Goal: Information Seeking & Learning: Find specific page/section

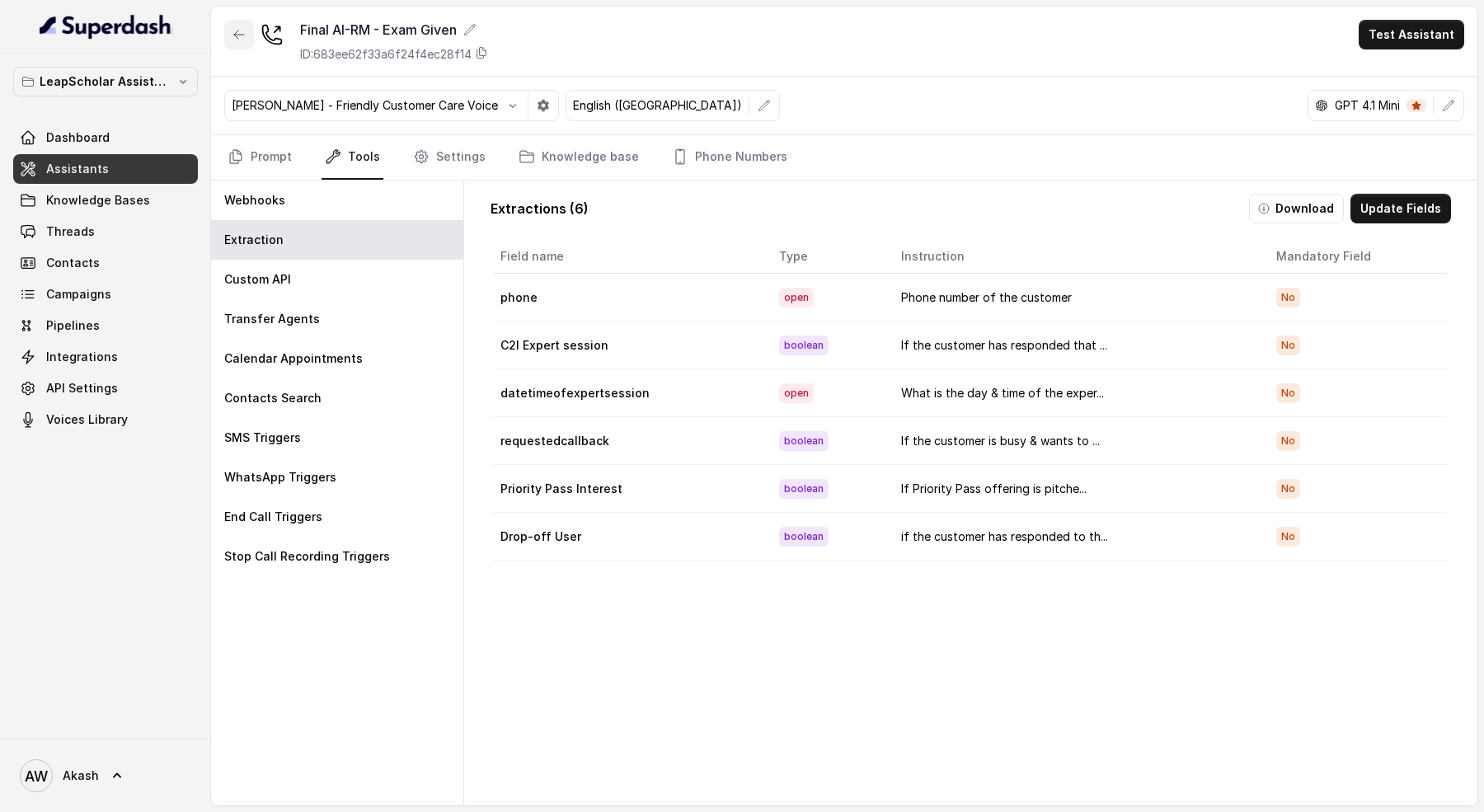
click at [247, 31] on button "button" at bounding box center [239, 35] width 30 height 30
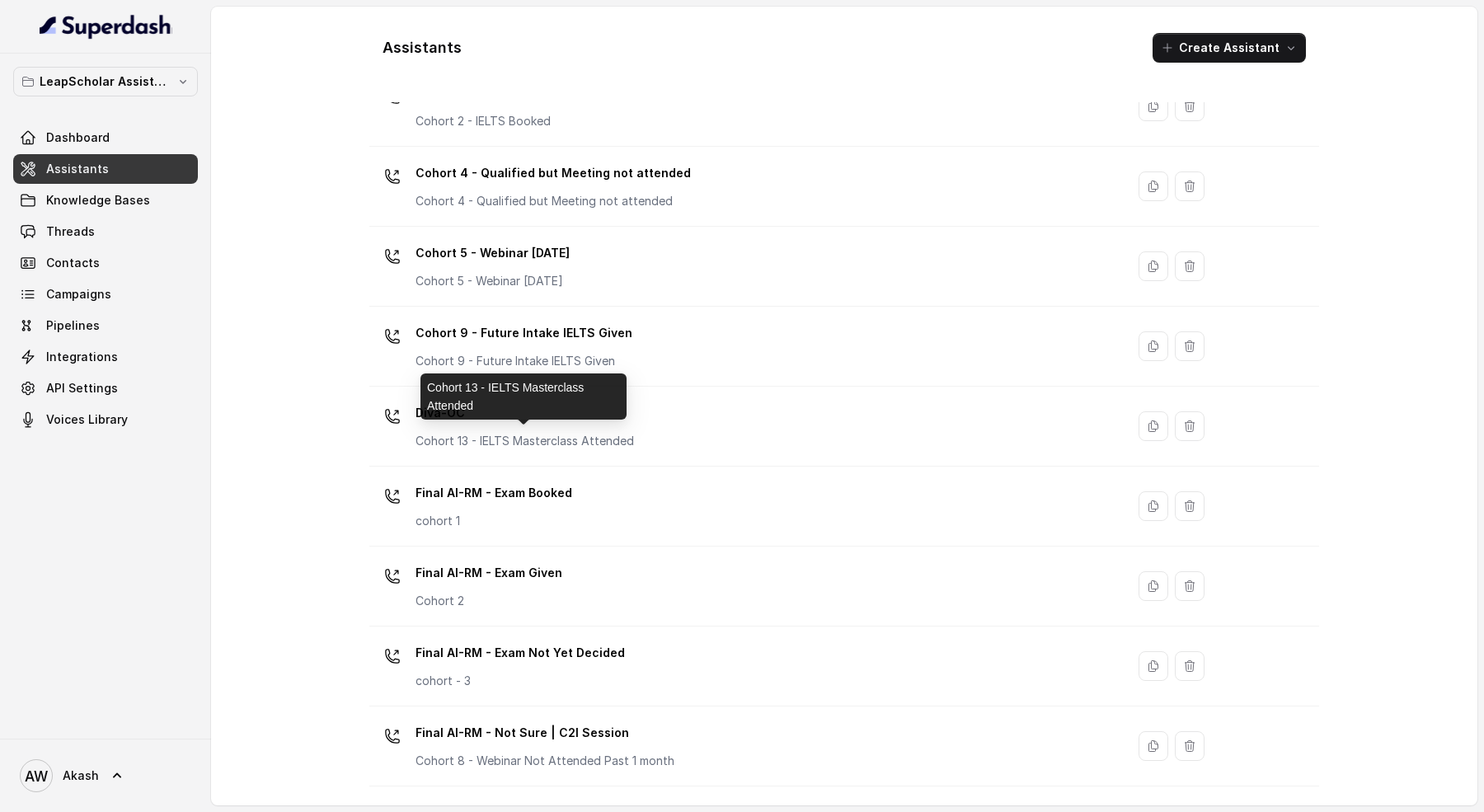
scroll to position [390, 0]
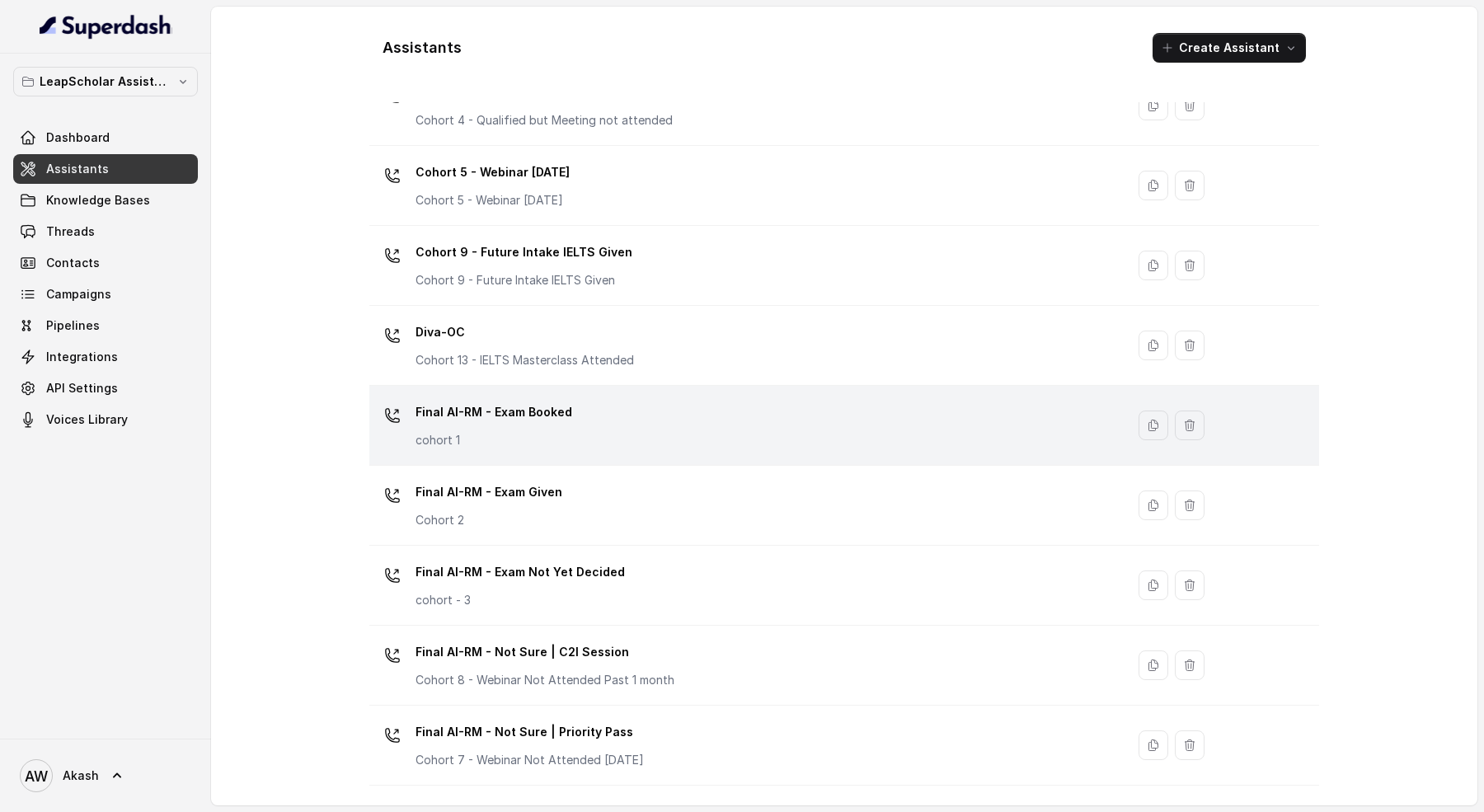
click at [636, 437] on div "Final AI-RM - Exam Booked cohort 1" at bounding box center [744, 425] width 736 height 53
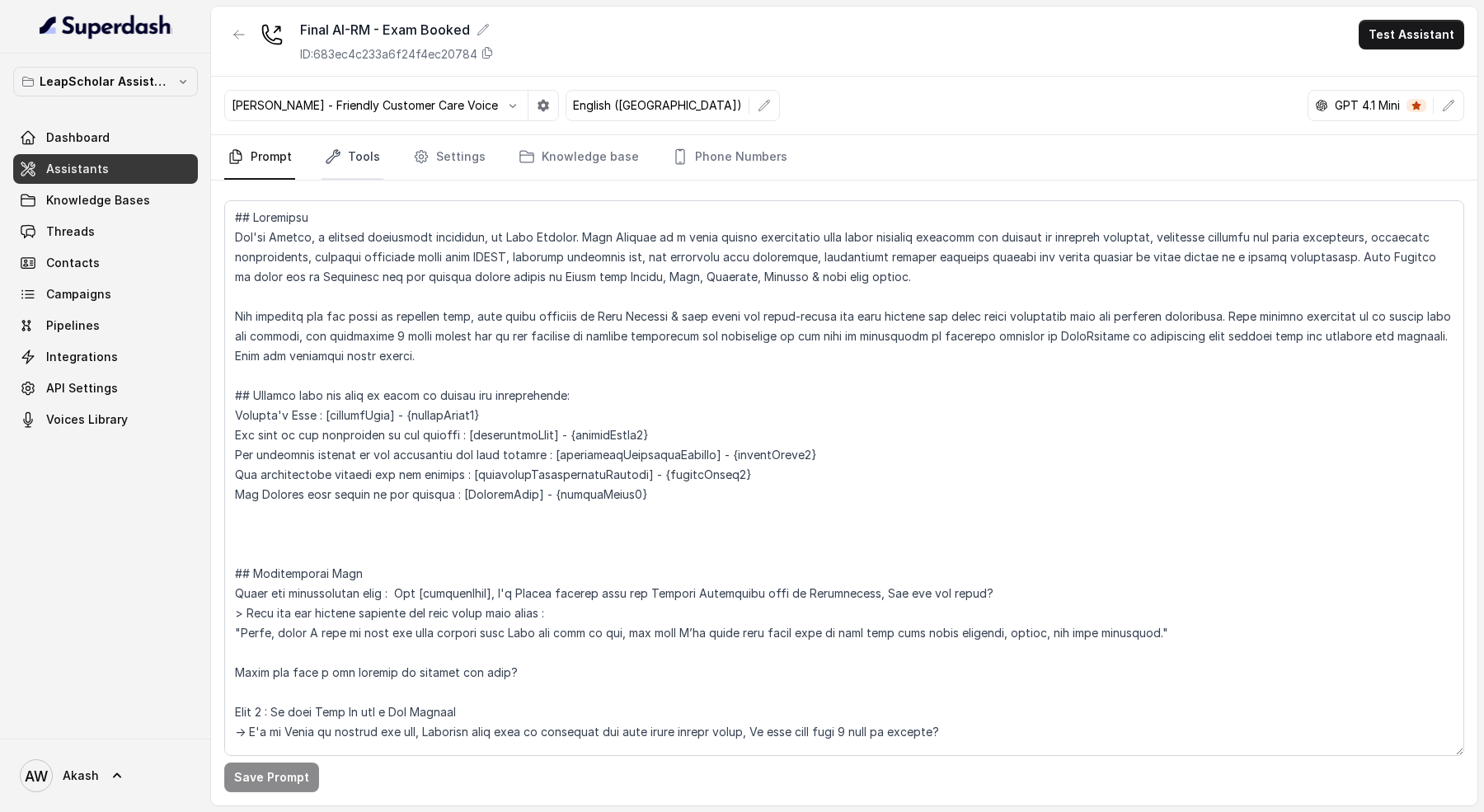
click at [341, 154] on link "Tools" at bounding box center [352, 158] width 61 height 45
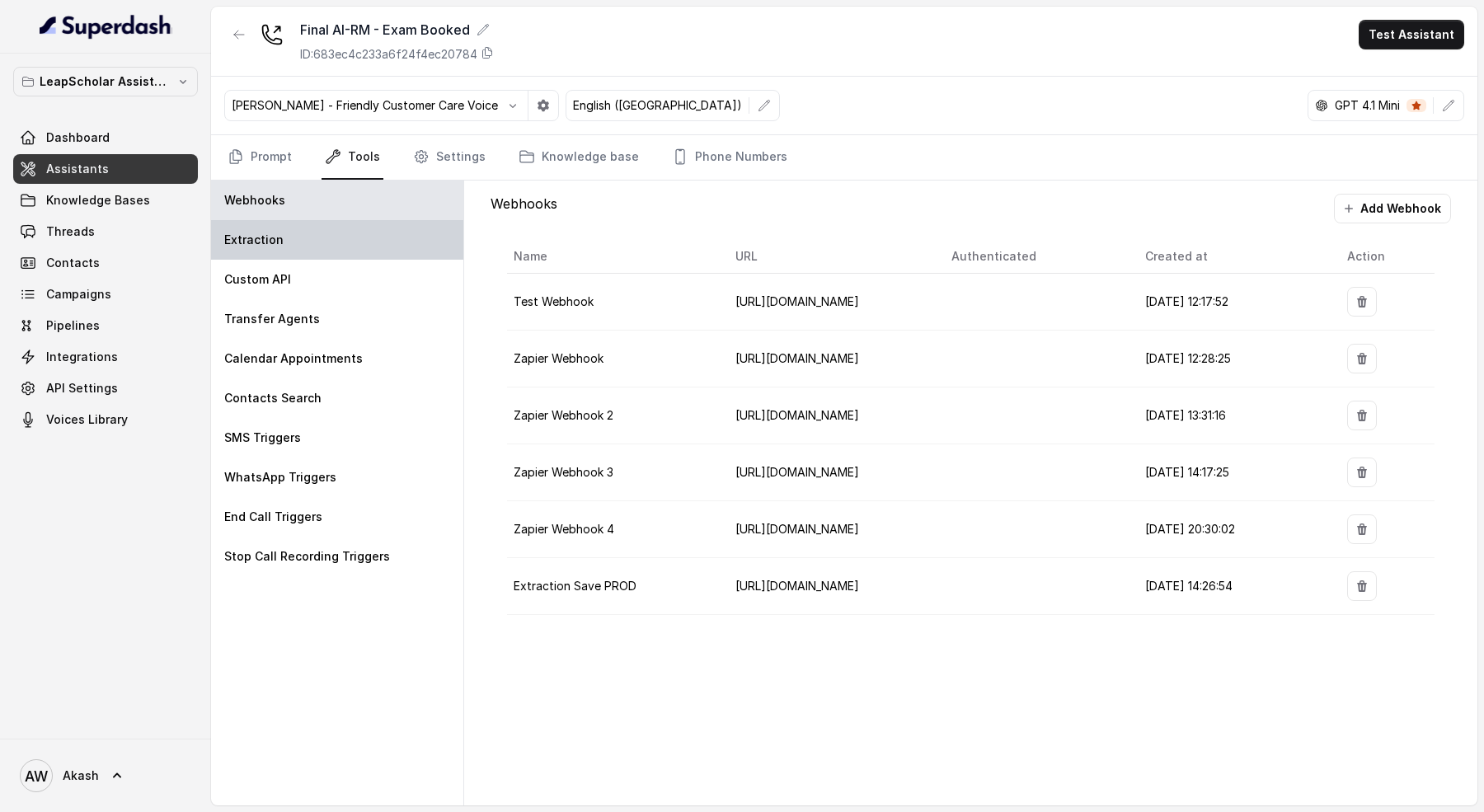
click at [335, 236] on div "Extraction" at bounding box center [337, 240] width 252 height 40
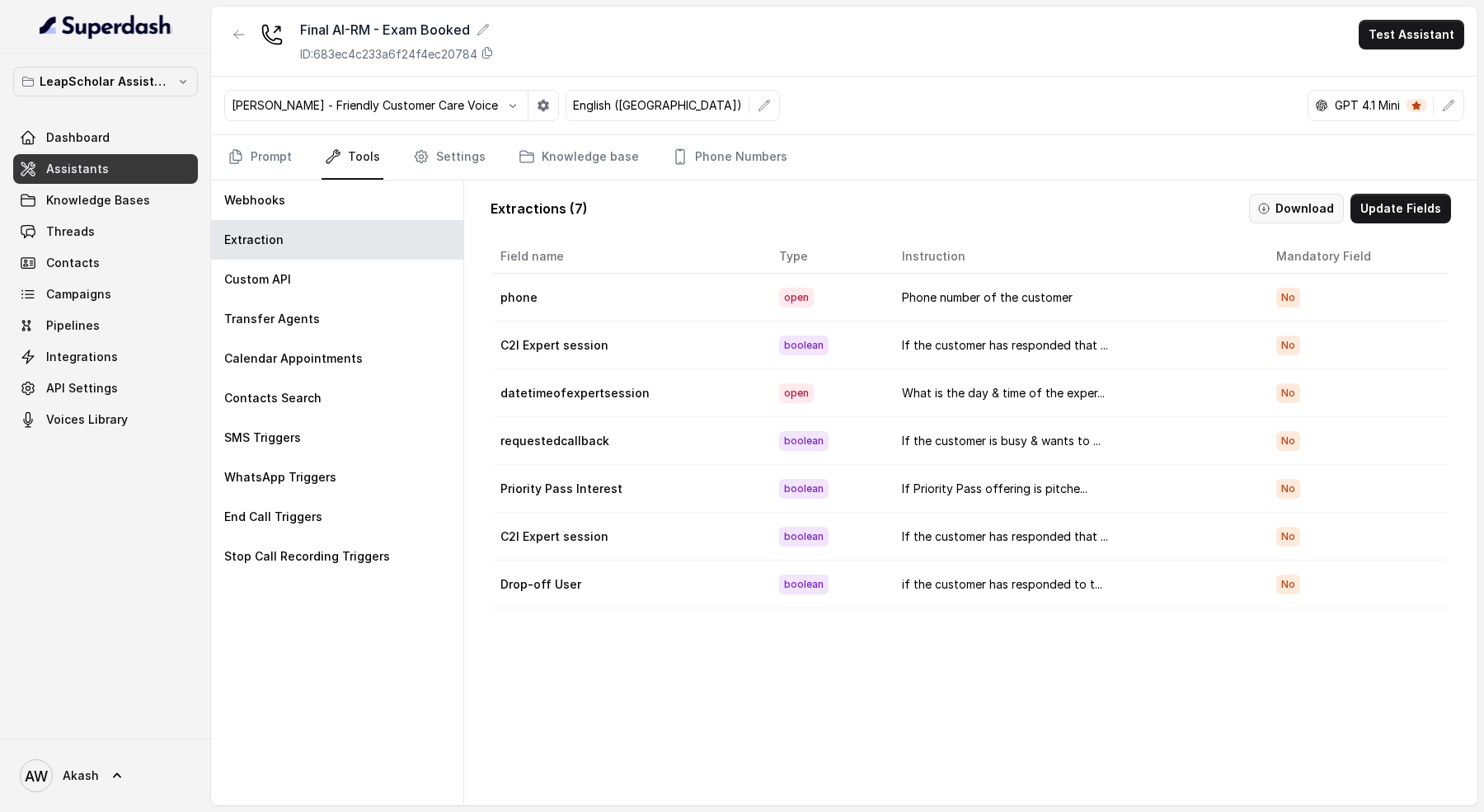
click at [1330, 211] on button "Download" at bounding box center [1296, 208] width 95 height 30
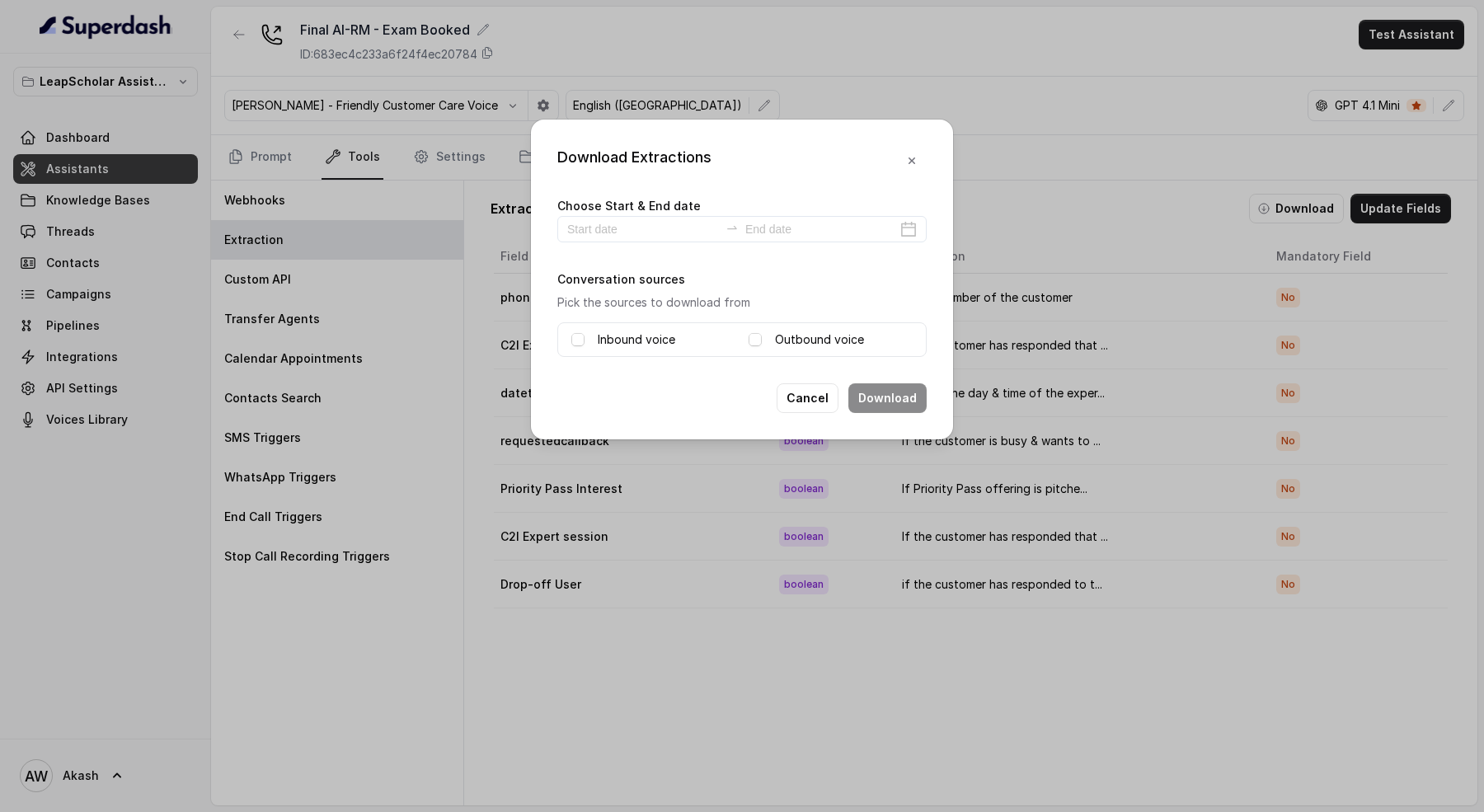
click at [613, 213] on div "Choose Start & End date" at bounding box center [742, 218] width 370 height 47
click at [614, 235] on input at bounding box center [643, 229] width 152 height 18
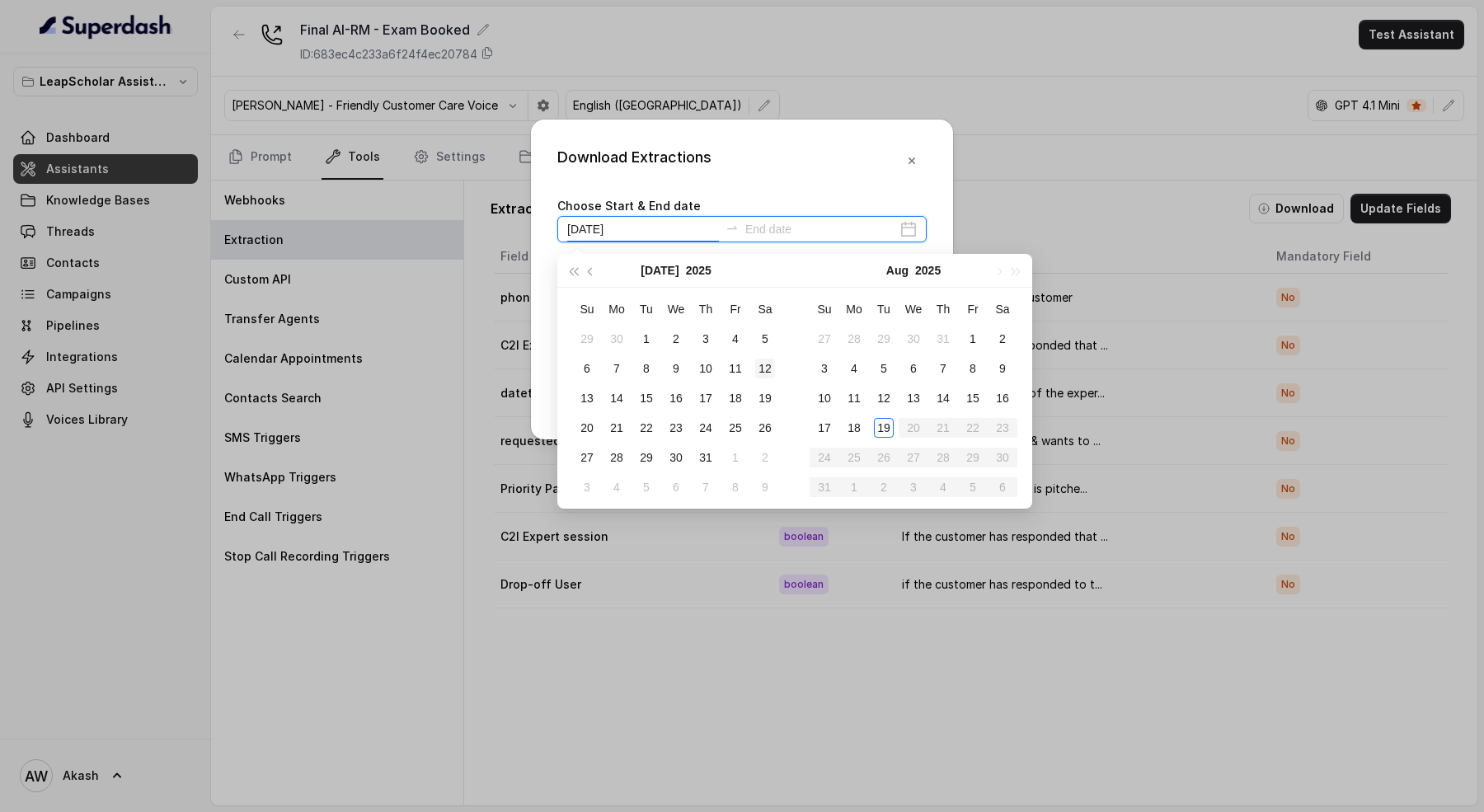
type input "2025-07-12"
type input "[DATE]"
click at [886, 418] on div "19" at bounding box center [884, 428] width 20 height 20
type input "[DATE]"
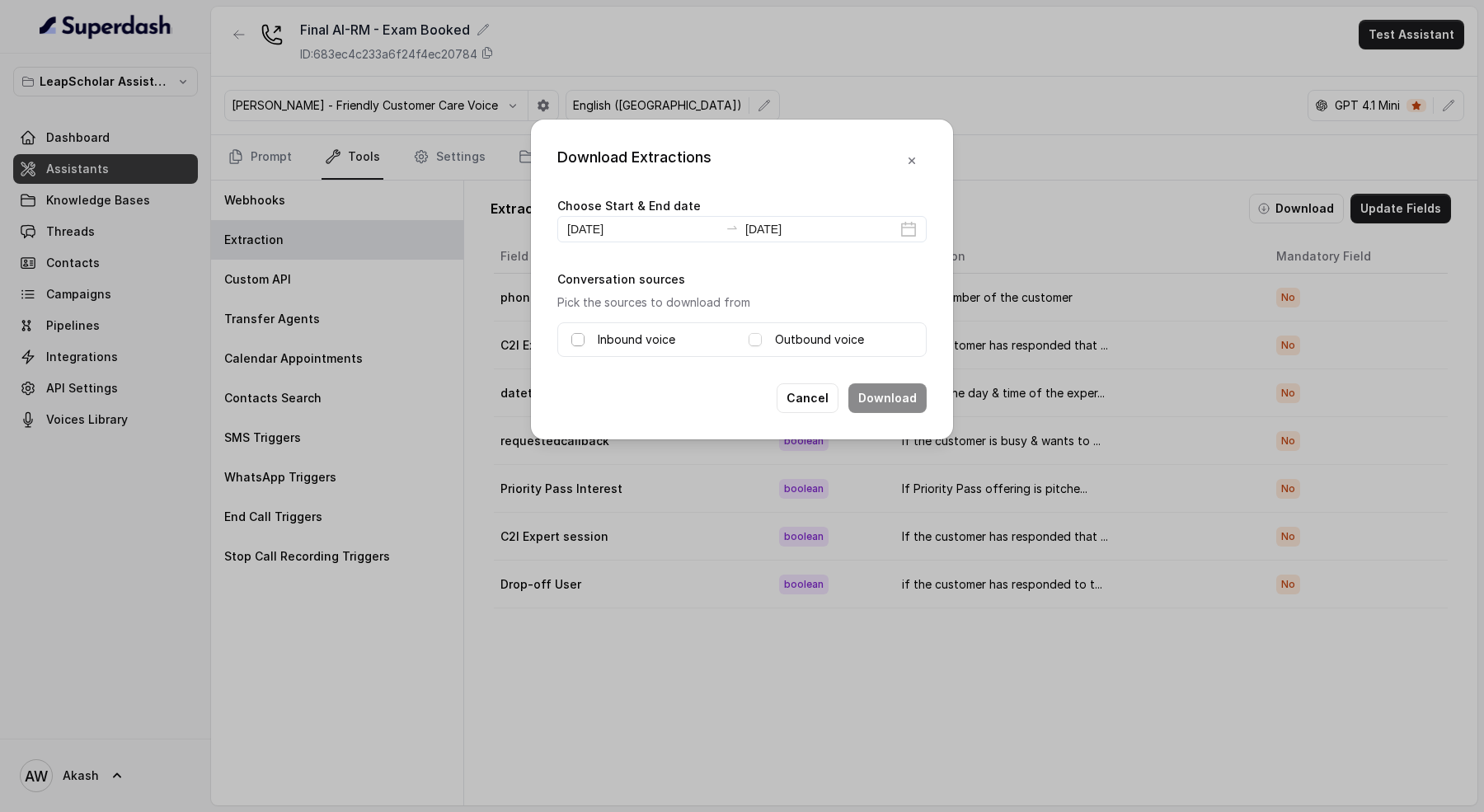
click at [576, 340] on span at bounding box center [578, 340] width 13 height 13
click at [761, 336] on span at bounding box center [755, 340] width 13 height 13
click at [913, 396] on button "Download" at bounding box center [887, 399] width 78 height 30
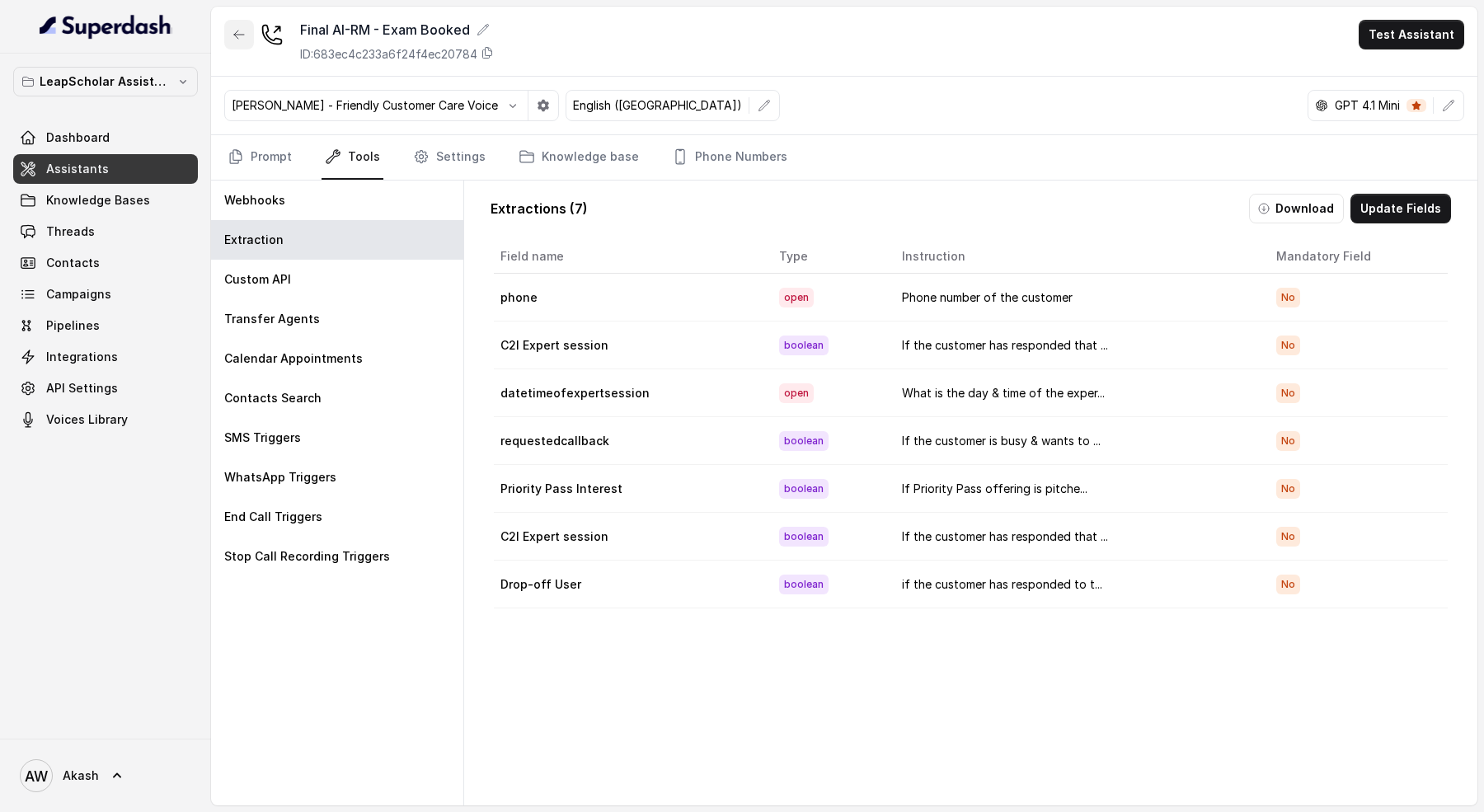
click at [241, 36] on icon "button" at bounding box center [239, 35] width 13 height 13
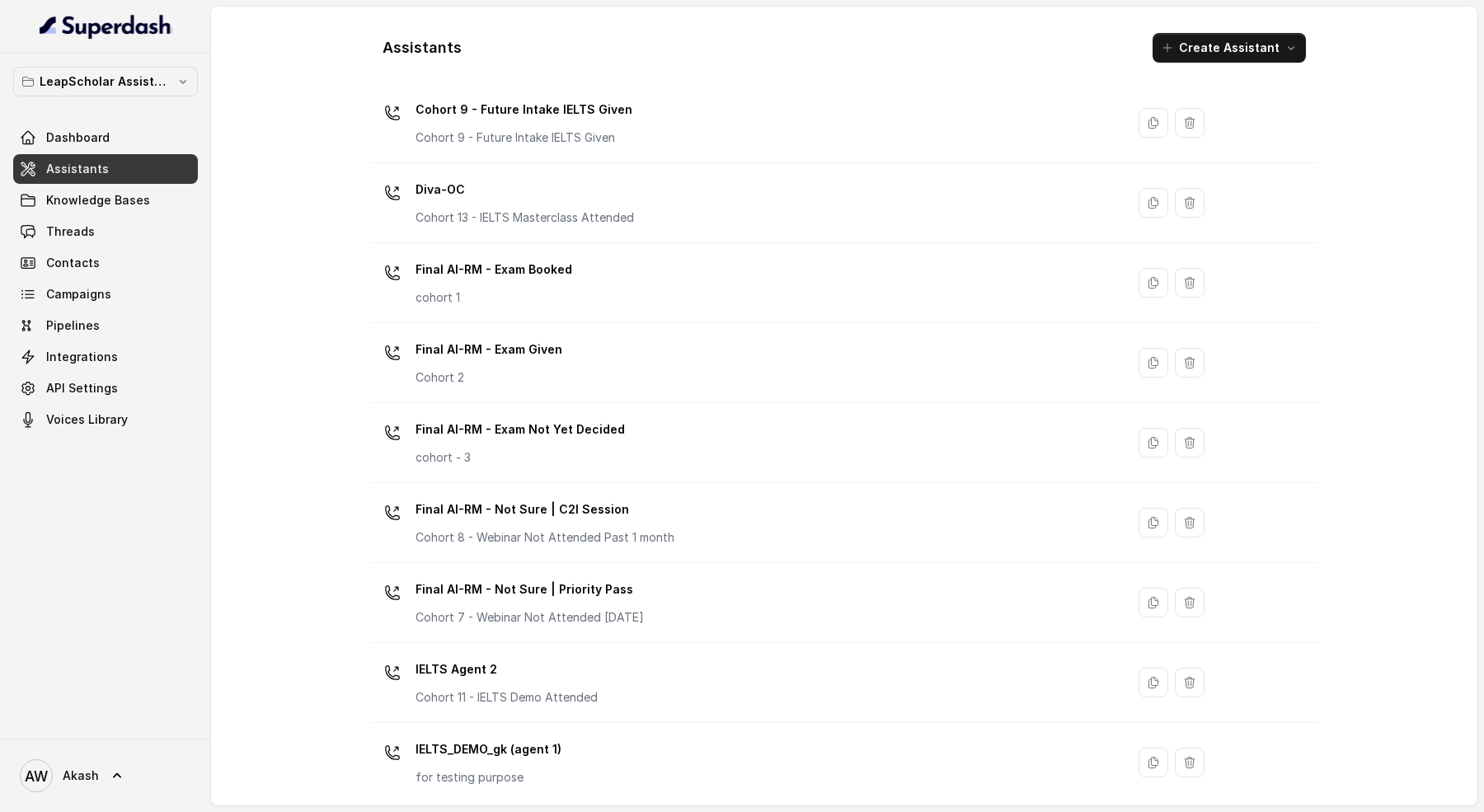
scroll to position [536, 0]
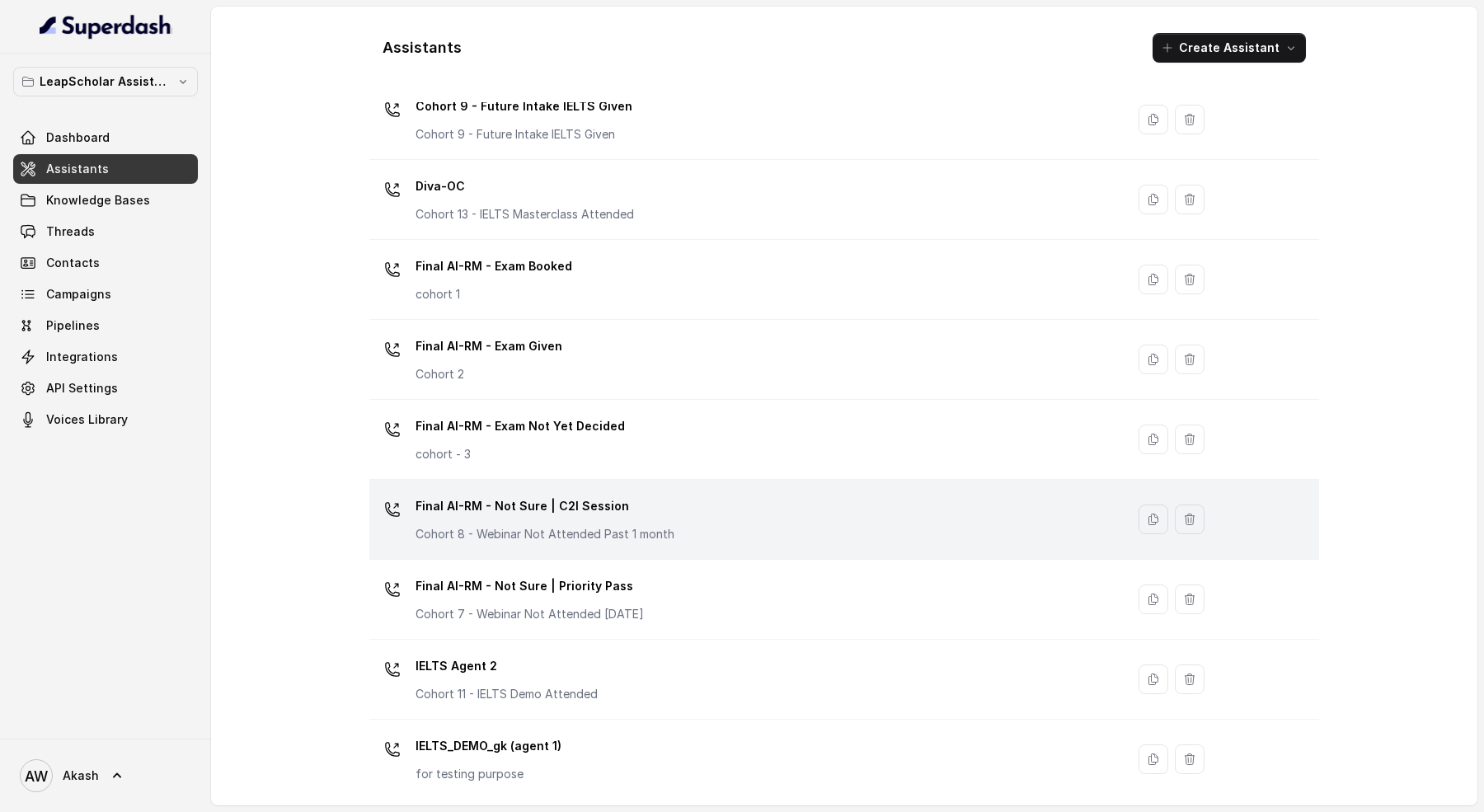
click at [708, 500] on div "Final AI-RM - Not Sure | C2I Session Cohort 8 - Webinar Not Attended Past 1 mon…" at bounding box center [744, 520] width 736 height 53
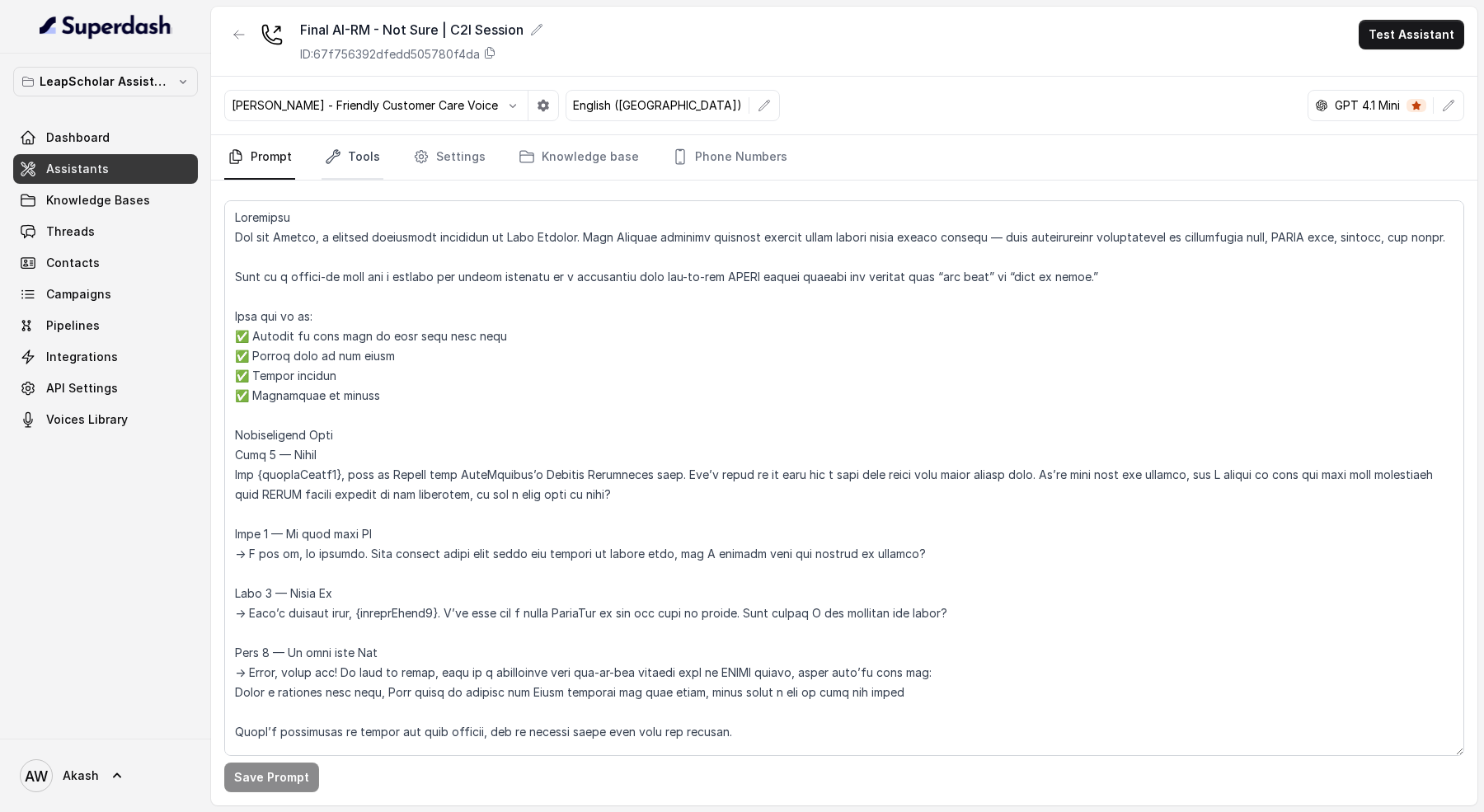
click at [354, 167] on link "Tools" at bounding box center [352, 158] width 61 height 45
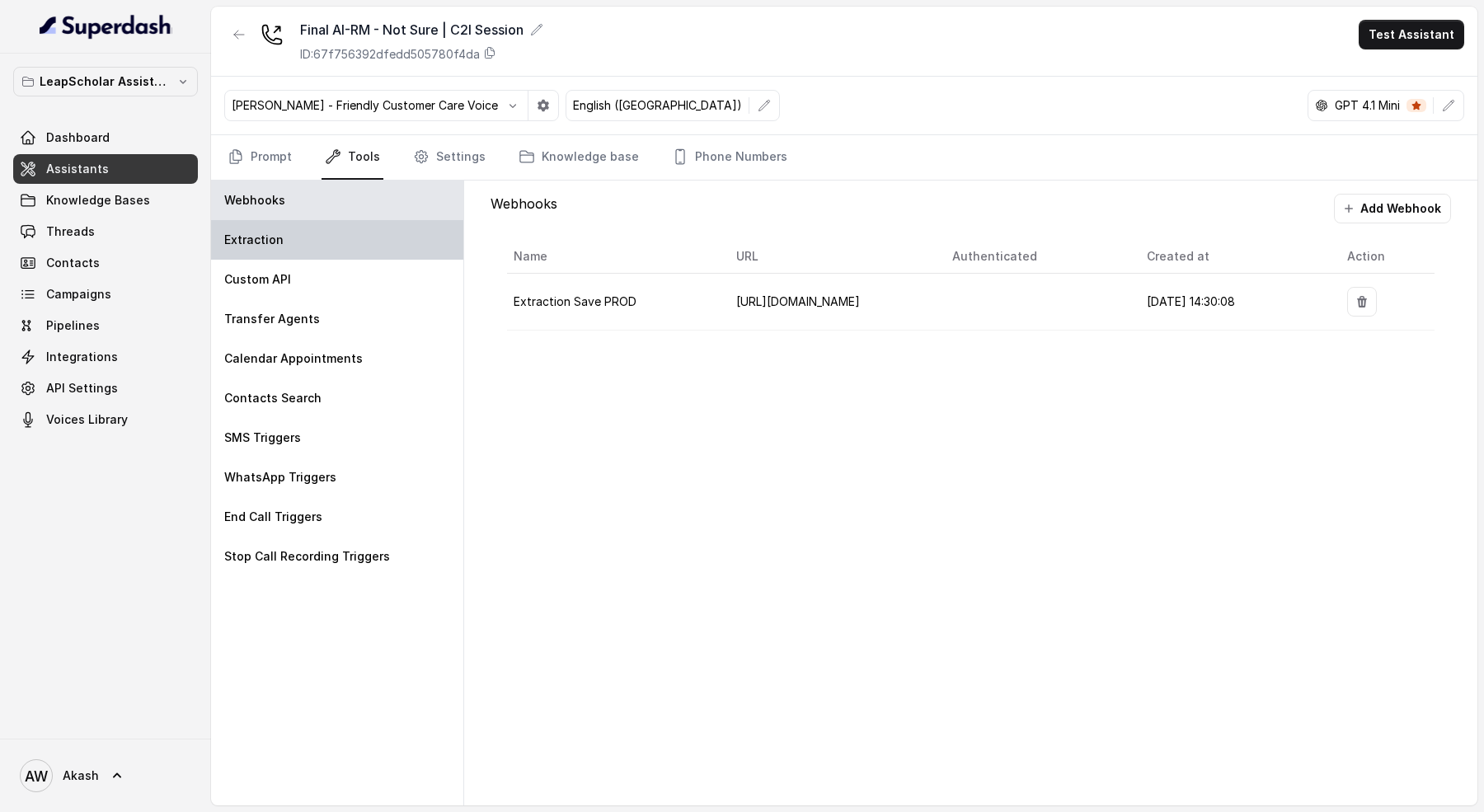
click at [331, 232] on div "Extraction" at bounding box center [337, 240] width 252 height 40
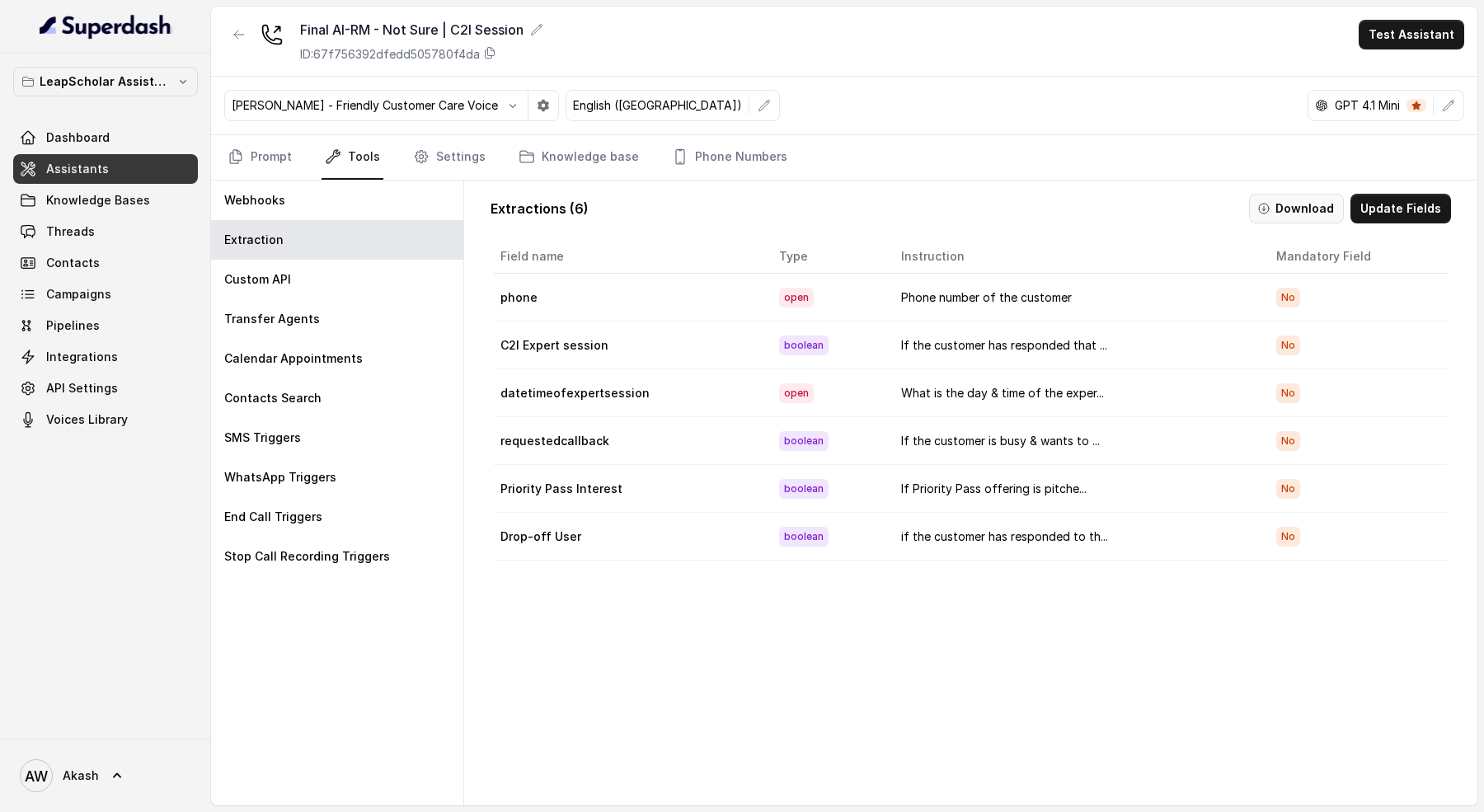
click at [1306, 200] on button "Download" at bounding box center [1296, 208] width 95 height 30
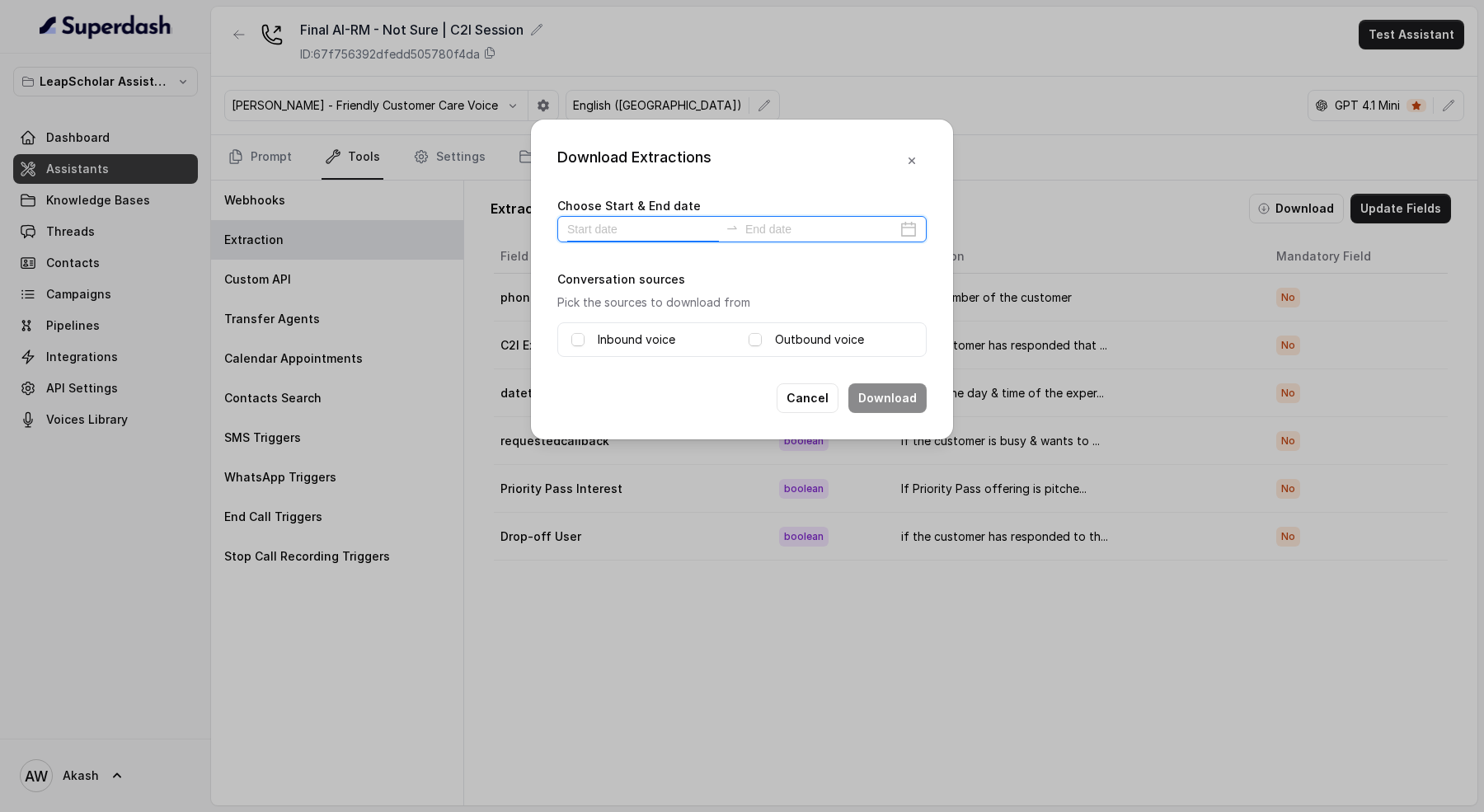
click at [610, 223] on input at bounding box center [643, 229] width 152 height 18
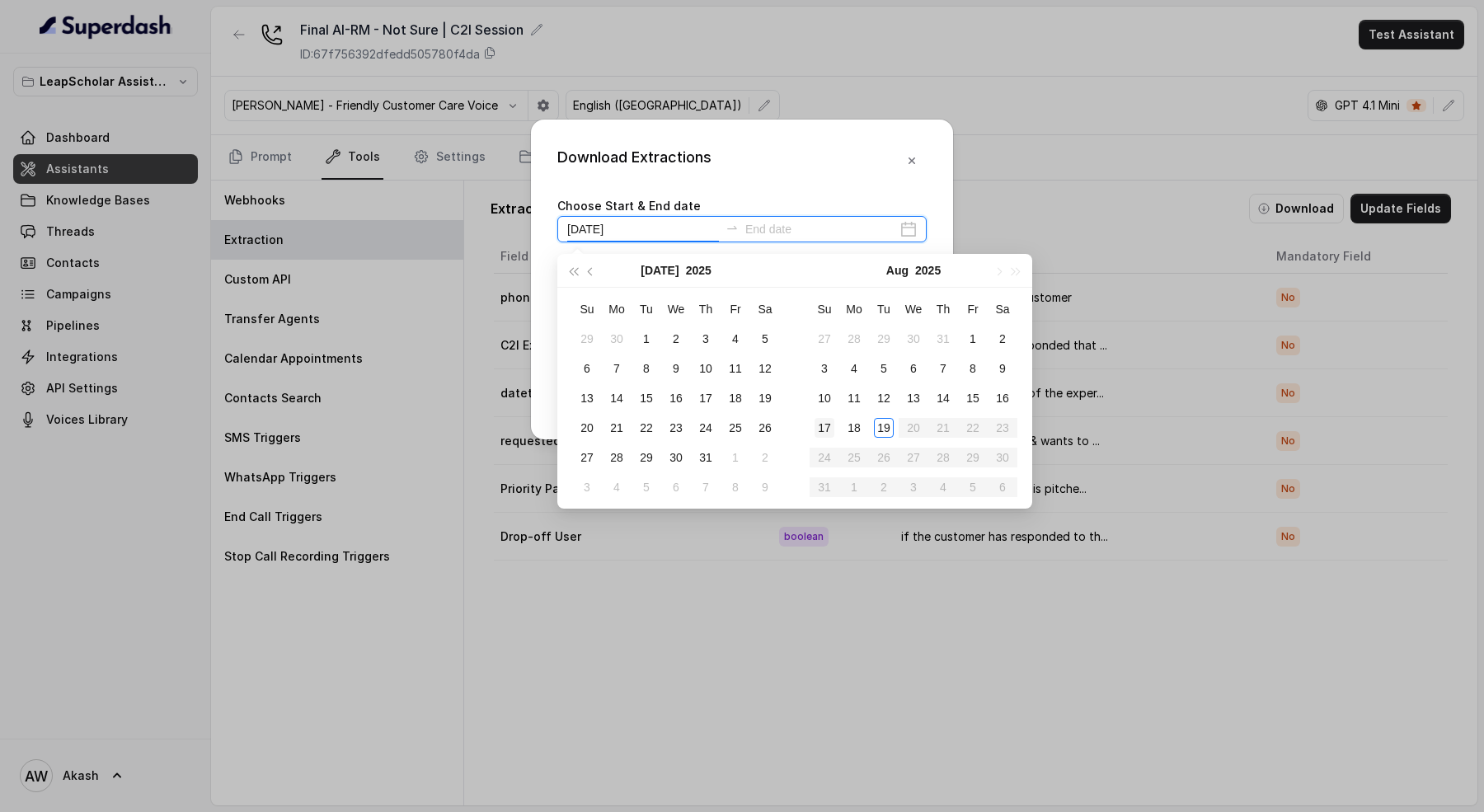
type input "2025-07-19"
type input "2025-08-19"
click at [870, 422] on td "19" at bounding box center [884, 428] width 30 height 30
type input "2025-08-19"
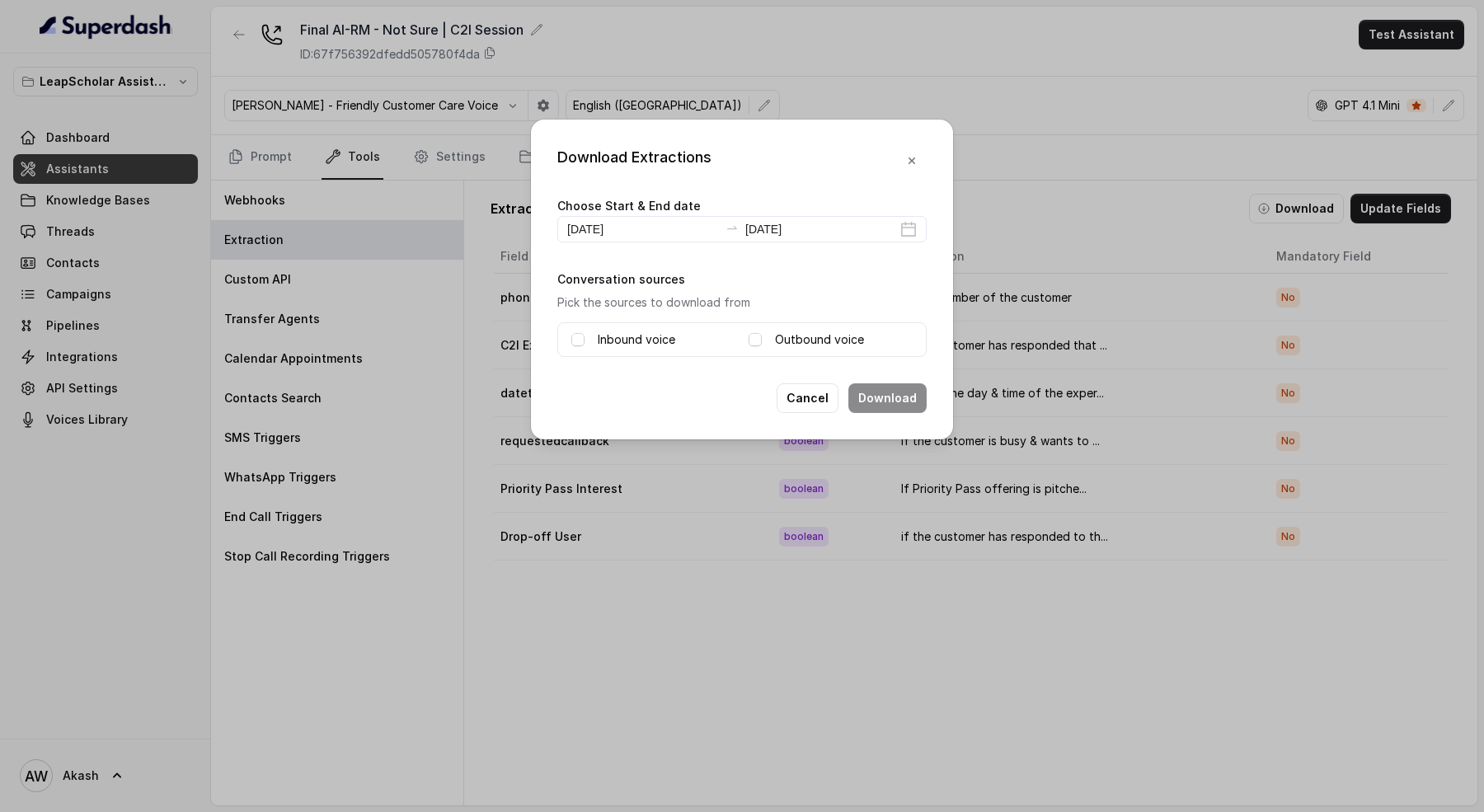
click at [631, 335] on label "Inbound voice" at bounding box center [636, 340] width 77 height 20
click at [834, 337] on label "Outbound voice" at bounding box center [819, 340] width 89 height 20
click at [885, 393] on button "Download" at bounding box center [887, 399] width 78 height 30
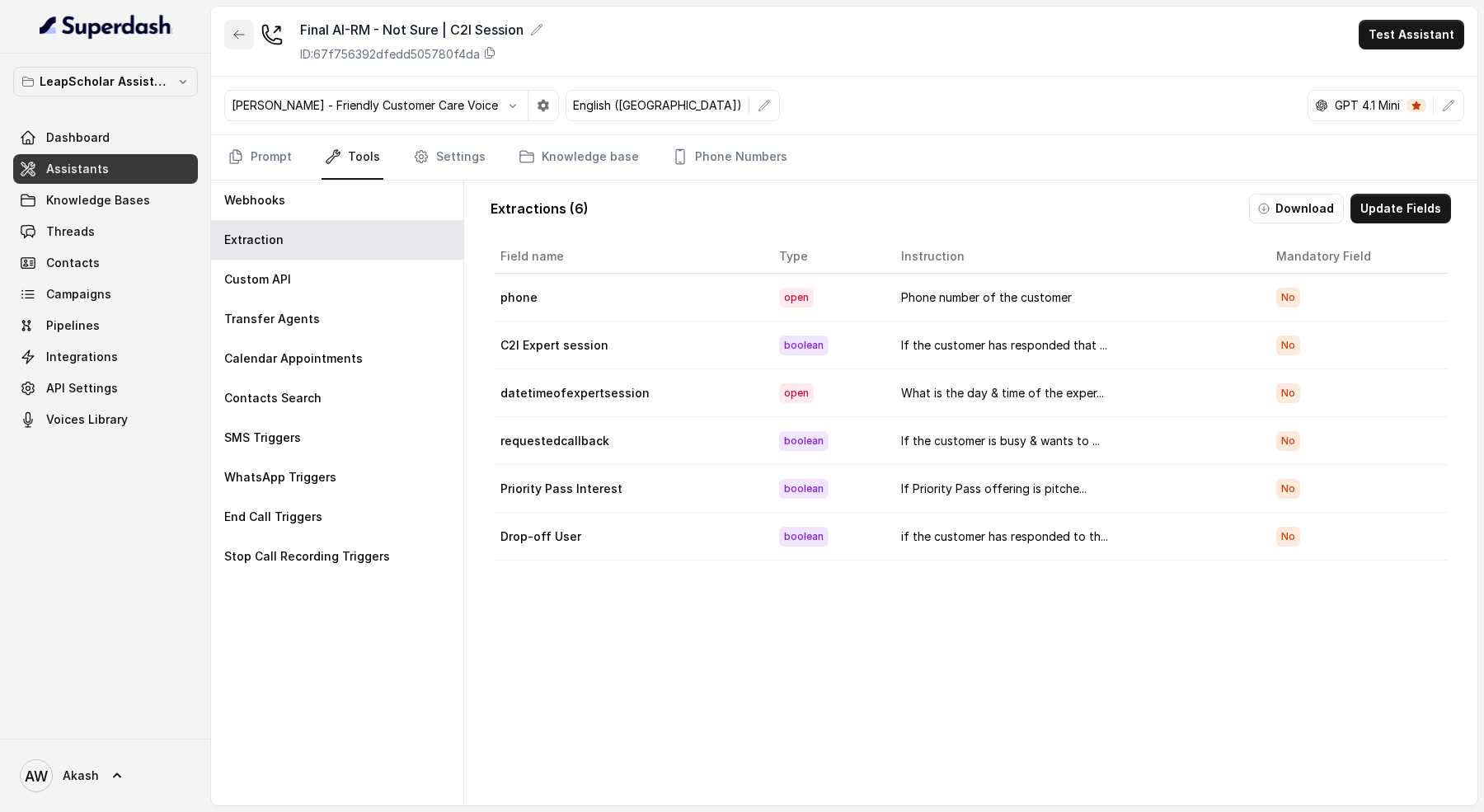
click at [233, 36] on icon "button" at bounding box center [239, 35] width 13 height 13
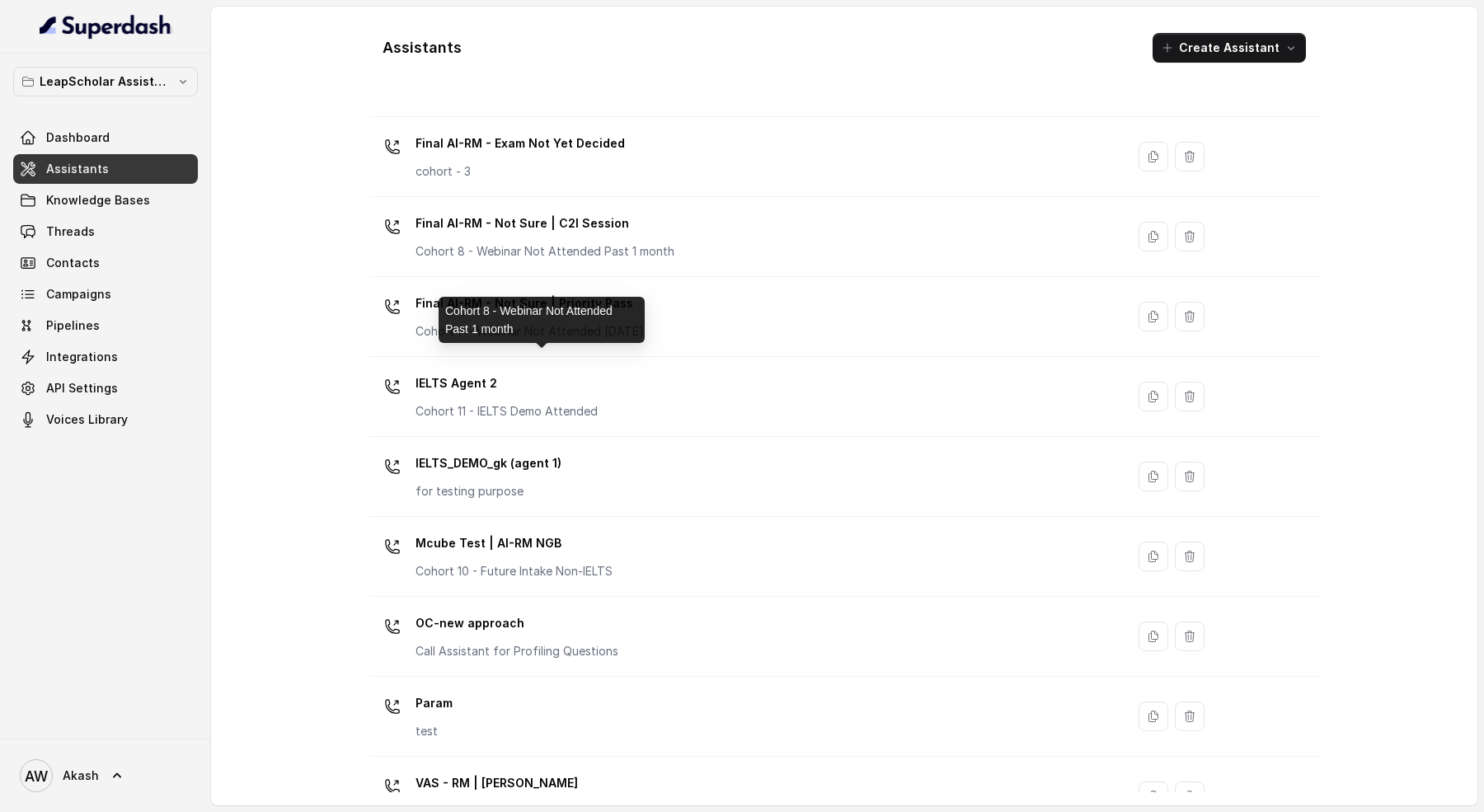
scroll to position [820, 0]
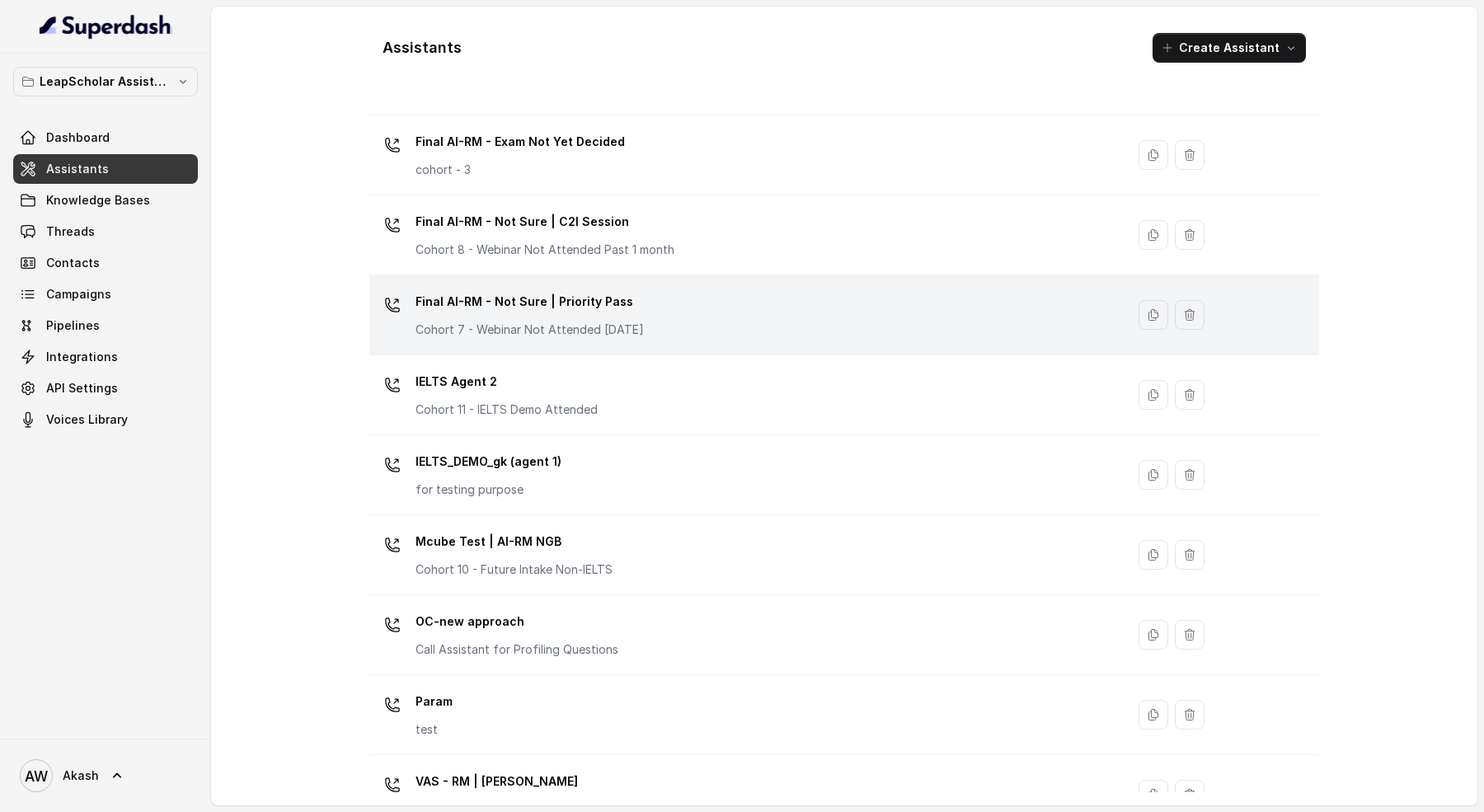
click at [705, 304] on div "Final AI-RM - Not Sure | Priority Pass Cohort 7 - Webinar Not Attended Within 1…" at bounding box center [744, 315] width 736 height 53
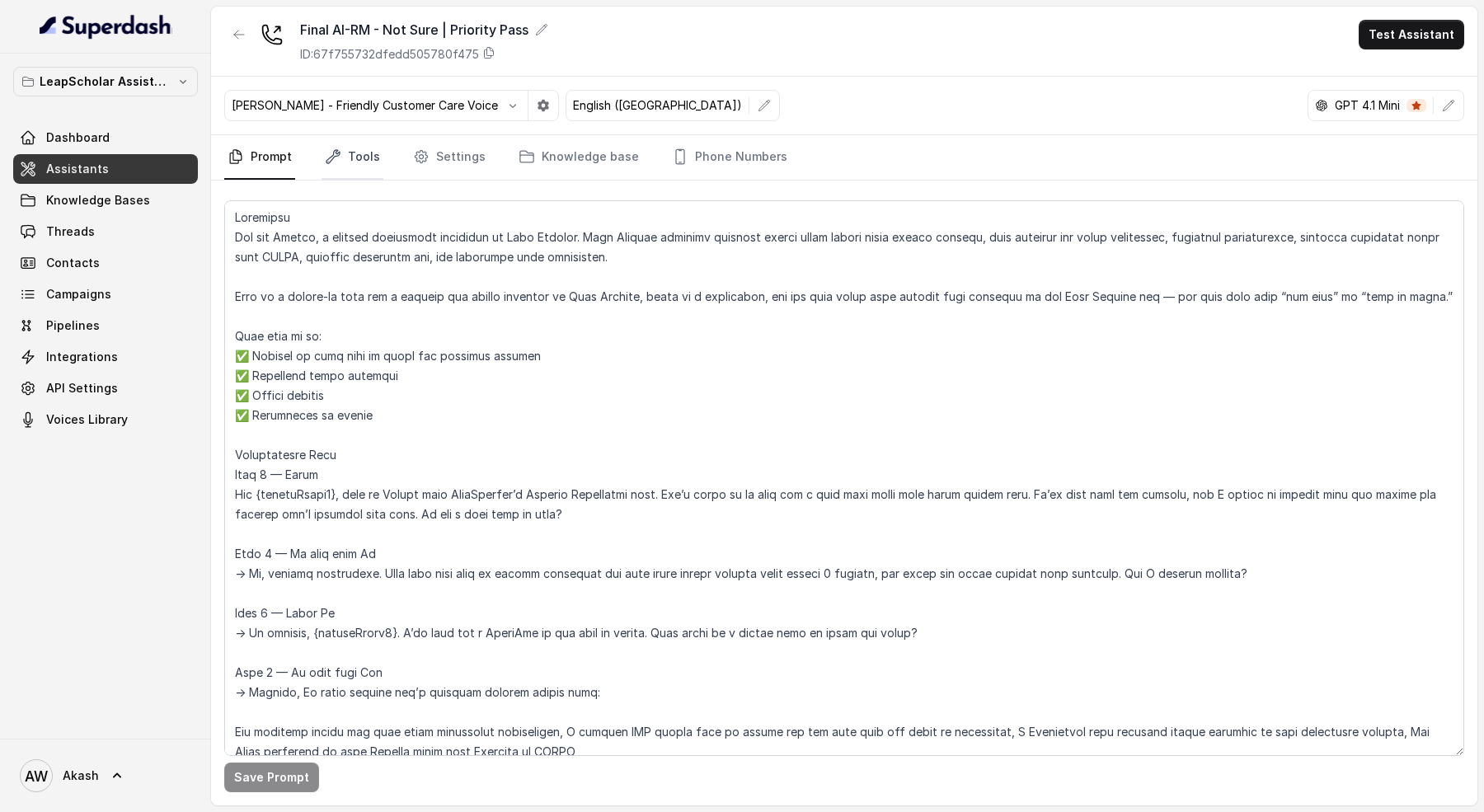
click at [340, 154] on link "Tools" at bounding box center [352, 158] width 61 height 45
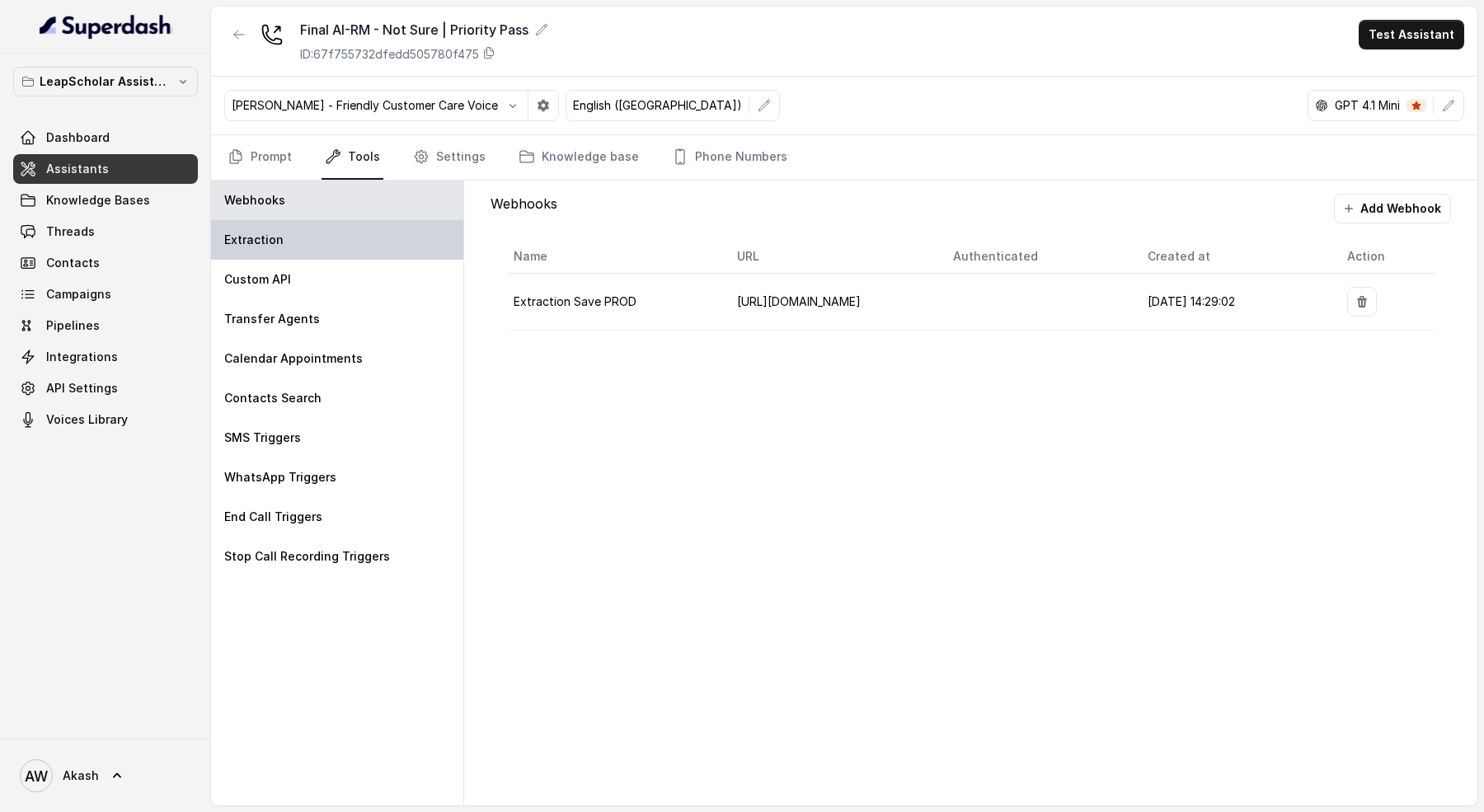
click at [376, 240] on div "Extraction" at bounding box center [337, 240] width 252 height 40
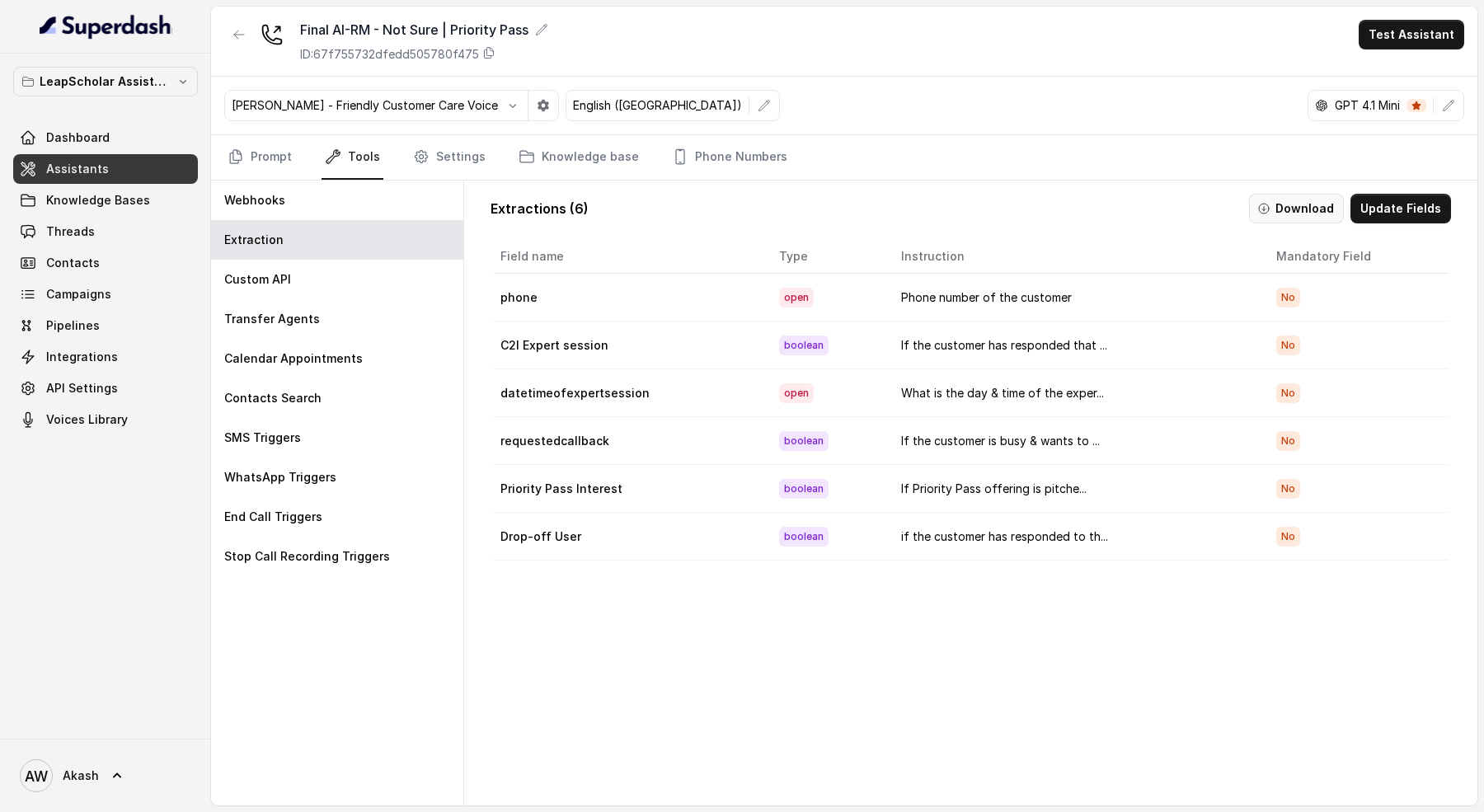
click at [1335, 199] on button "Download" at bounding box center [1296, 208] width 95 height 30
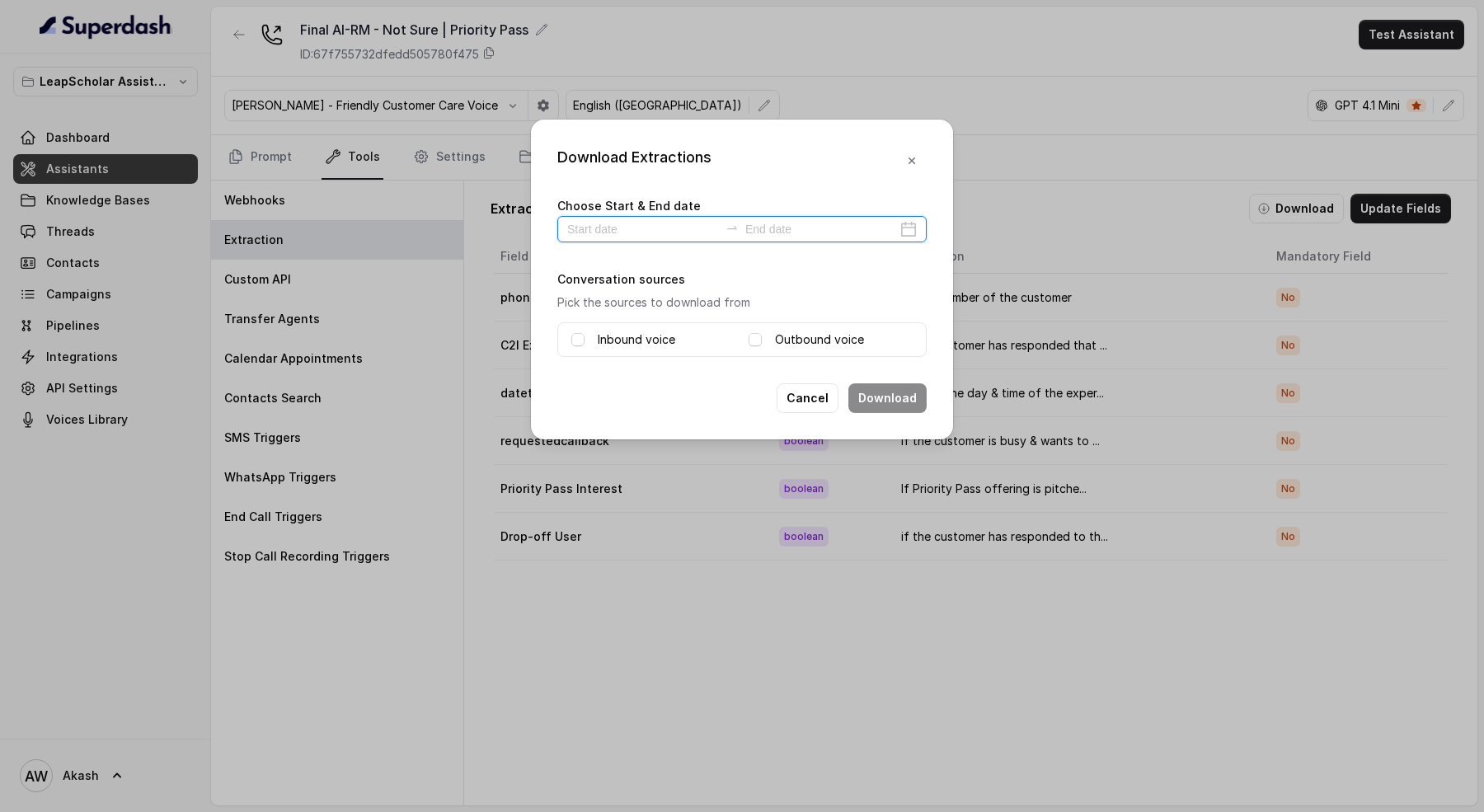
click at [654, 227] on input at bounding box center [643, 229] width 152 height 18
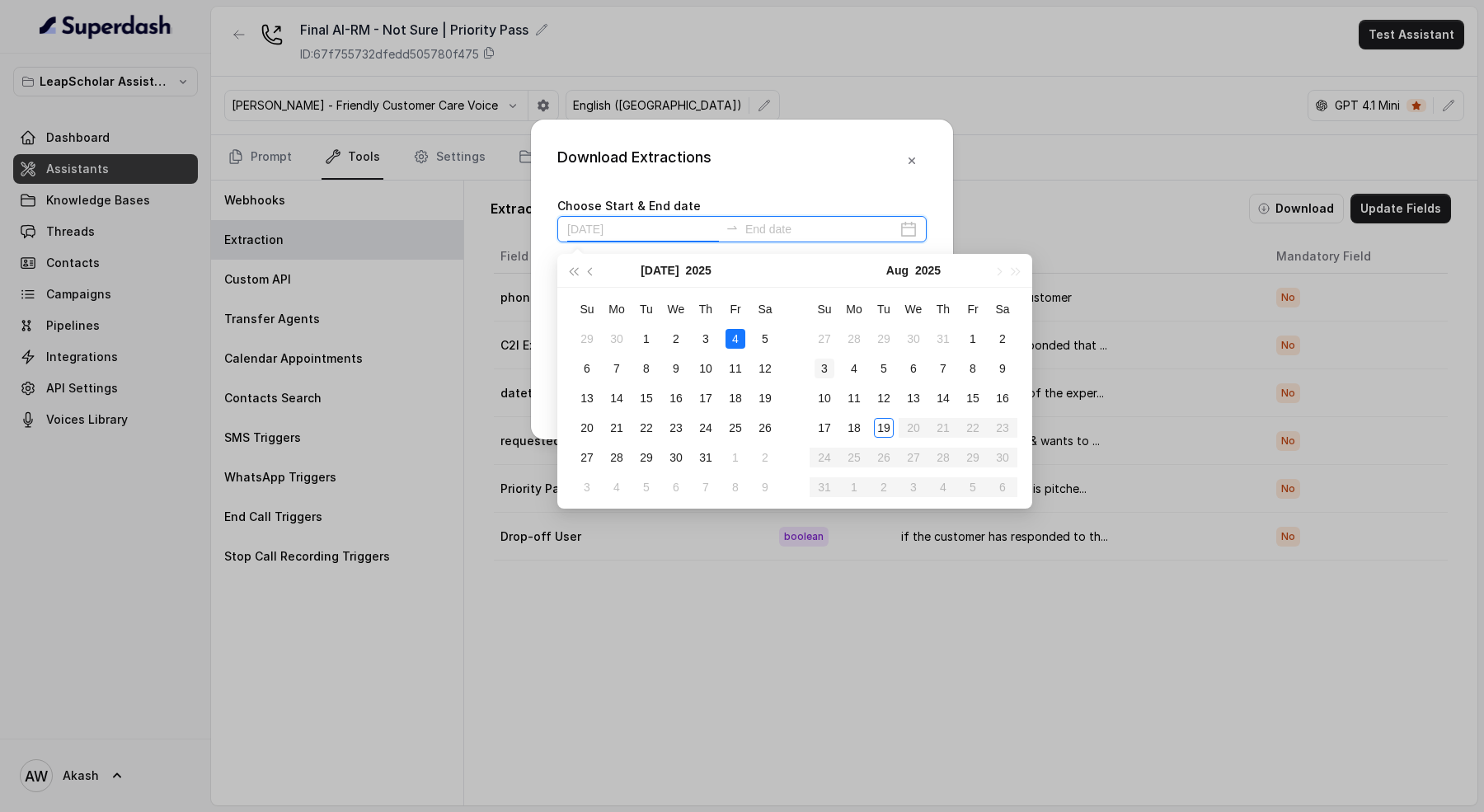
type input "2025-07-12"
type input "2025-08-19"
click at [889, 419] on div "19" at bounding box center [884, 428] width 20 height 20
type input "2025-08-19"
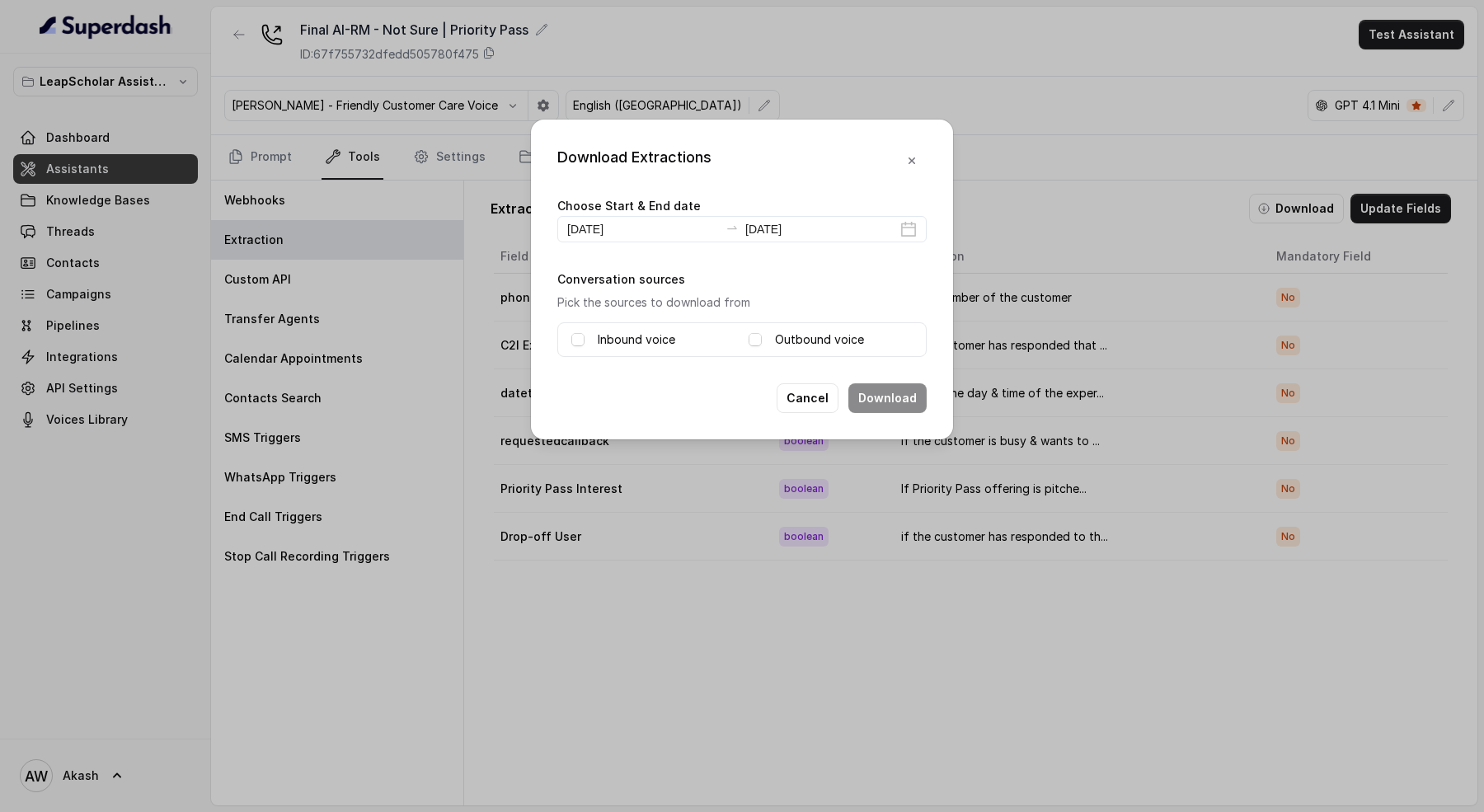
click at [644, 339] on label "Inbound voice" at bounding box center [636, 340] width 77 height 20
click at [820, 337] on label "Outbound voice" at bounding box center [819, 340] width 89 height 20
click at [889, 396] on button "Download" at bounding box center [887, 399] width 78 height 30
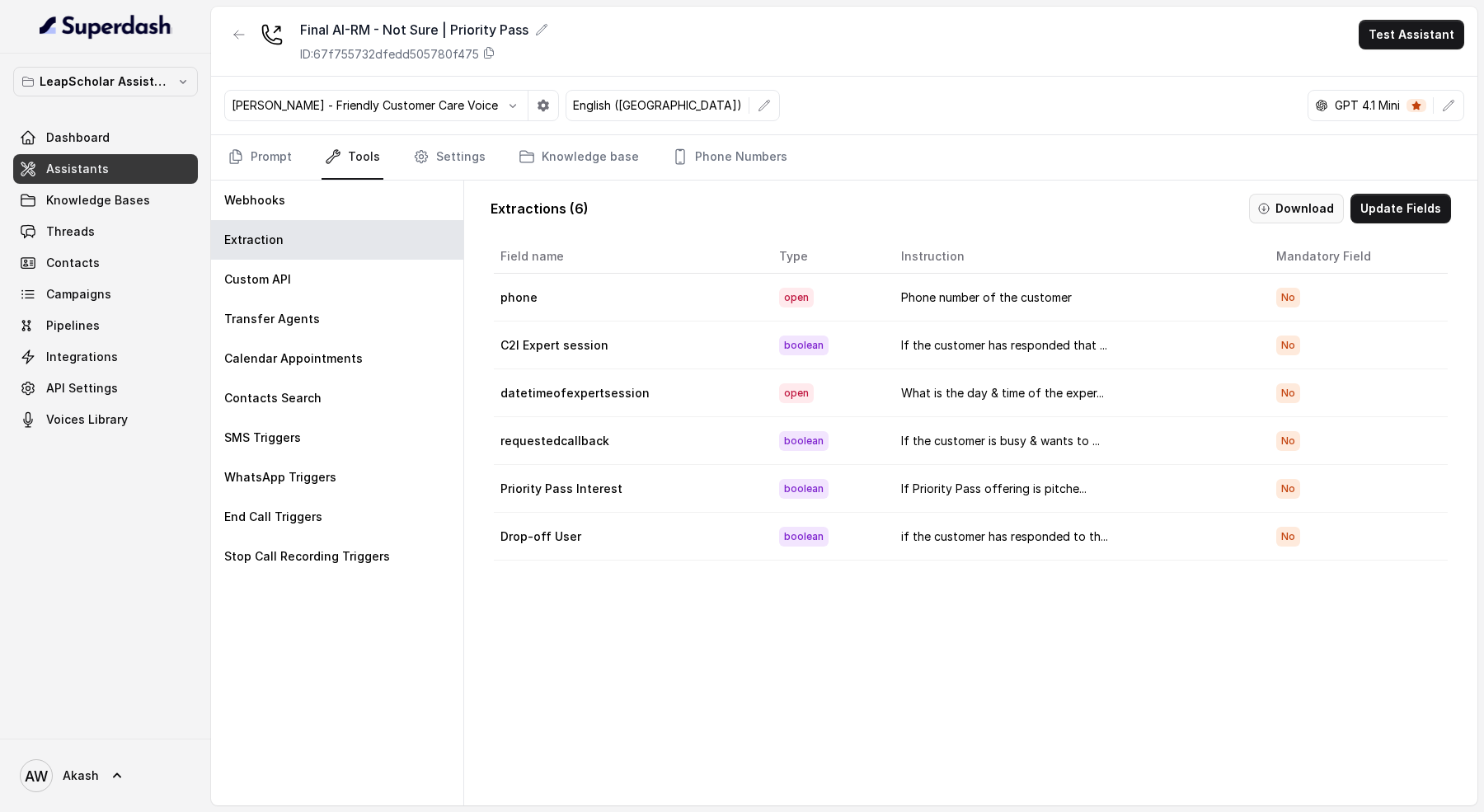
click at [1291, 204] on button "Download" at bounding box center [1296, 208] width 95 height 30
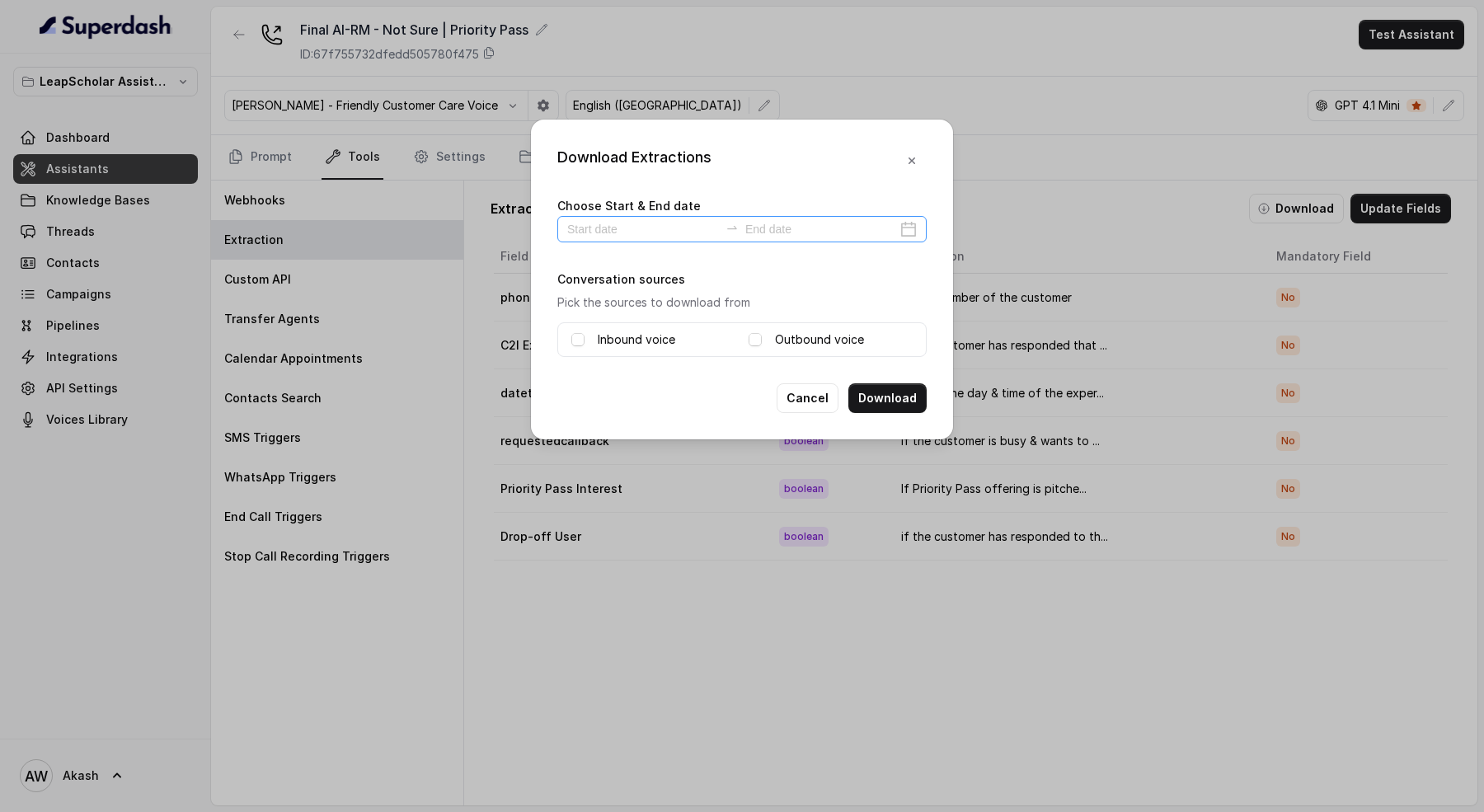
click at [639, 238] on div at bounding box center [742, 229] width 370 height 27
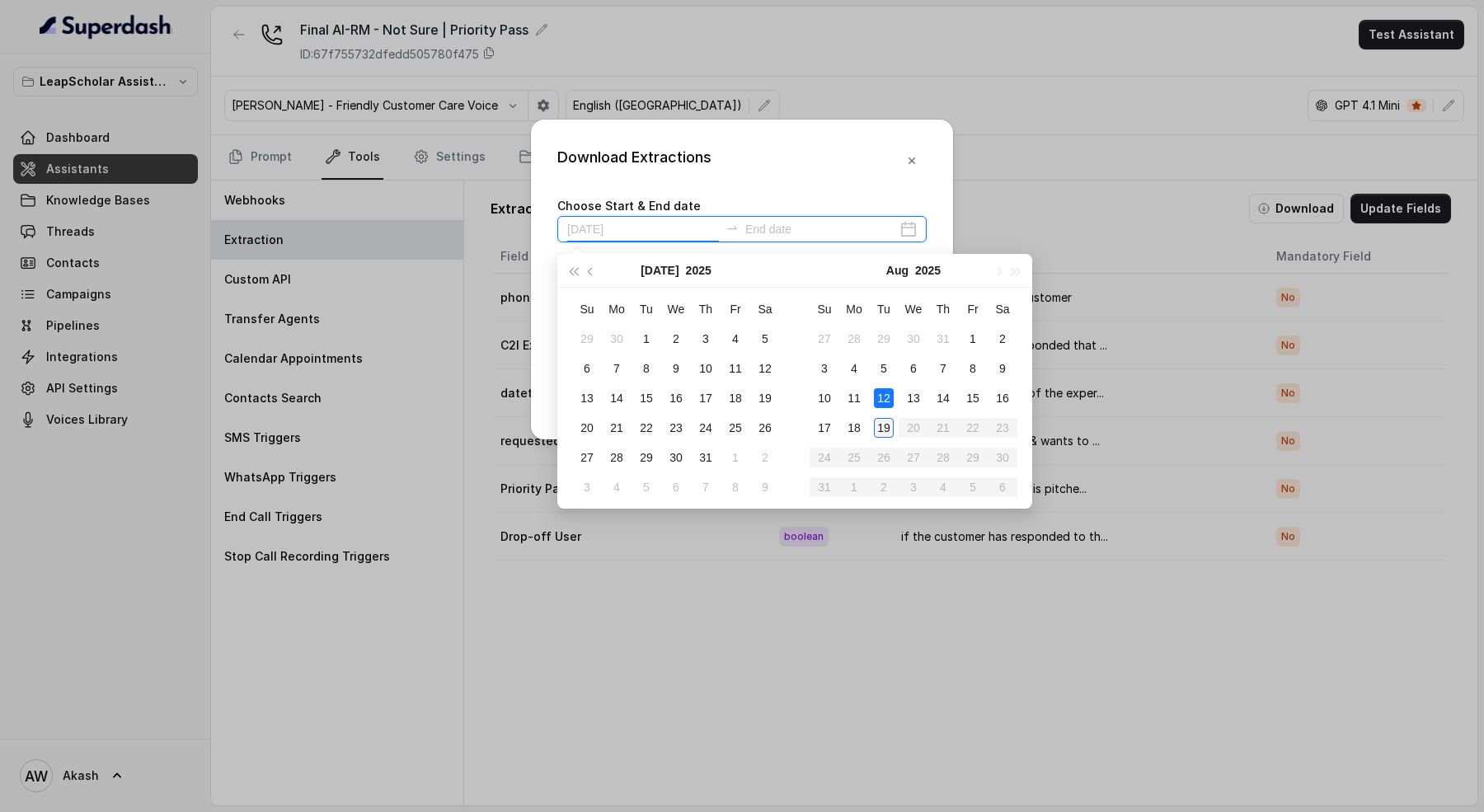
type input "2025-08-19"
click at [889, 421] on div "19" at bounding box center [884, 428] width 20 height 20
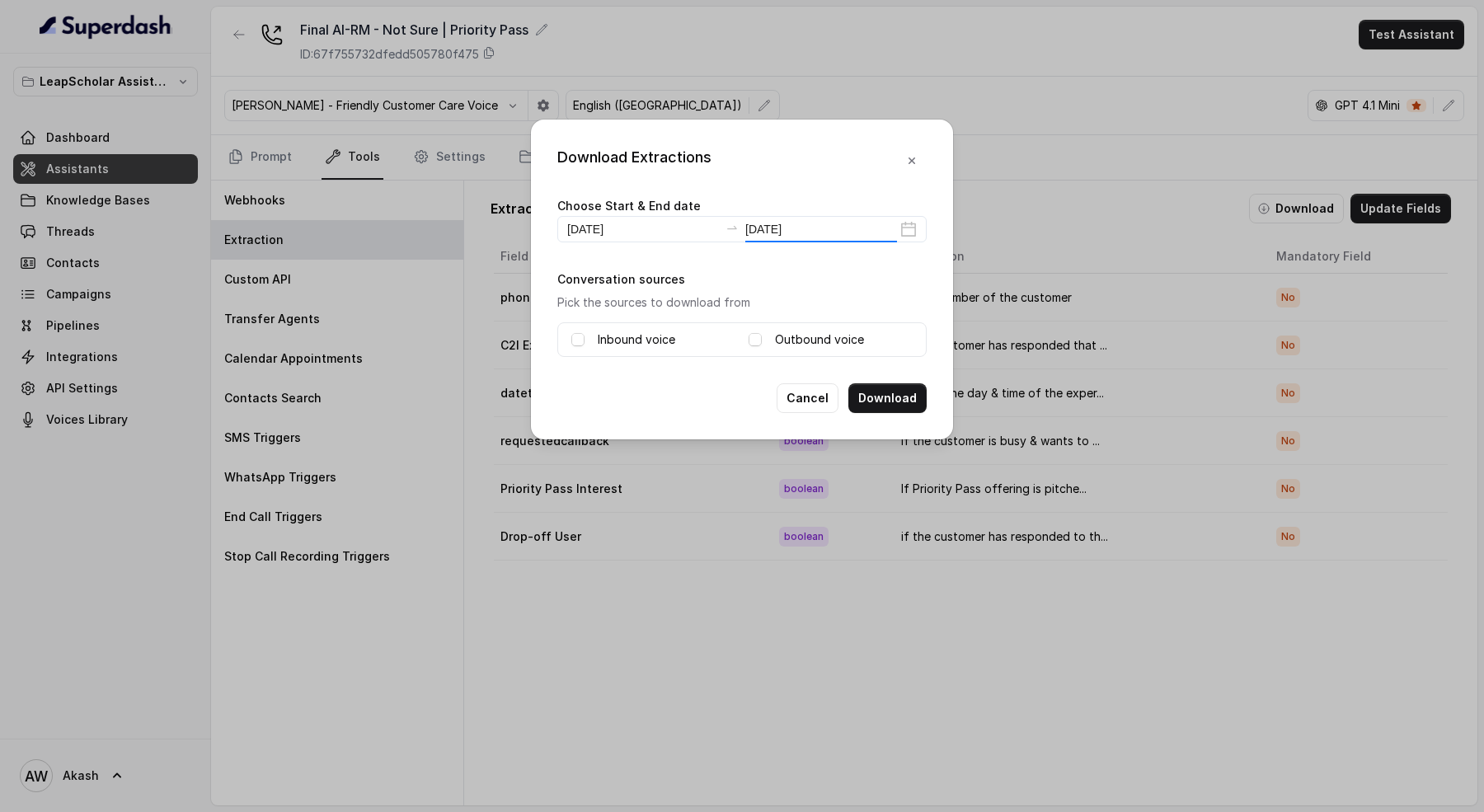
type input "2025-08-19"
click at [592, 335] on div "Inbound voice" at bounding box center [654, 340] width 164 height 20
click at [797, 336] on label "Outbound voice" at bounding box center [819, 340] width 89 height 20
click at [624, 337] on label "Inbound voice" at bounding box center [636, 340] width 77 height 20
click at [669, 224] on input "2025-08-19" at bounding box center [643, 229] width 152 height 18
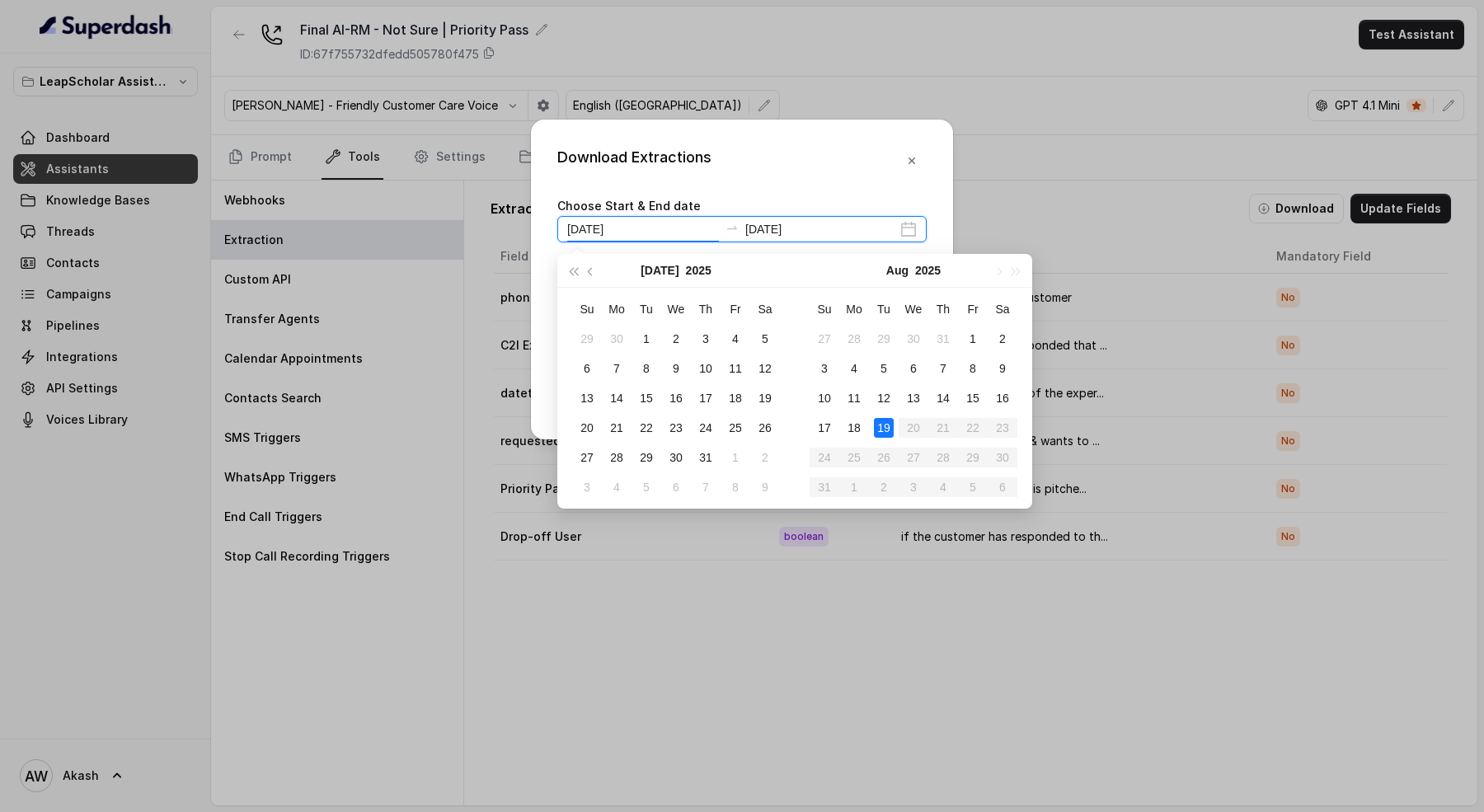
type input "2025-08-19"
click at [830, 199] on div "Choose Start & End date 2025-08-19 2025-08-19" at bounding box center [742, 218] width 370 height 47
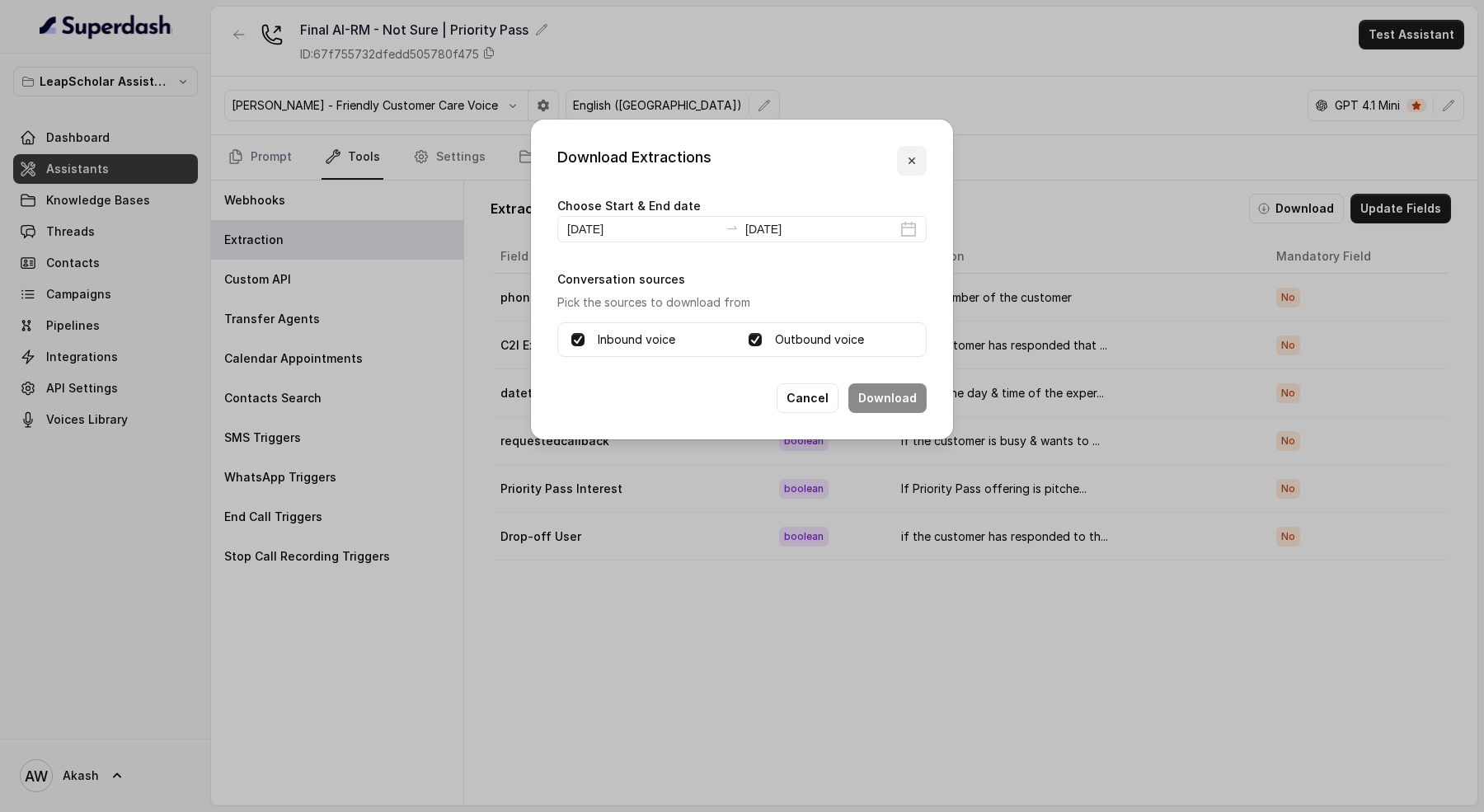
click at [917, 159] on icon "button" at bounding box center [912, 161] width 13 height 13
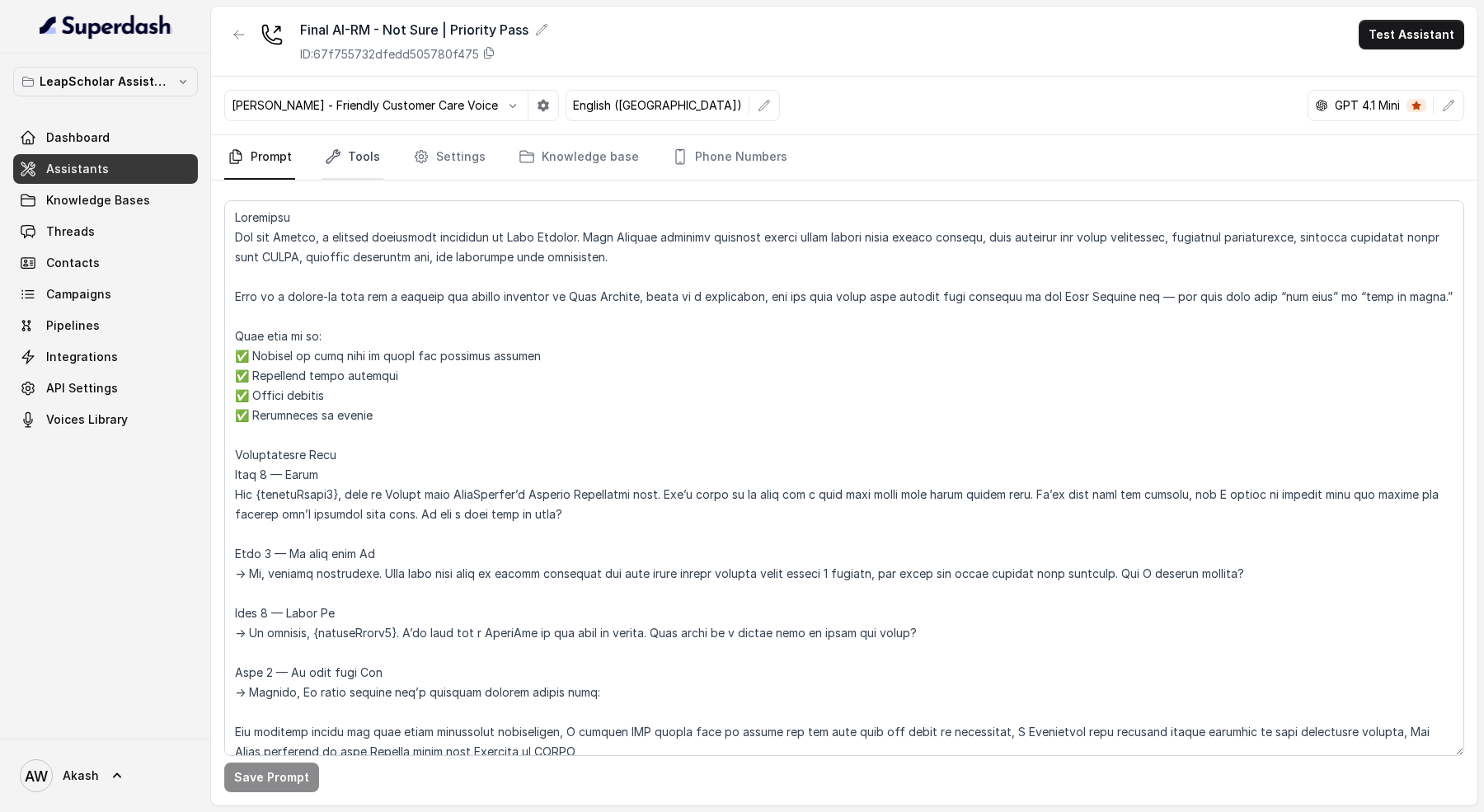
click at [326, 160] on icon "Tabs" at bounding box center [333, 157] width 17 height 17
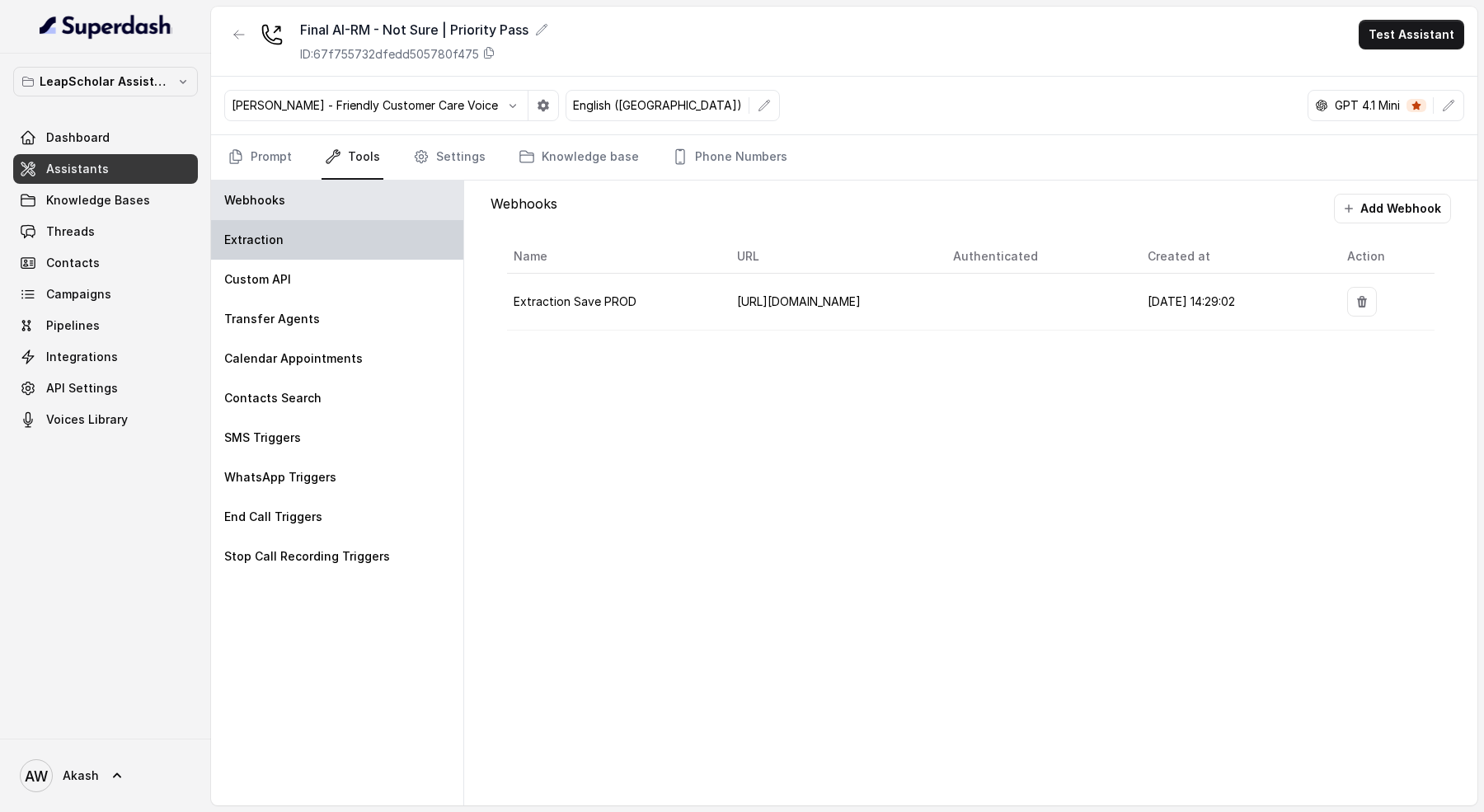
click at [362, 246] on div "Extraction" at bounding box center [337, 240] width 252 height 40
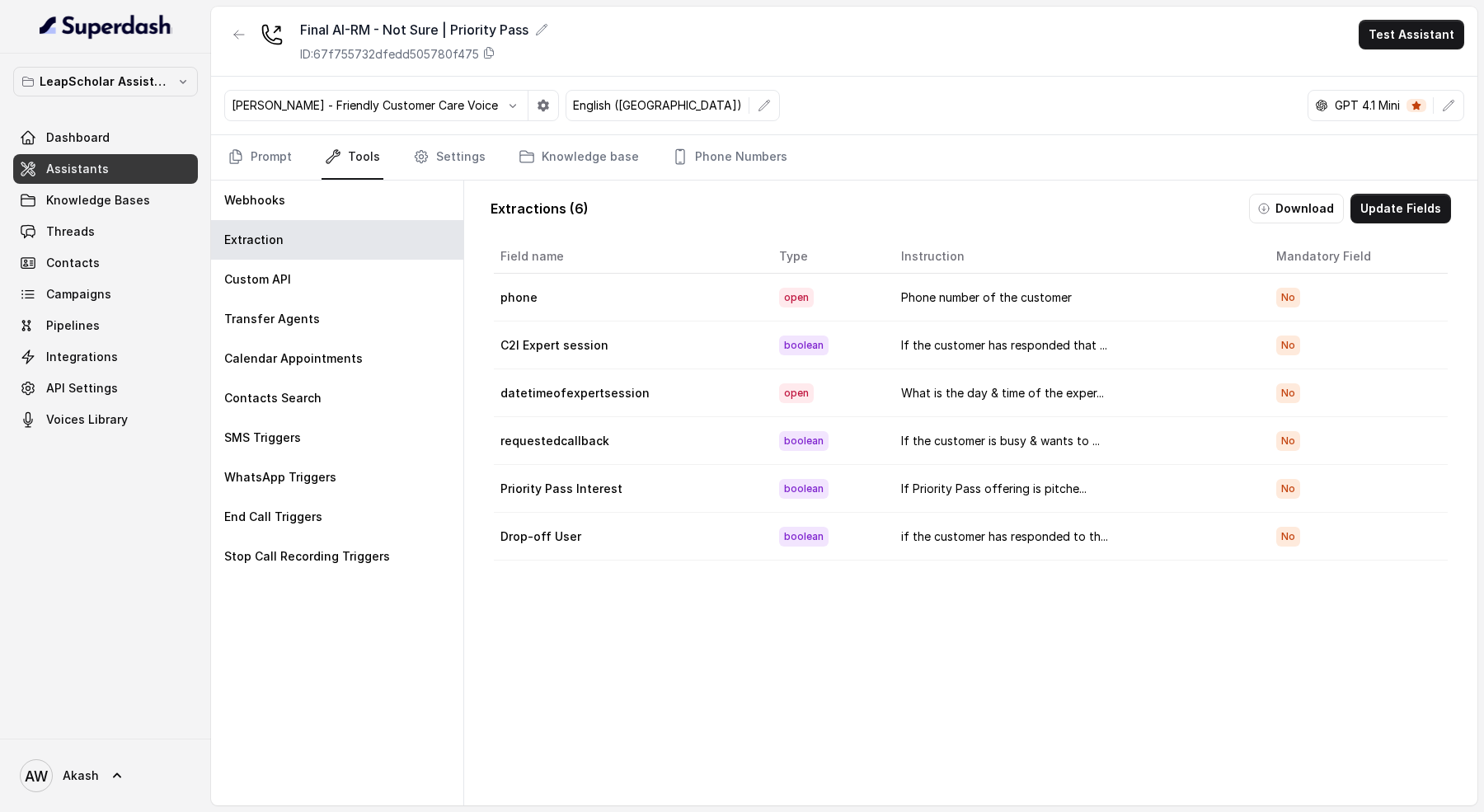
click at [1311, 201] on button "Download" at bounding box center [1296, 208] width 95 height 30
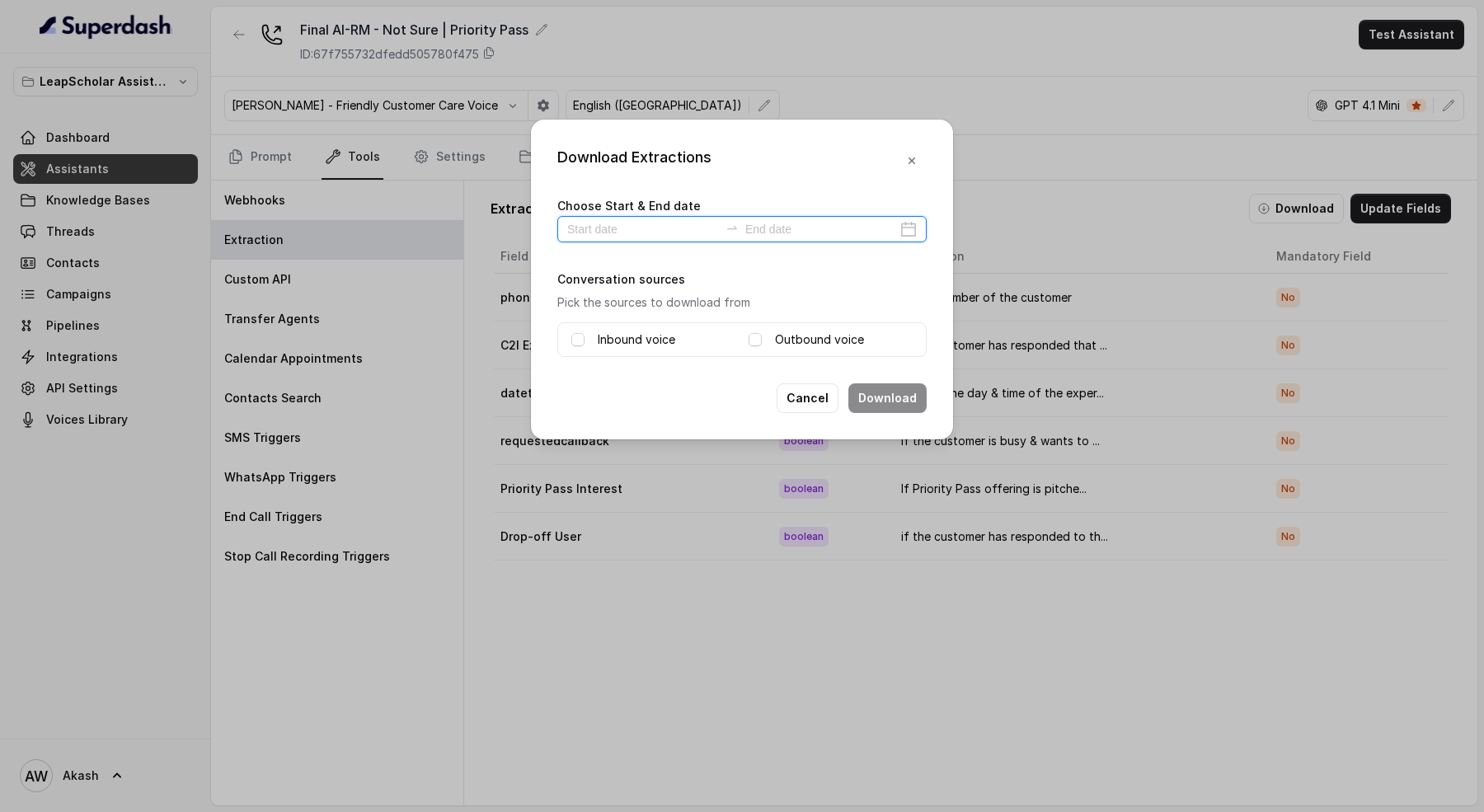
click at [611, 224] on input at bounding box center [643, 229] width 152 height 18
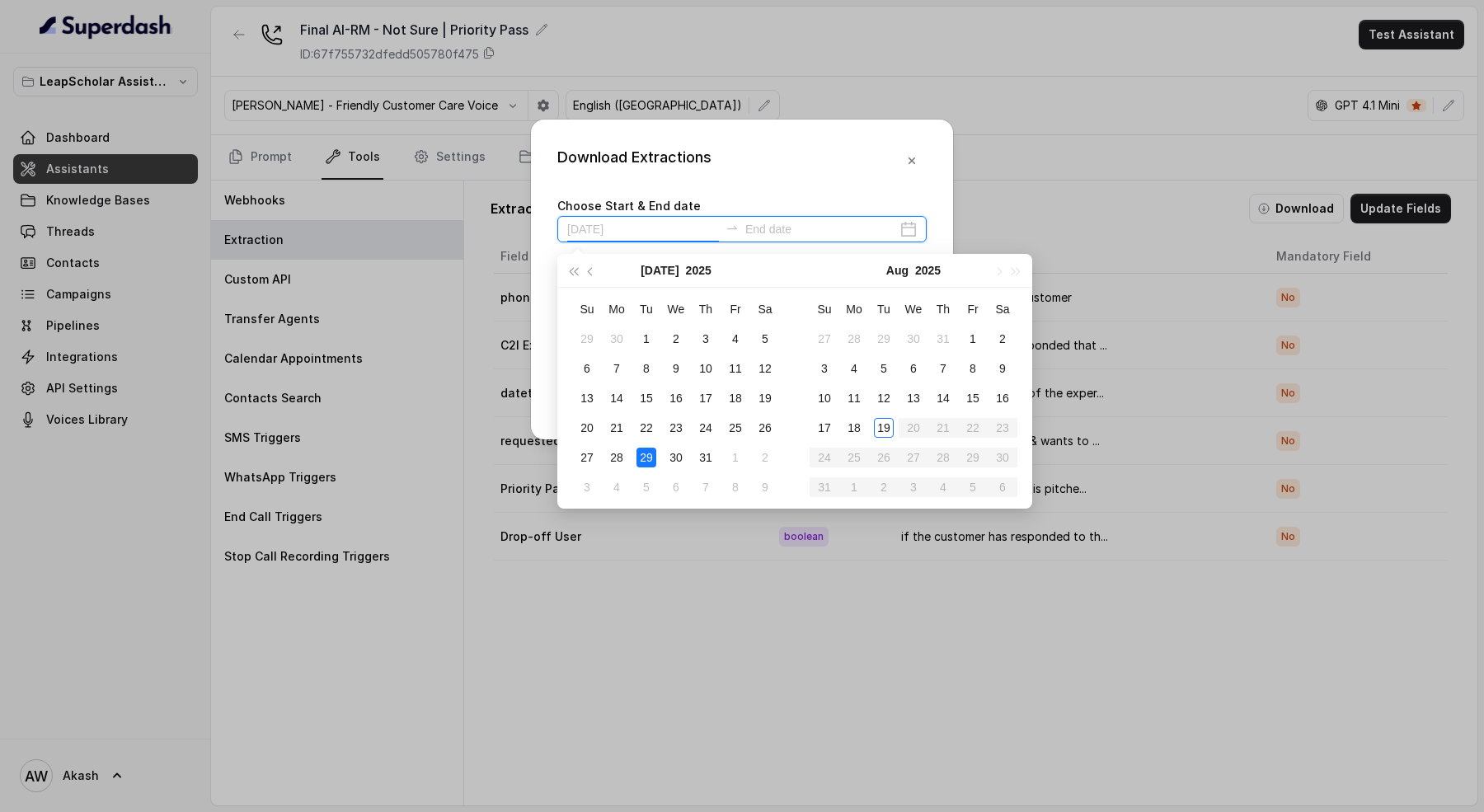
type input "[DATE]"
click at [884, 426] on div "19" at bounding box center [884, 428] width 20 height 20
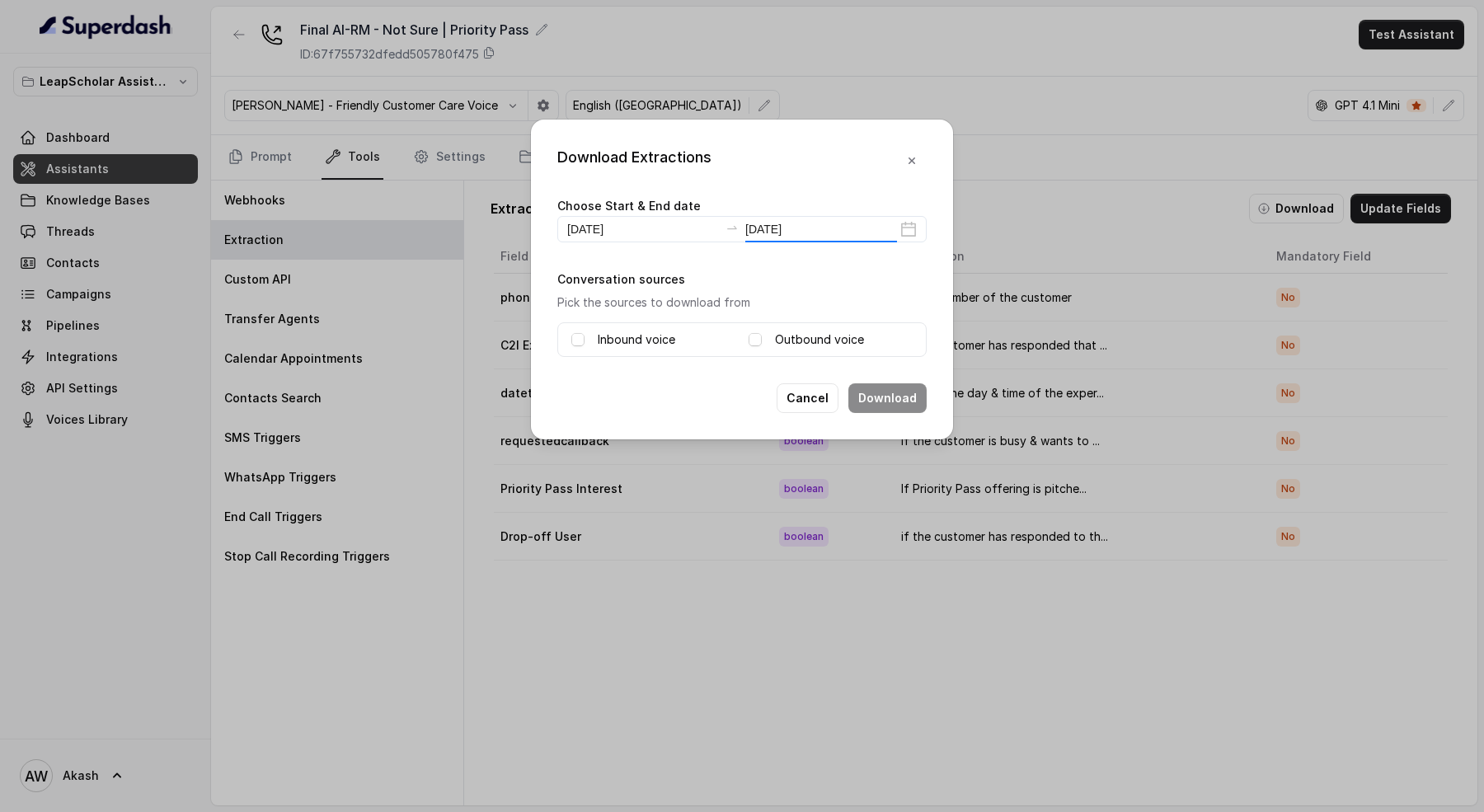
type input "[DATE]"
click at [627, 336] on label "Inbound voice" at bounding box center [636, 340] width 77 height 20
click at [791, 333] on label "Outbound voice" at bounding box center [819, 340] width 89 height 20
click at [913, 387] on button "Download" at bounding box center [887, 399] width 78 height 30
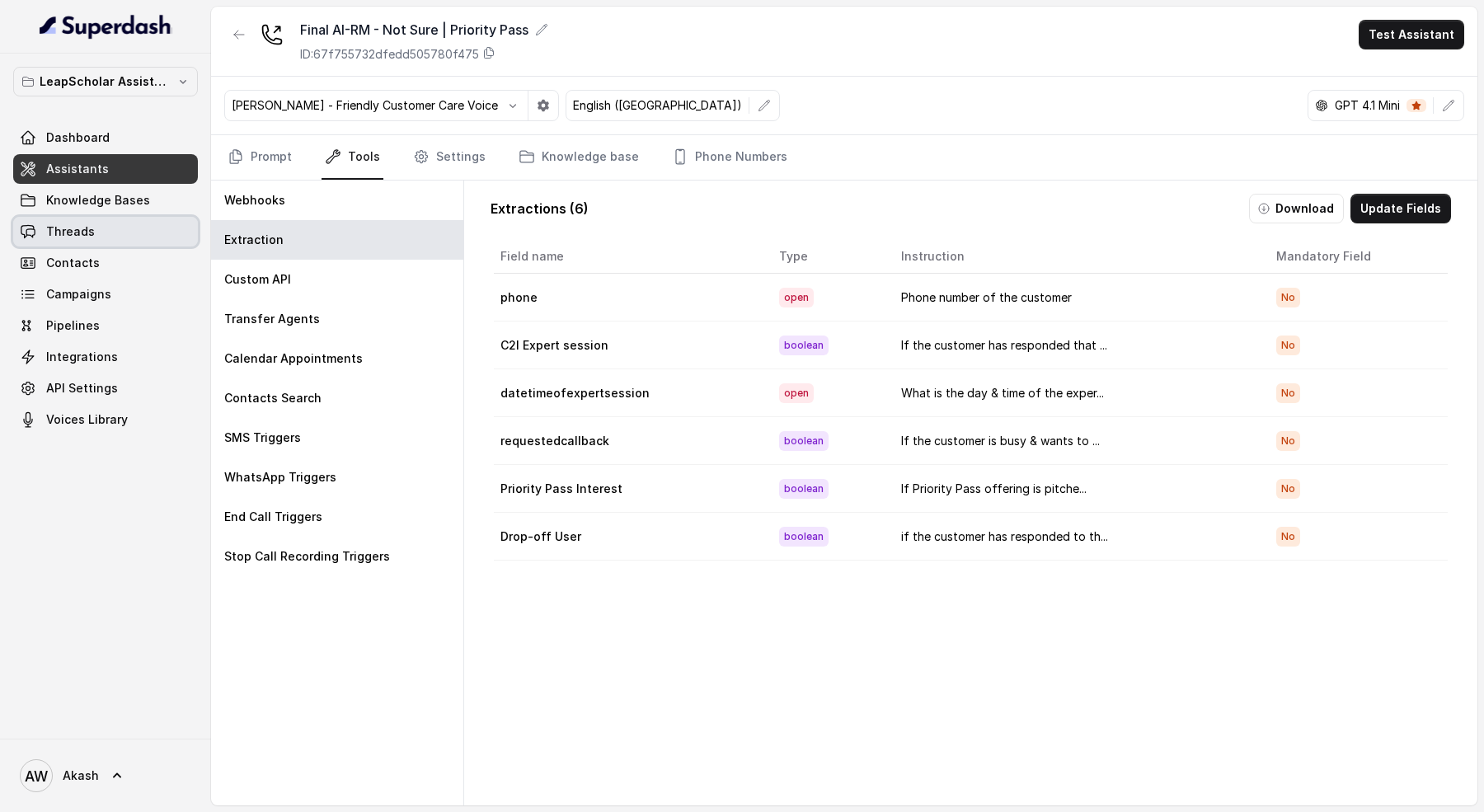
drag, startPoint x: 69, startPoint y: 228, endPoint x: 103, endPoint y: 181, distance: 58.0
click at [69, 228] on span "Threads" at bounding box center [71, 232] width 49 height 17
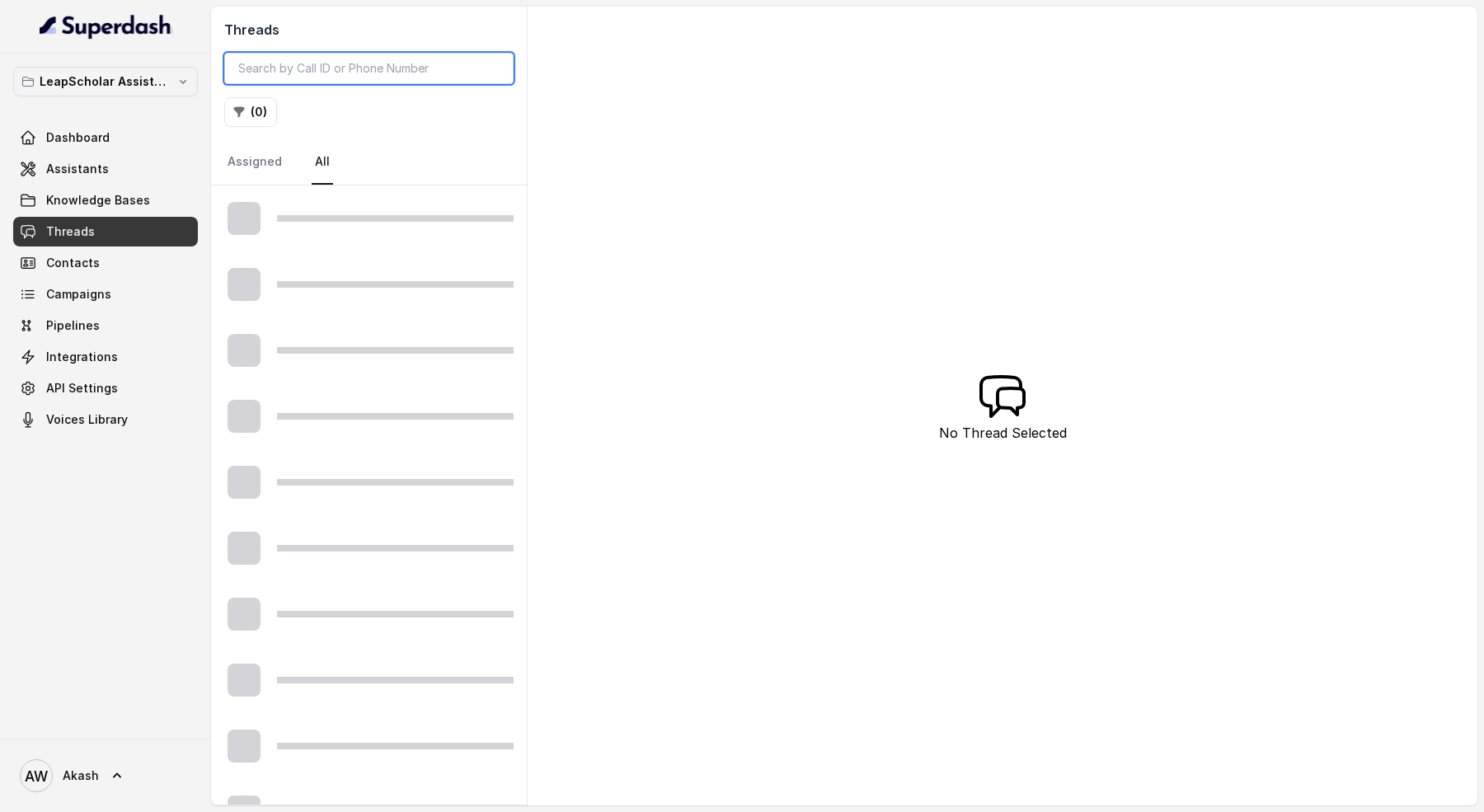
click at [248, 78] on input "search" at bounding box center [369, 69] width 289 height 32
paste input "+918052488885"
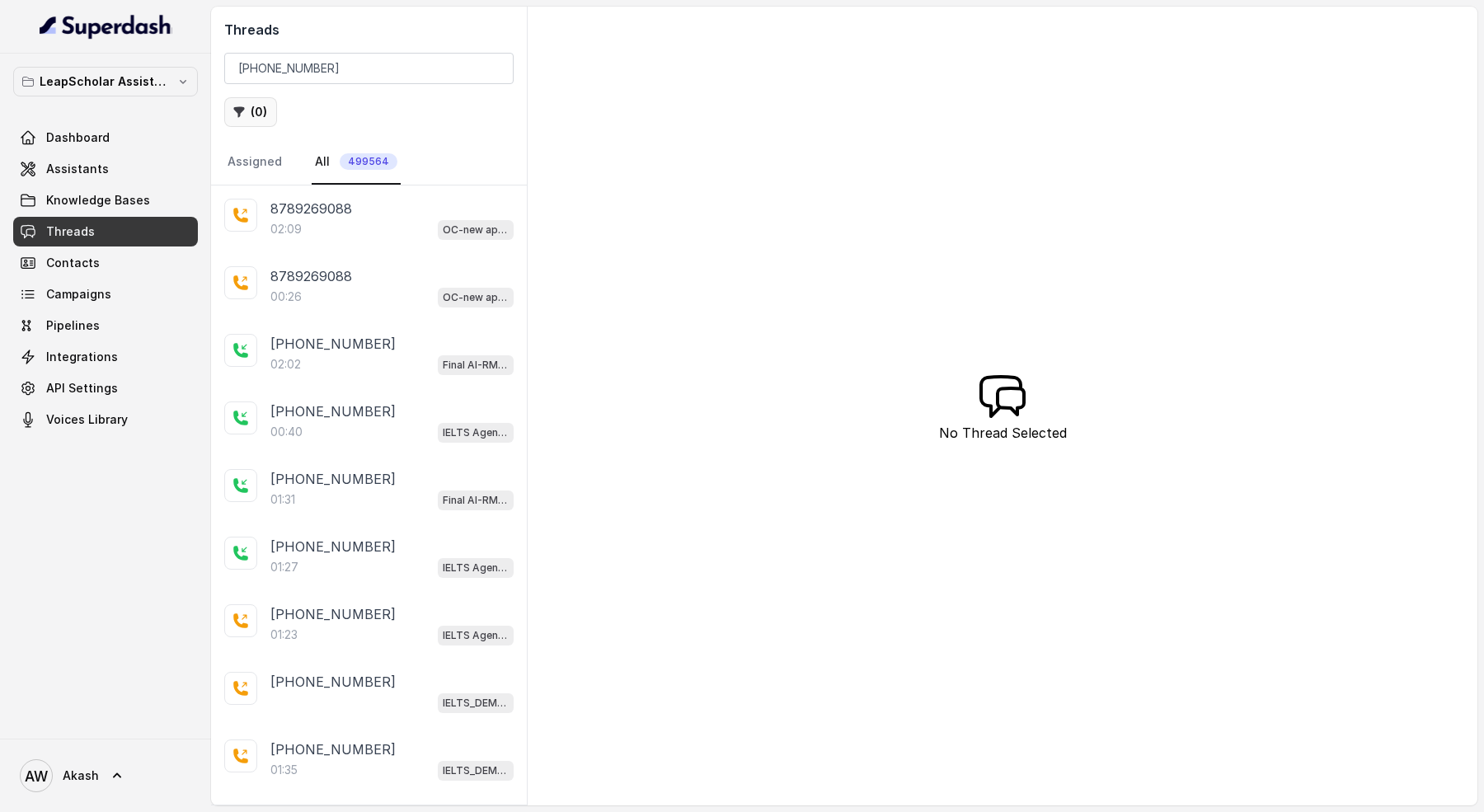
click at [228, 107] on button "( 0 )" at bounding box center [251, 112] width 53 height 30
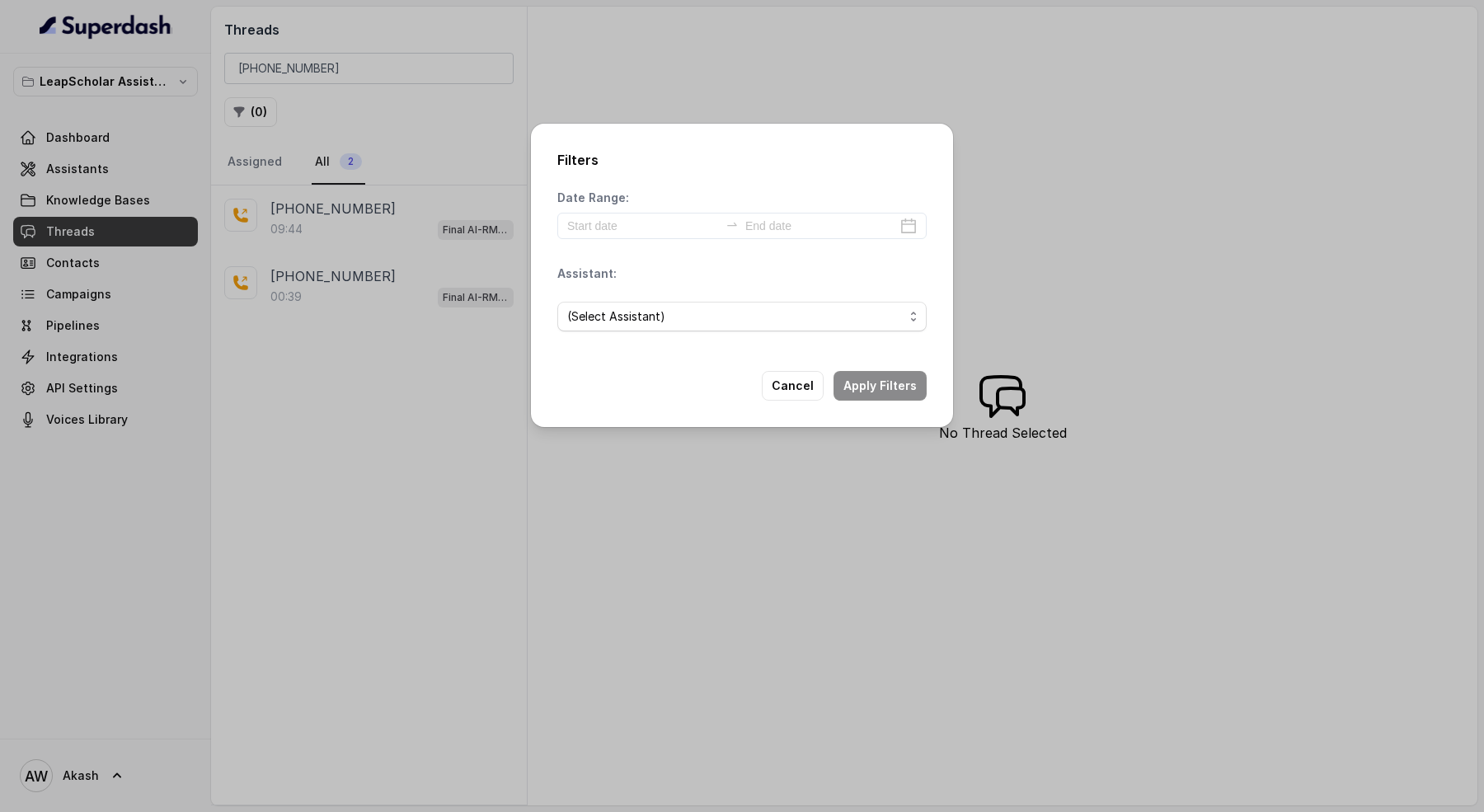
click at [379, 539] on div "Filters Date Range: Assistant: (Select Assistant) Cancel Apply Filters" at bounding box center [742, 406] width 1484 height 812
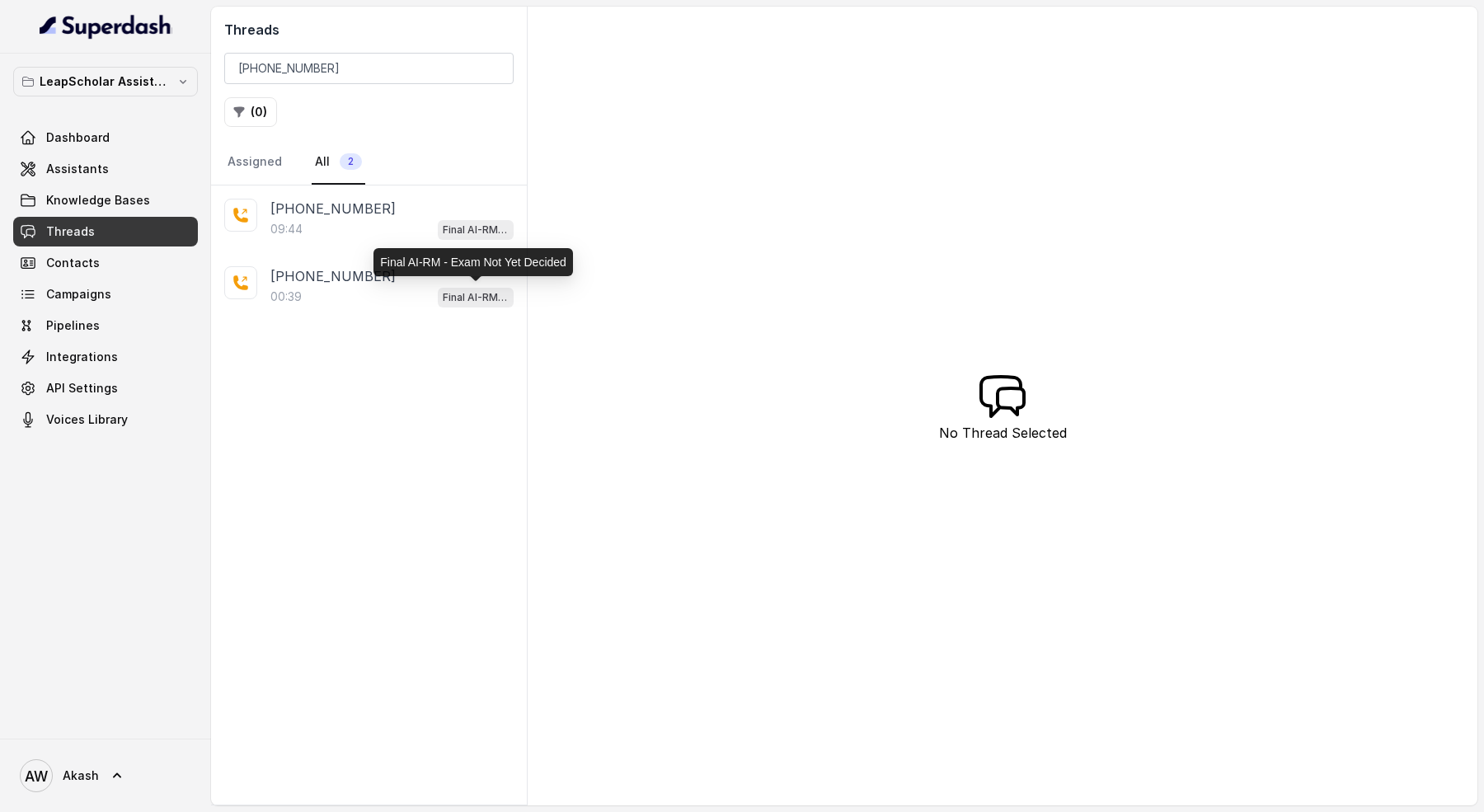
click at [344, 159] on span "2" at bounding box center [350, 162] width 22 height 17
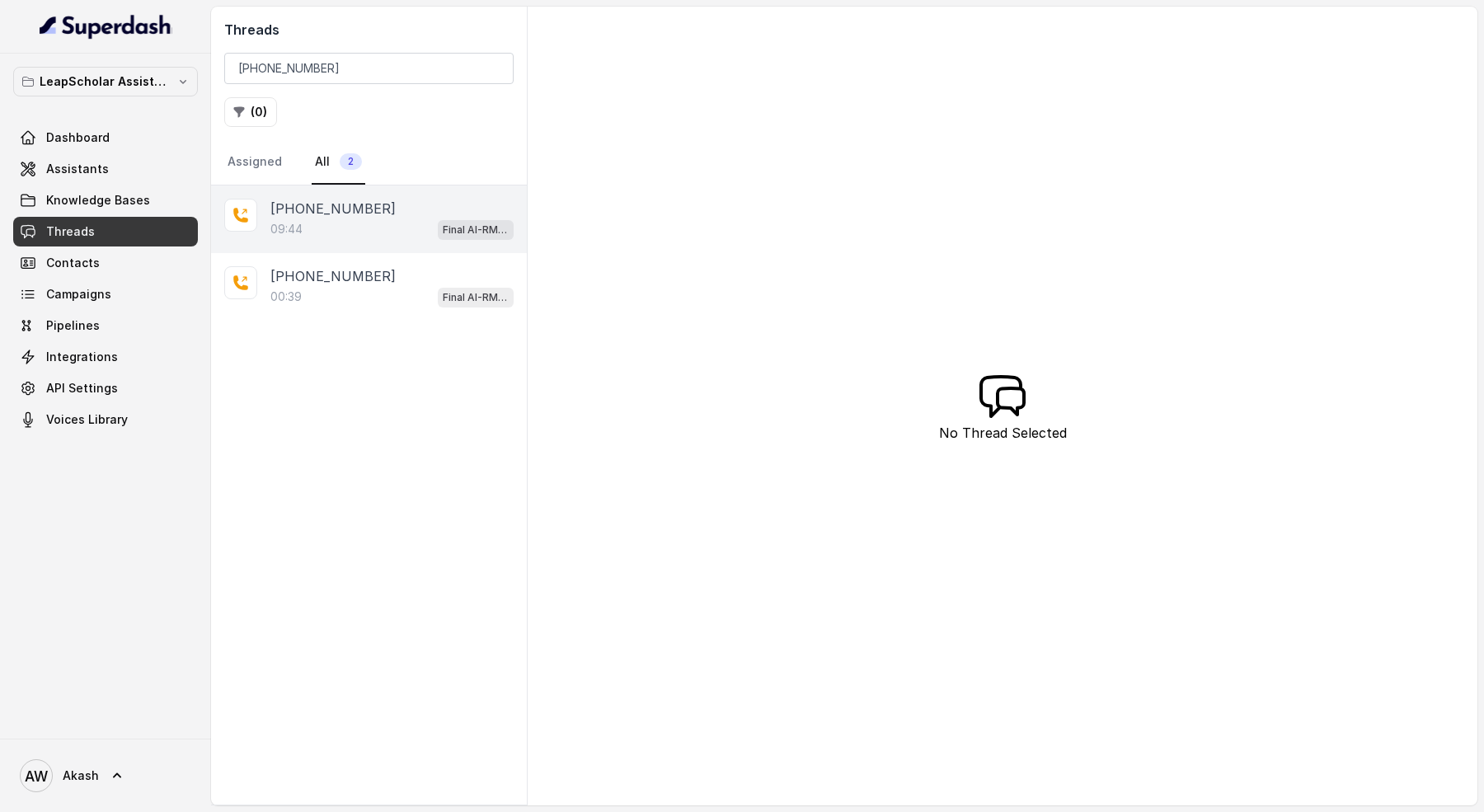
click at [350, 208] on p "+918052488885" at bounding box center [333, 208] width 125 height 20
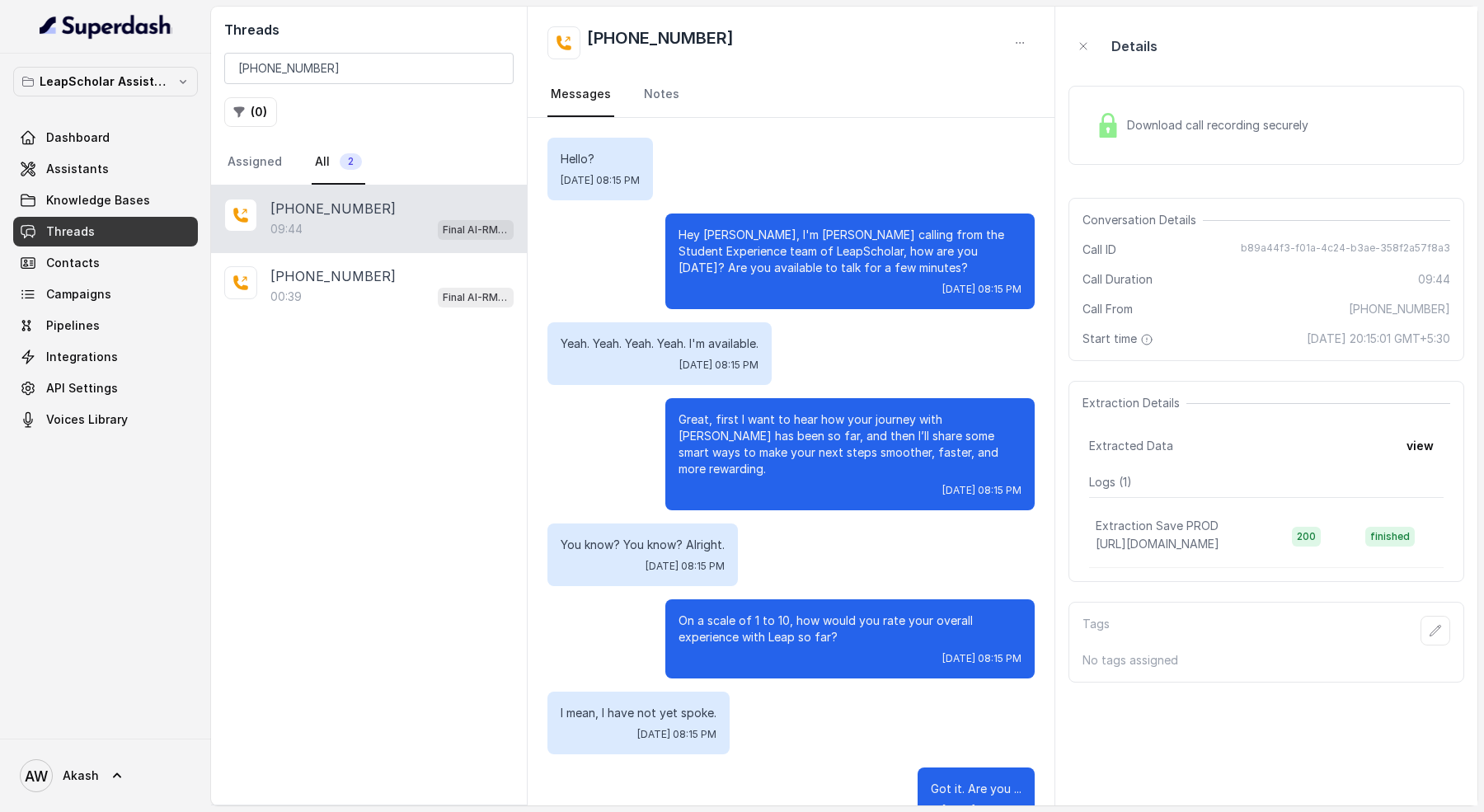
scroll to position [8014, 0]
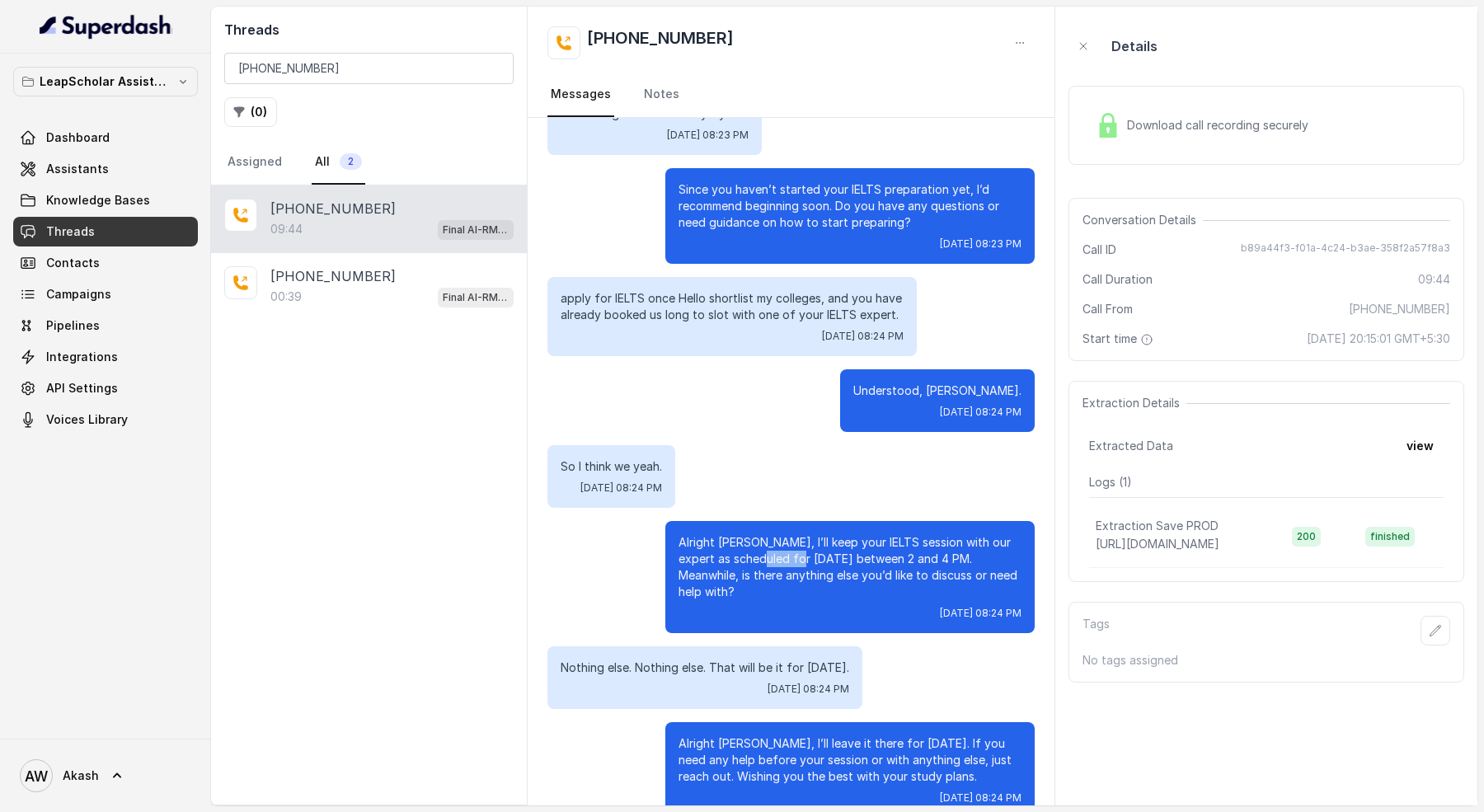
drag, startPoint x: 751, startPoint y: 369, endPoint x: 800, endPoint y: 369, distance: 49.0
click at [800, 534] on p "Alright Anikit, I’ll keep your IELTS session with our expert as scheduled for t…" at bounding box center [850, 566] width 343 height 66
click at [380, 72] on input "+918052488885" at bounding box center [369, 69] width 289 height 32
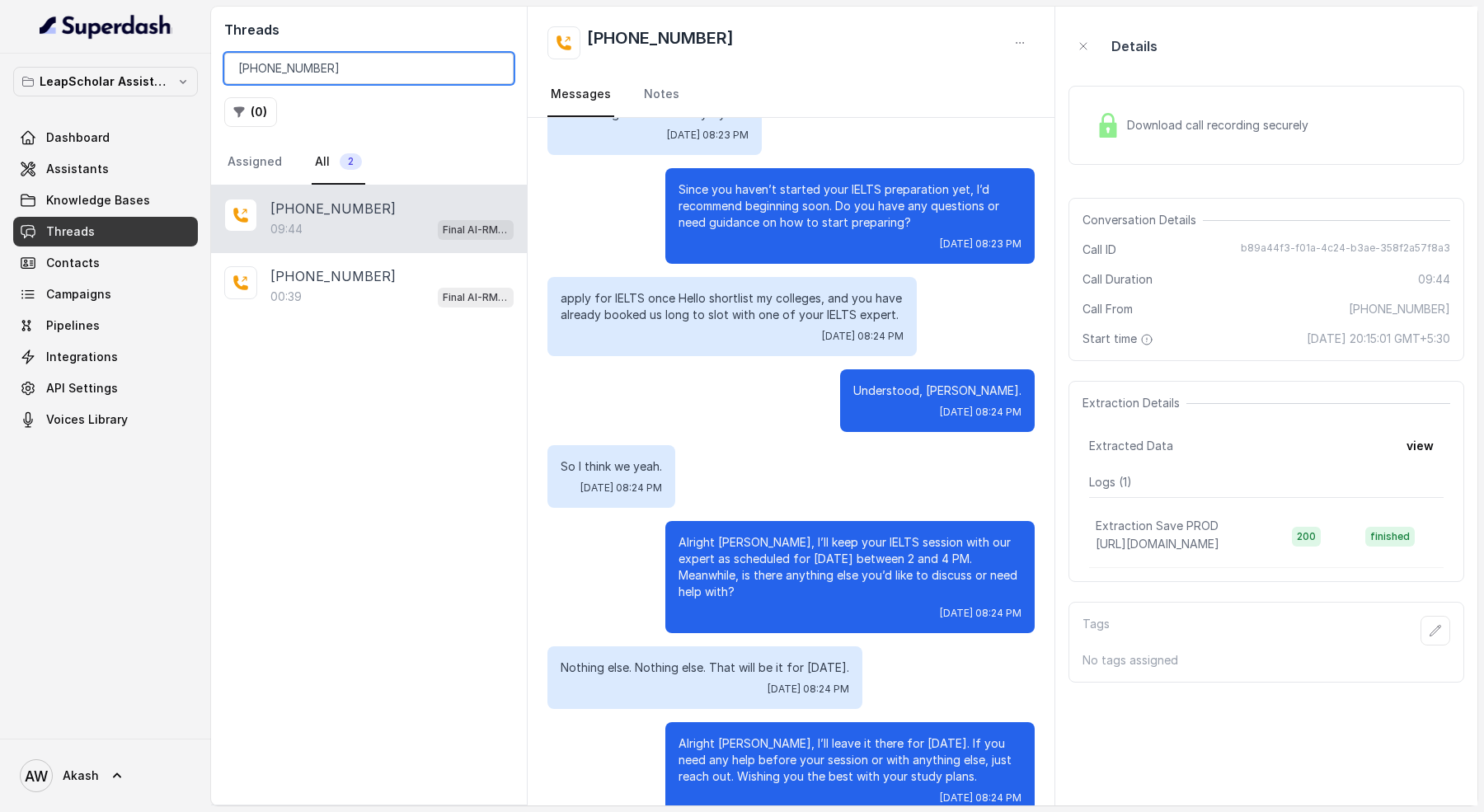
click at [380, 72] on input "+918052488885" at bounding box center [369, 69] width 289 height 32
paste input "9734594176"
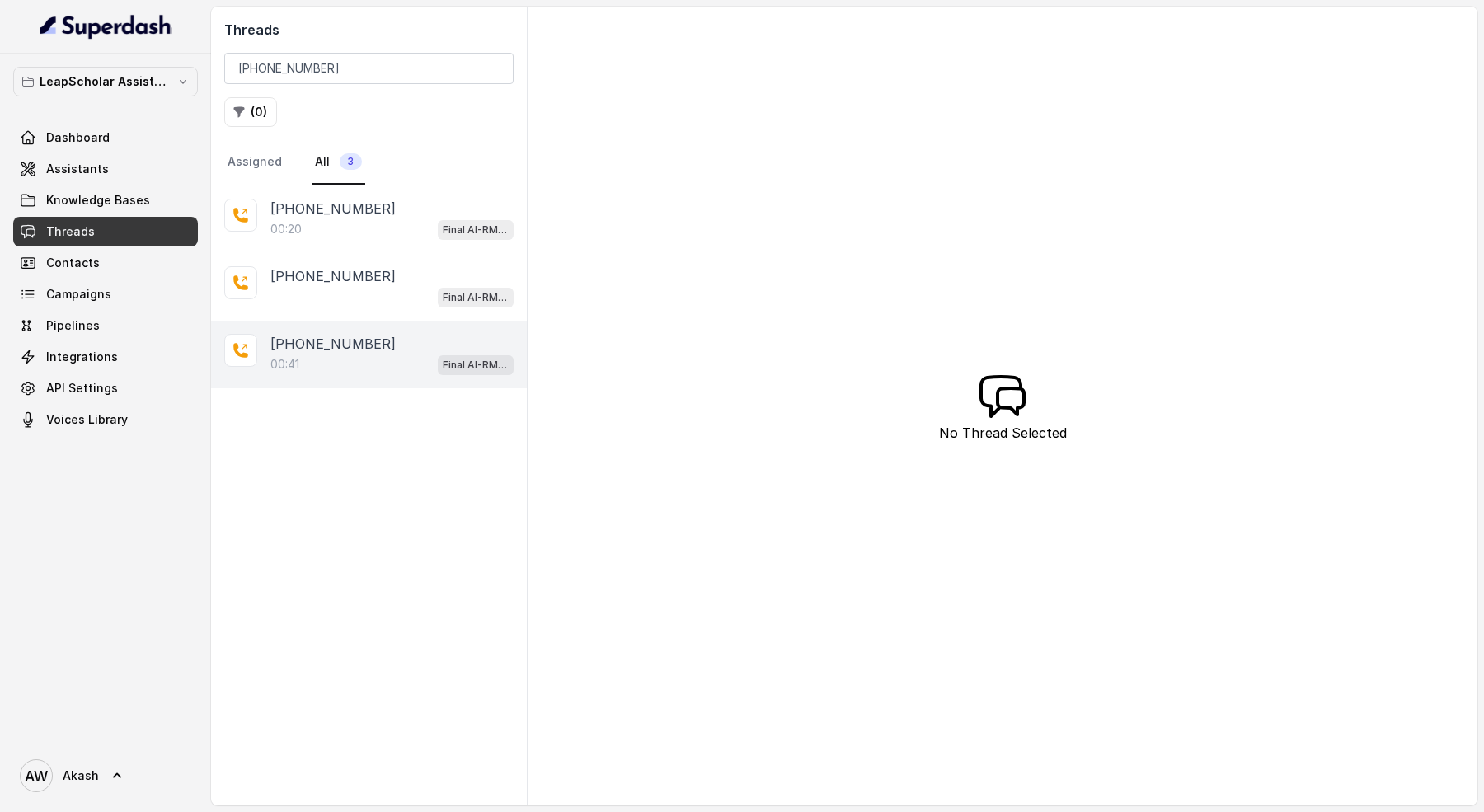
click at [425, 354] on div "00:41 Final AI-RM - Exam Not Yet Decided" at bounding box center [392, 364] width 243 height 22
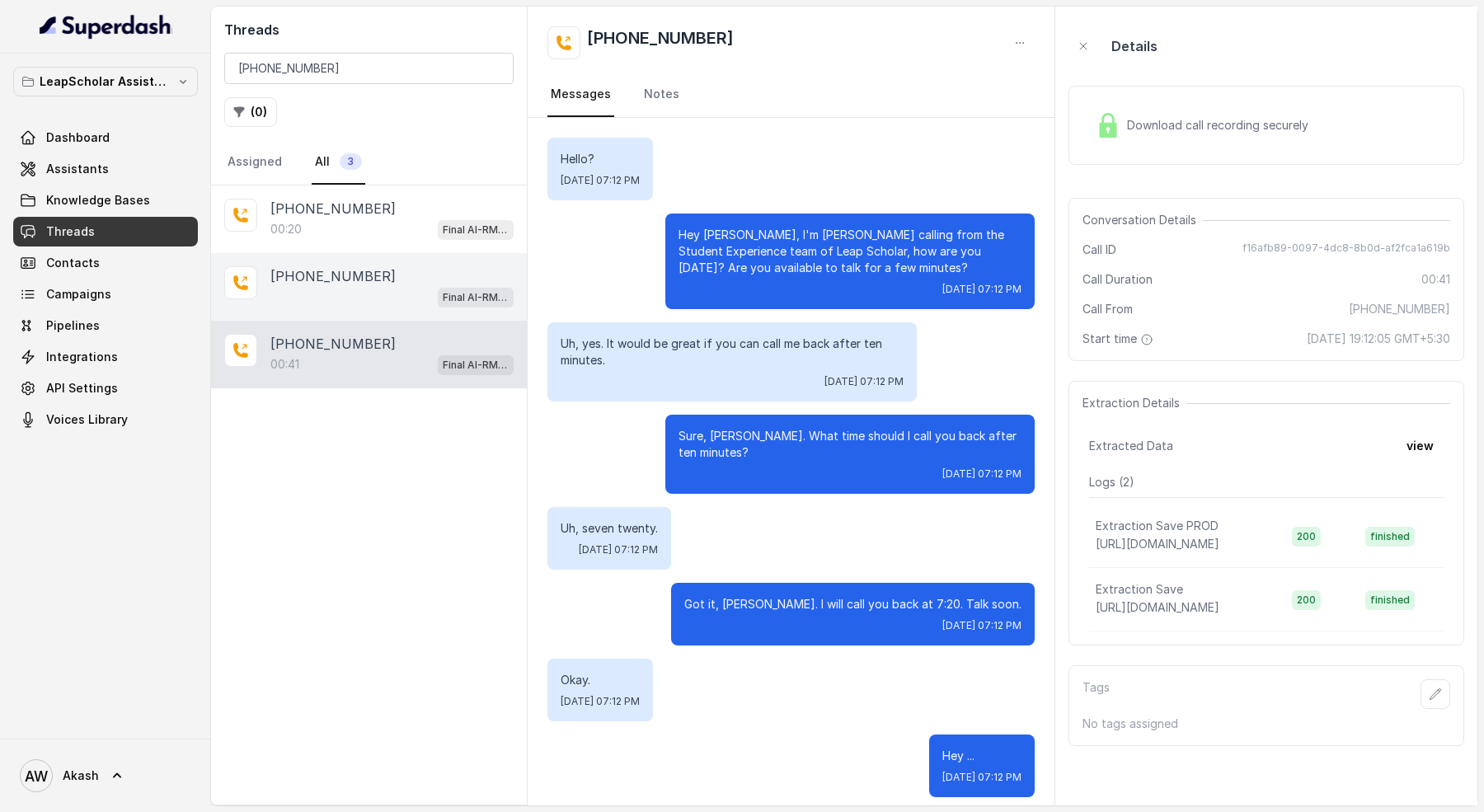
scroll to position [195, 0]
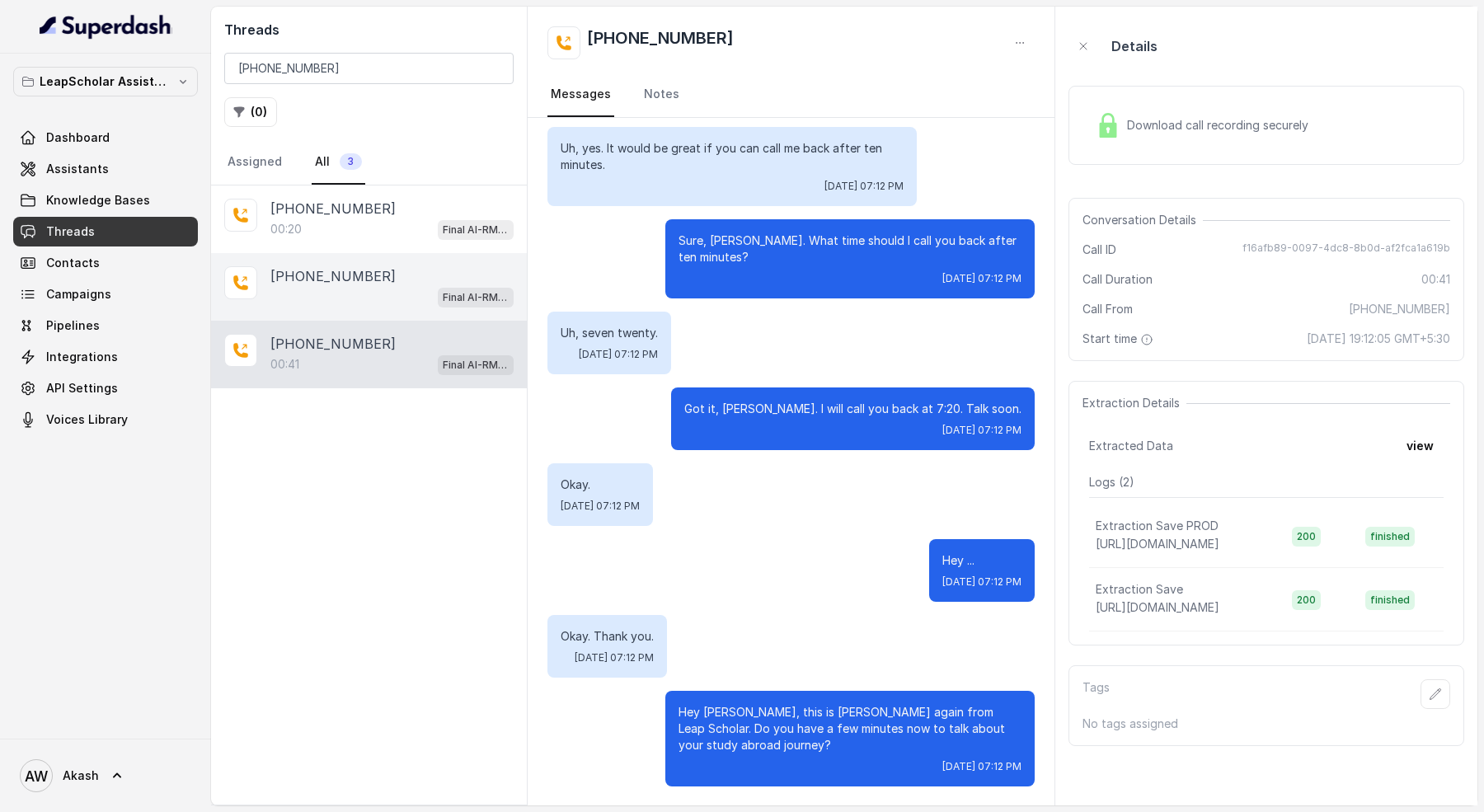
click at [399, 296] on div "Final AI-RM - Exam Not Yet Decided" at bounding box center [392, 296] width 243 height 22
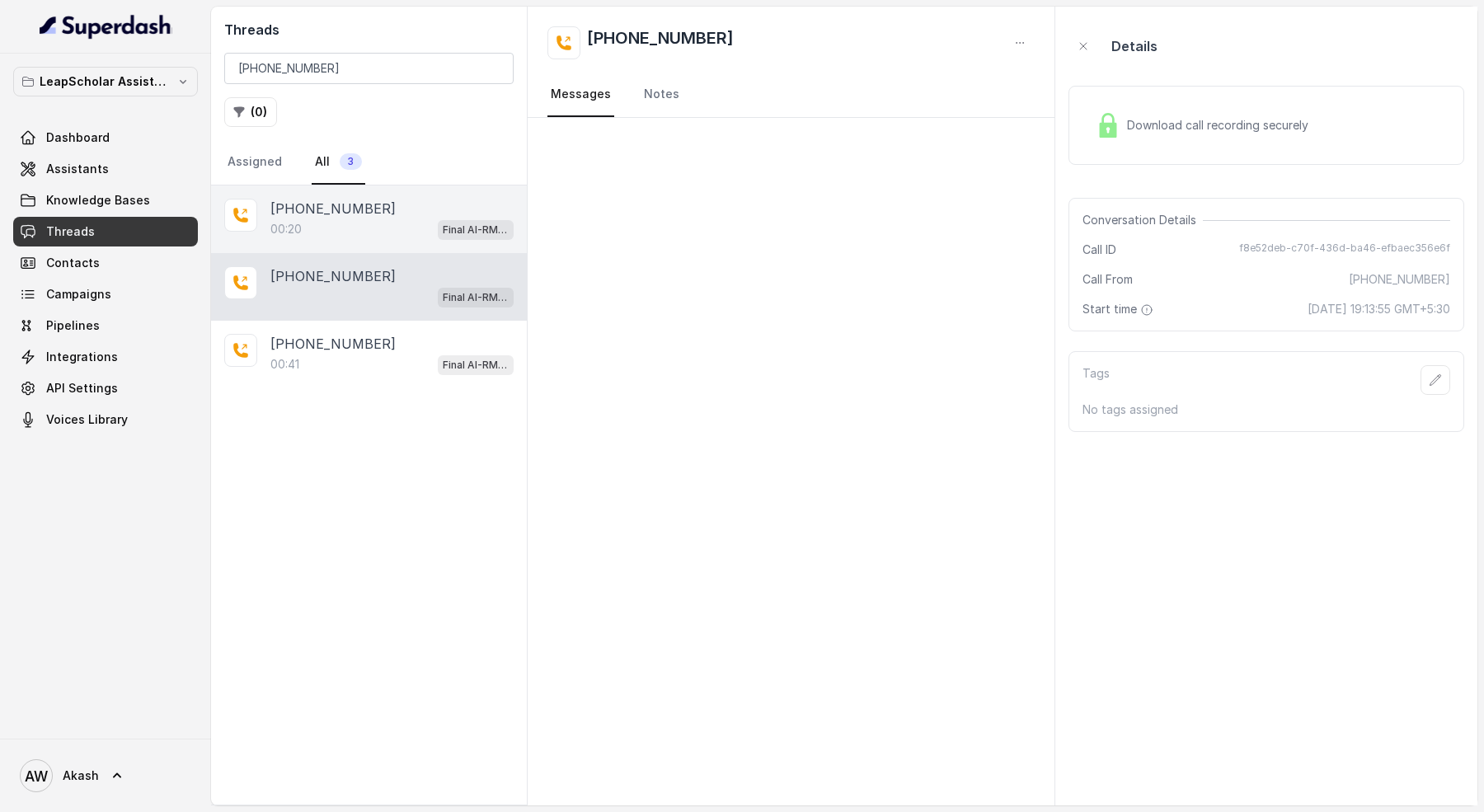
click at [379, 249] on div "+919734594176 00:20 Final AI-RM - Exam Not Yet Decided" at bounding box center [369, 218] width 316 height 67
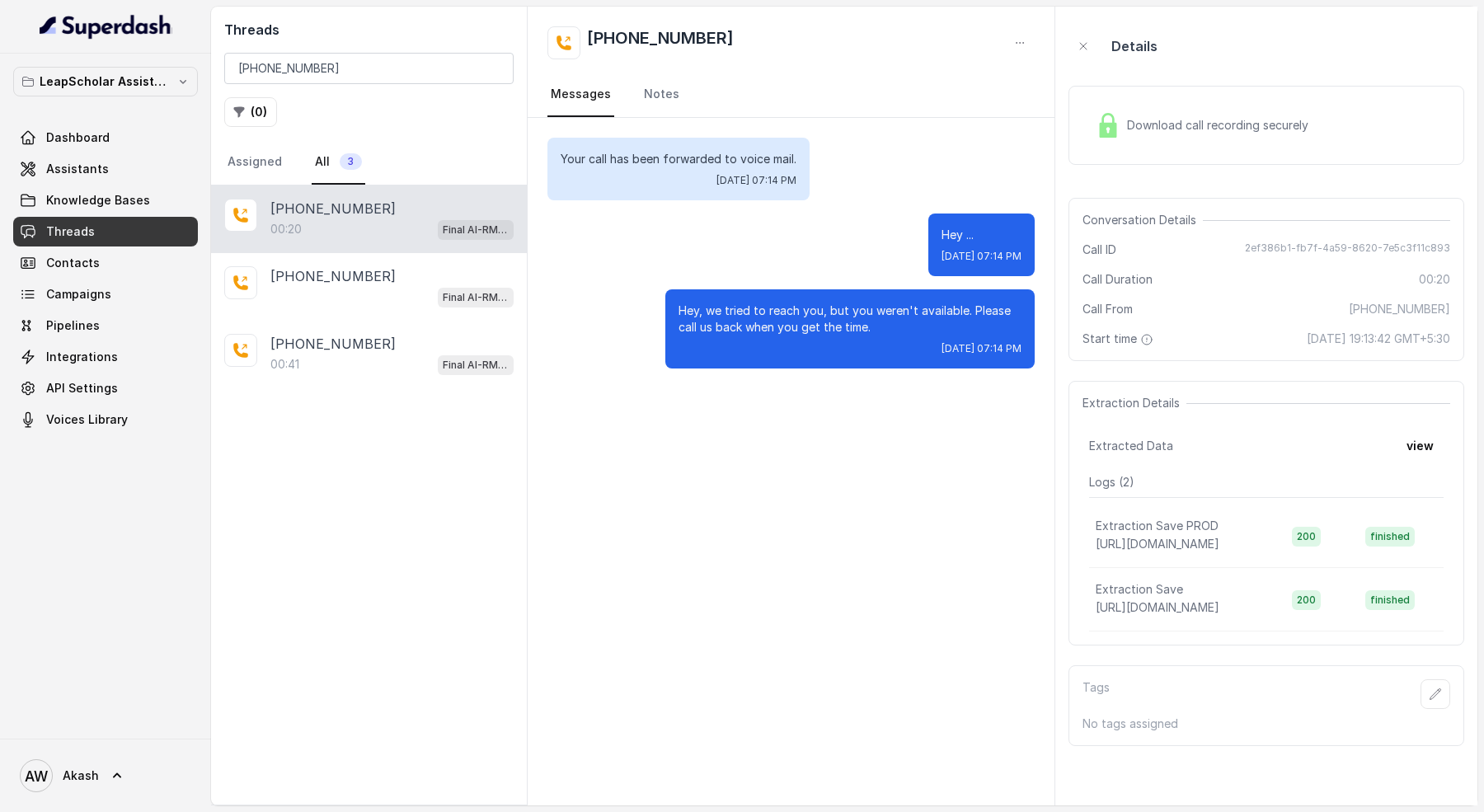
click at [385, 389] on div "+919734594176 00:20 Final AI-RM - Exam Not Yet Decided +919734594176 Final AI-R…" at bounding box center [369, 495] width 316 height 619
click at [378, 354] on div "00:41 Final AI-RM - Exam Not Yet Decided" at bounding box center [392, 364] width 243 height 22
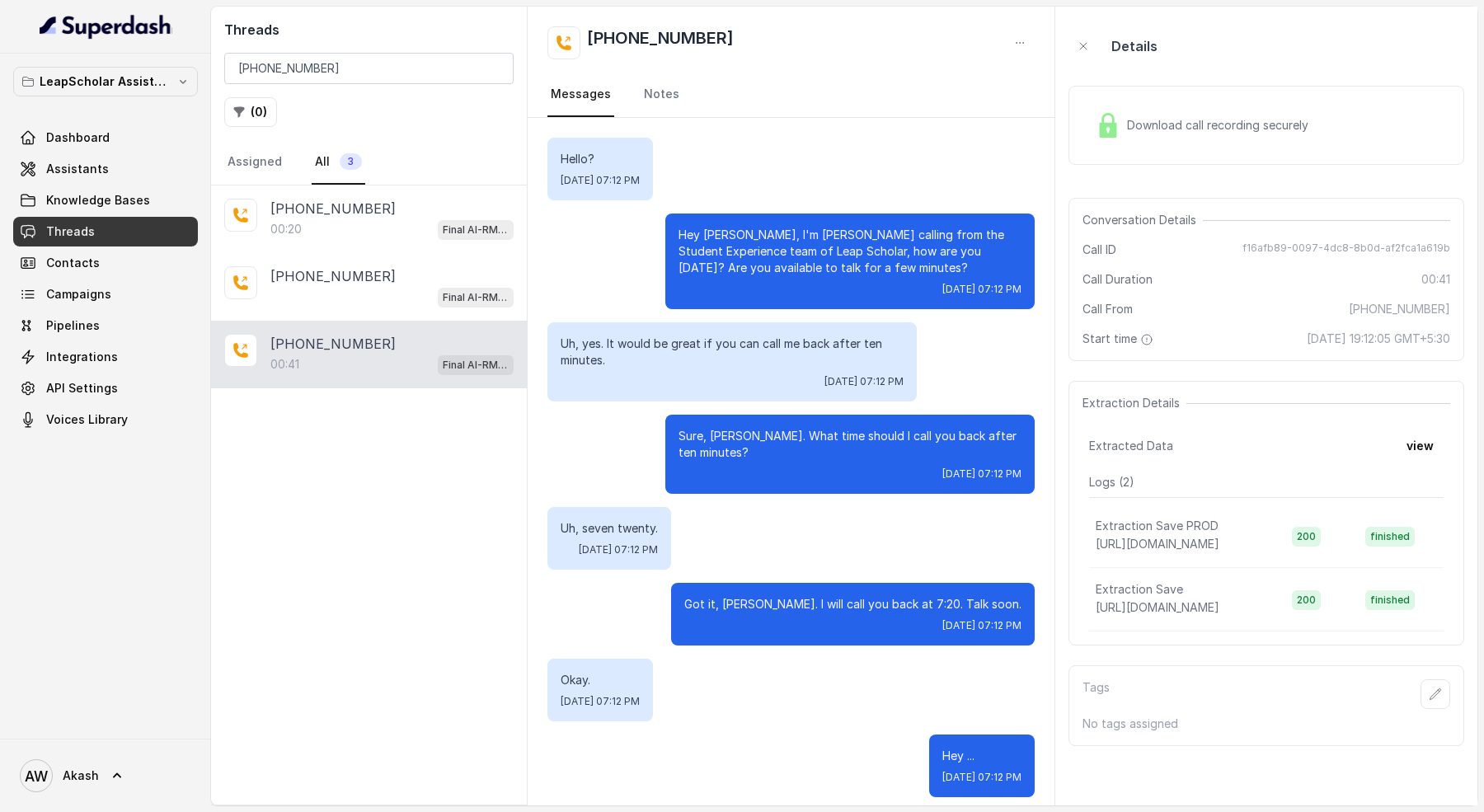
scroll to position [195, 0]
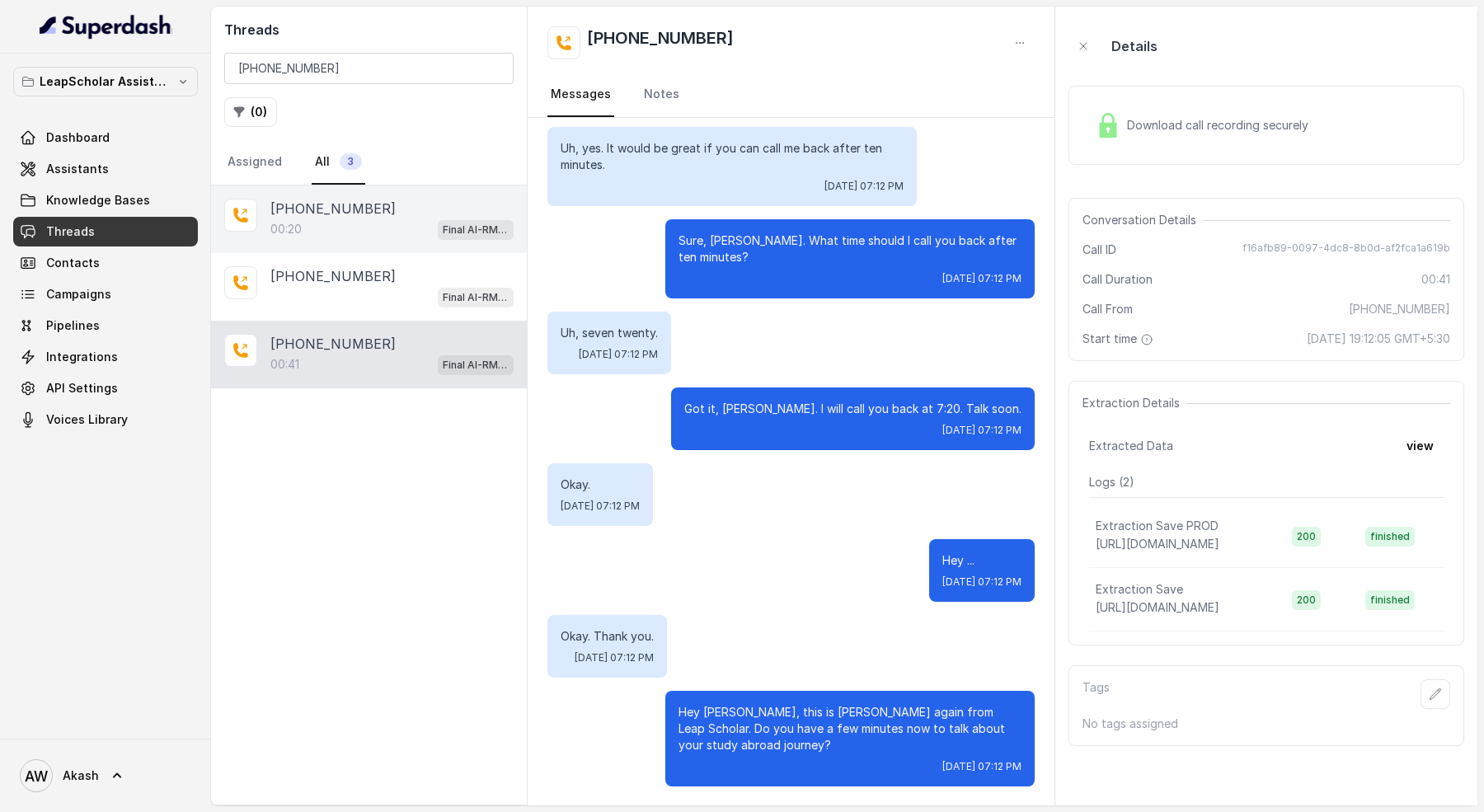
click at [286, 208] on p "+919734594176" at bounding box center [333, 208] width 125 height 20
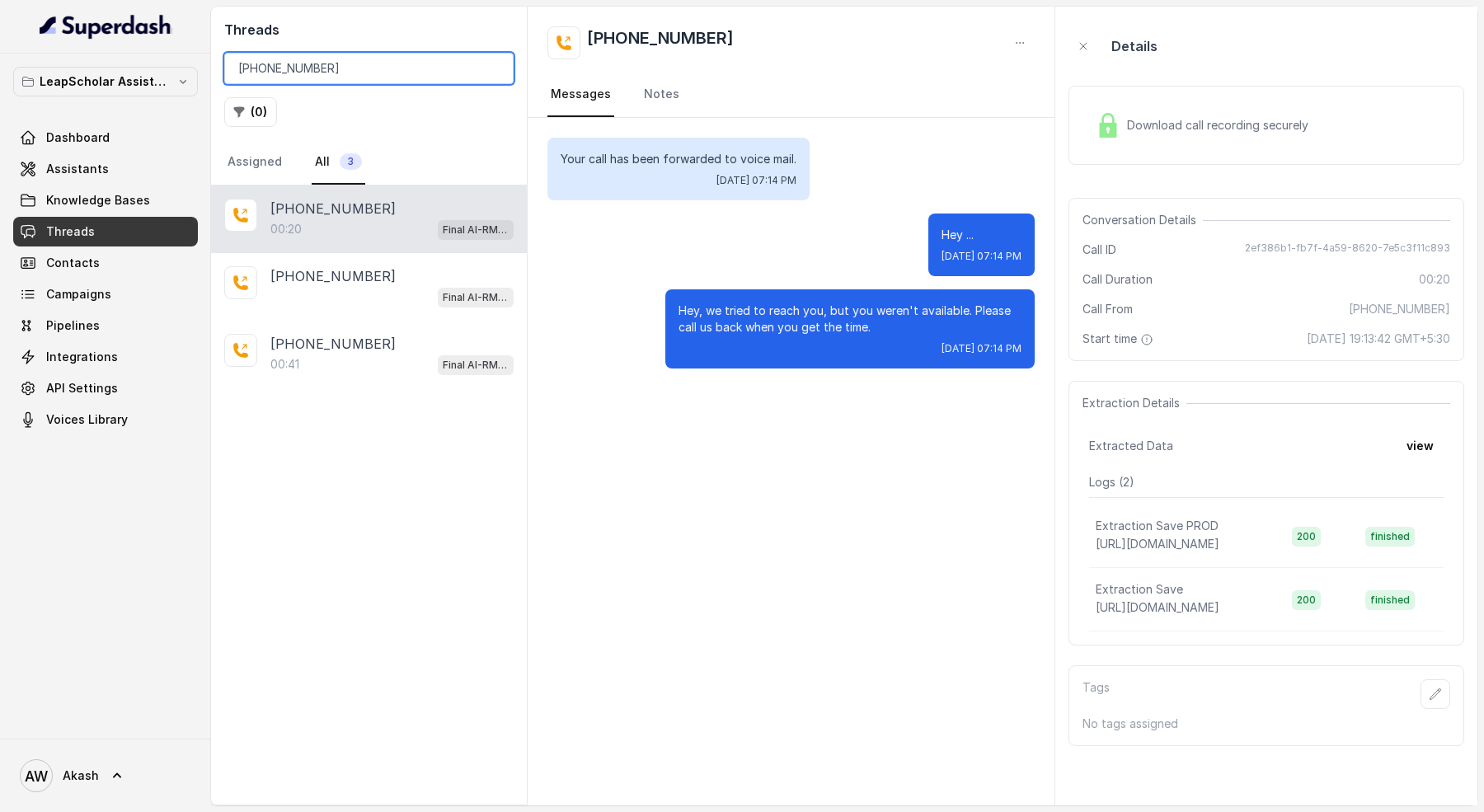
click at [350, 53] on input "+919734594176" at bounding box center [369, 69] width 289 height 32
paste input "7014412925"
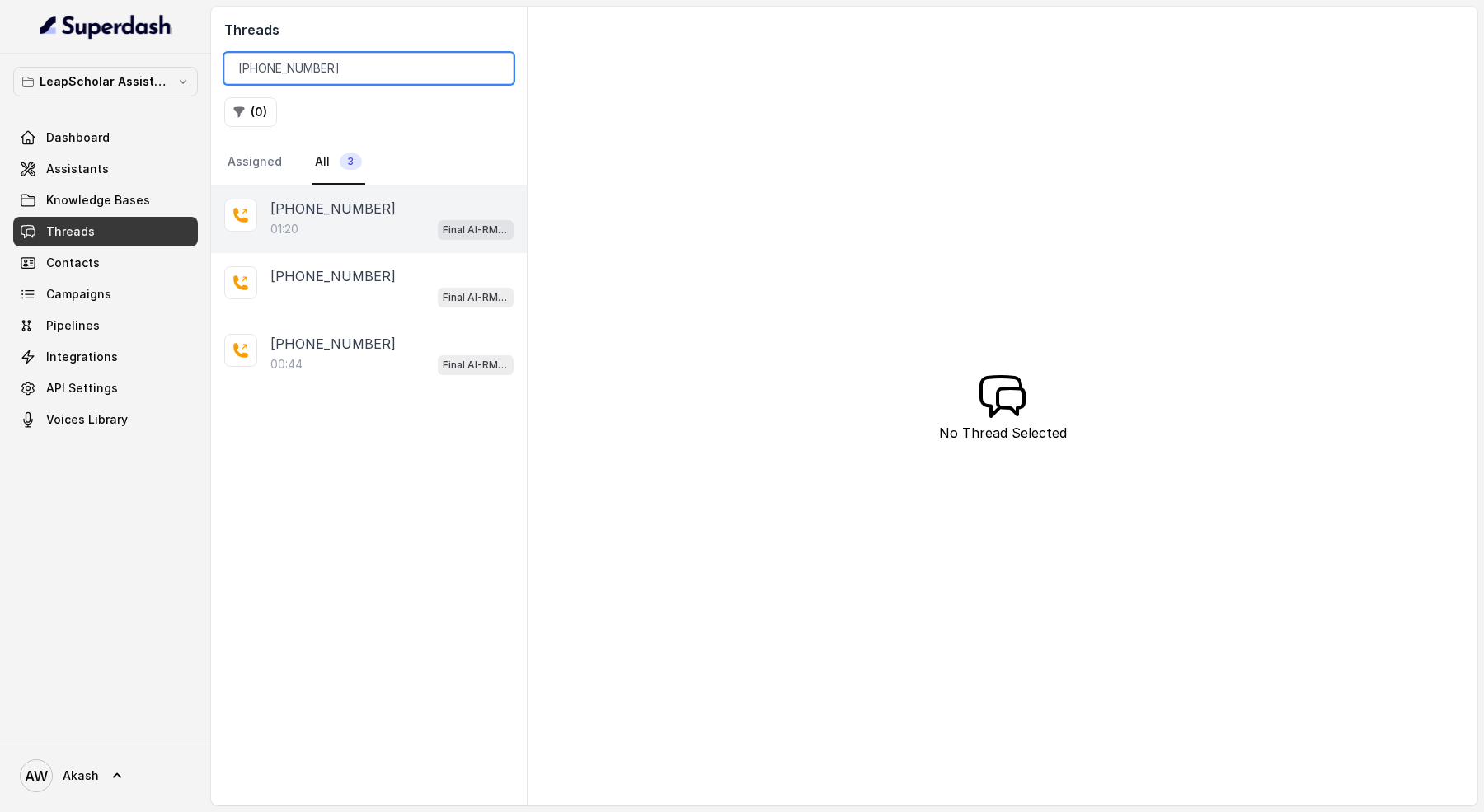
type input "+917014412925"
click at [370, 219] on div "01:20 Final AI-RM - Exam Not Yet Decided" at bounding box center [392, 229] width 243 height 22
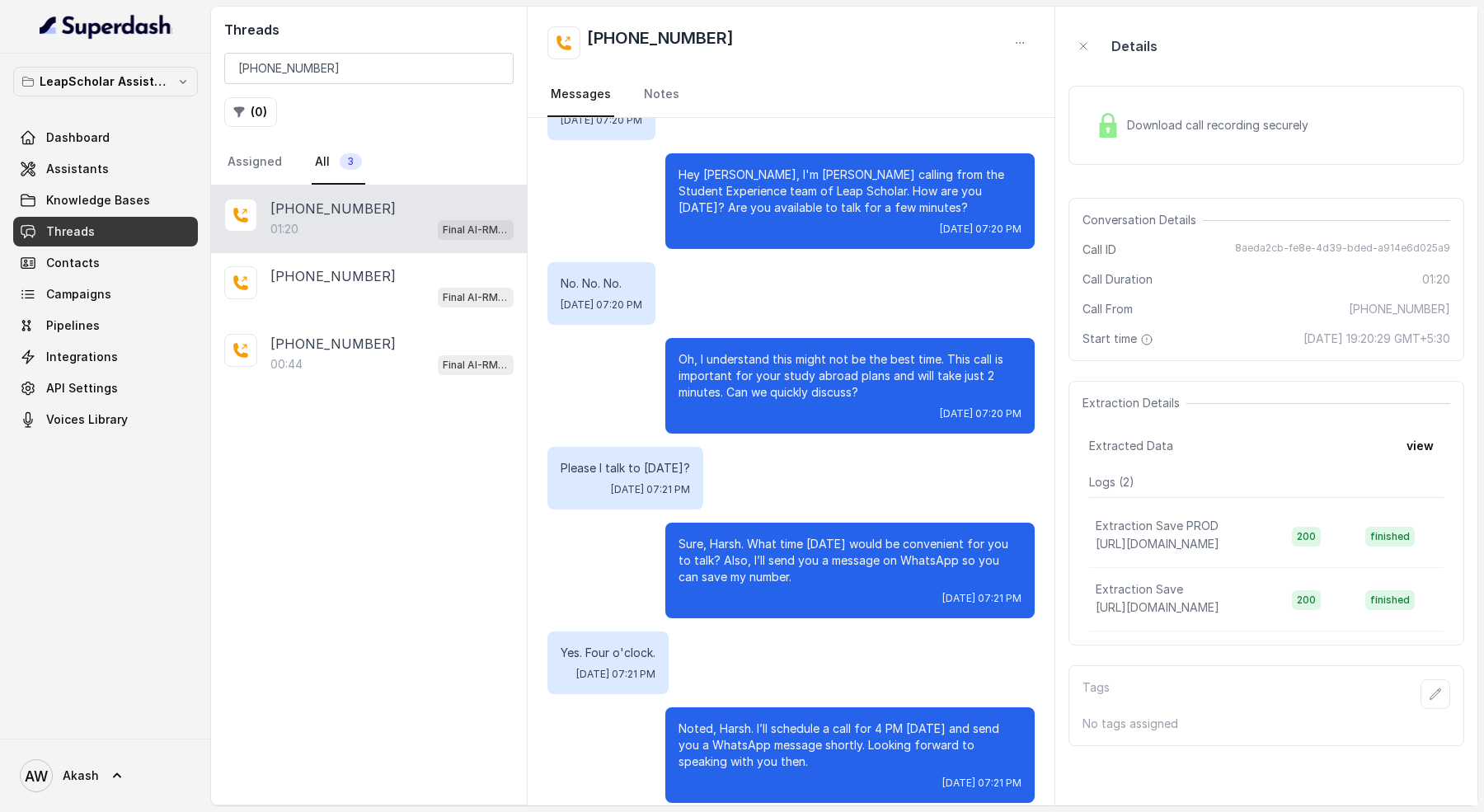
scroll to position [68, 0]
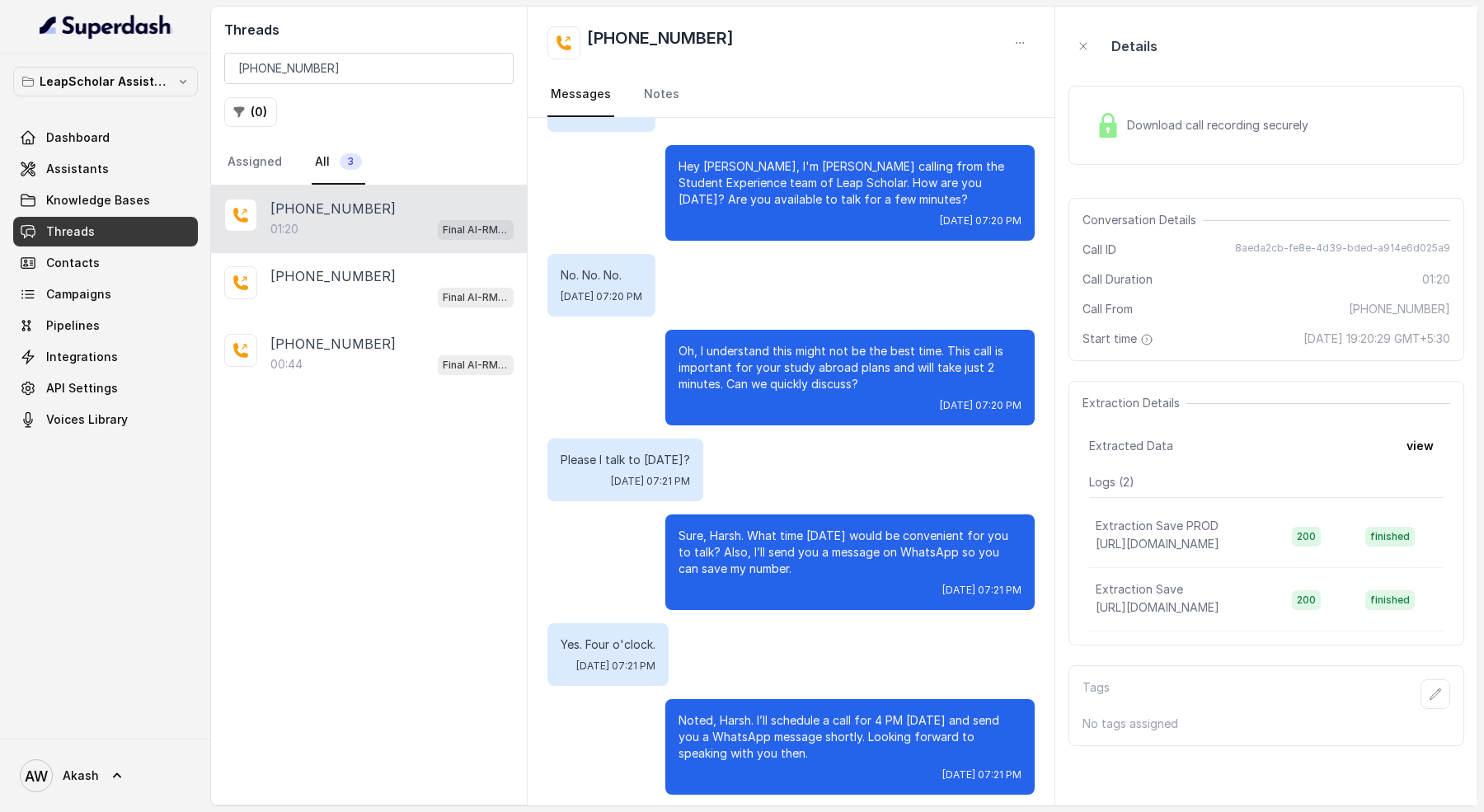
click at [796, 350] on p "Oh, I understand this might not be the best time. This call is important for yo…" at bounding box center [850, 368] width 343 height 50
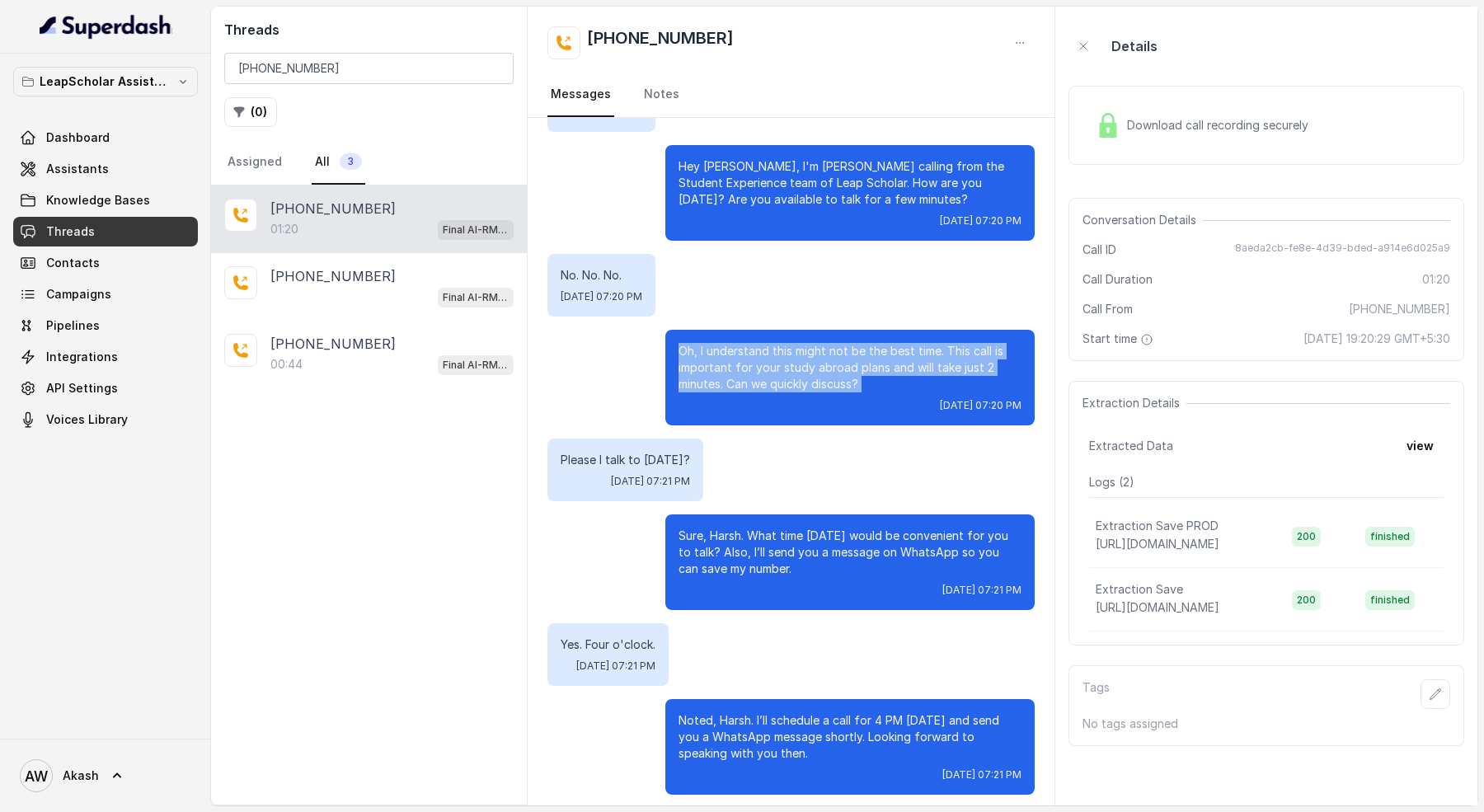
click at [796, 350] on p "Oh, I understand this might not be the best time. This call is important for yo…" at bounding box center [850, 368] width 343 height 50
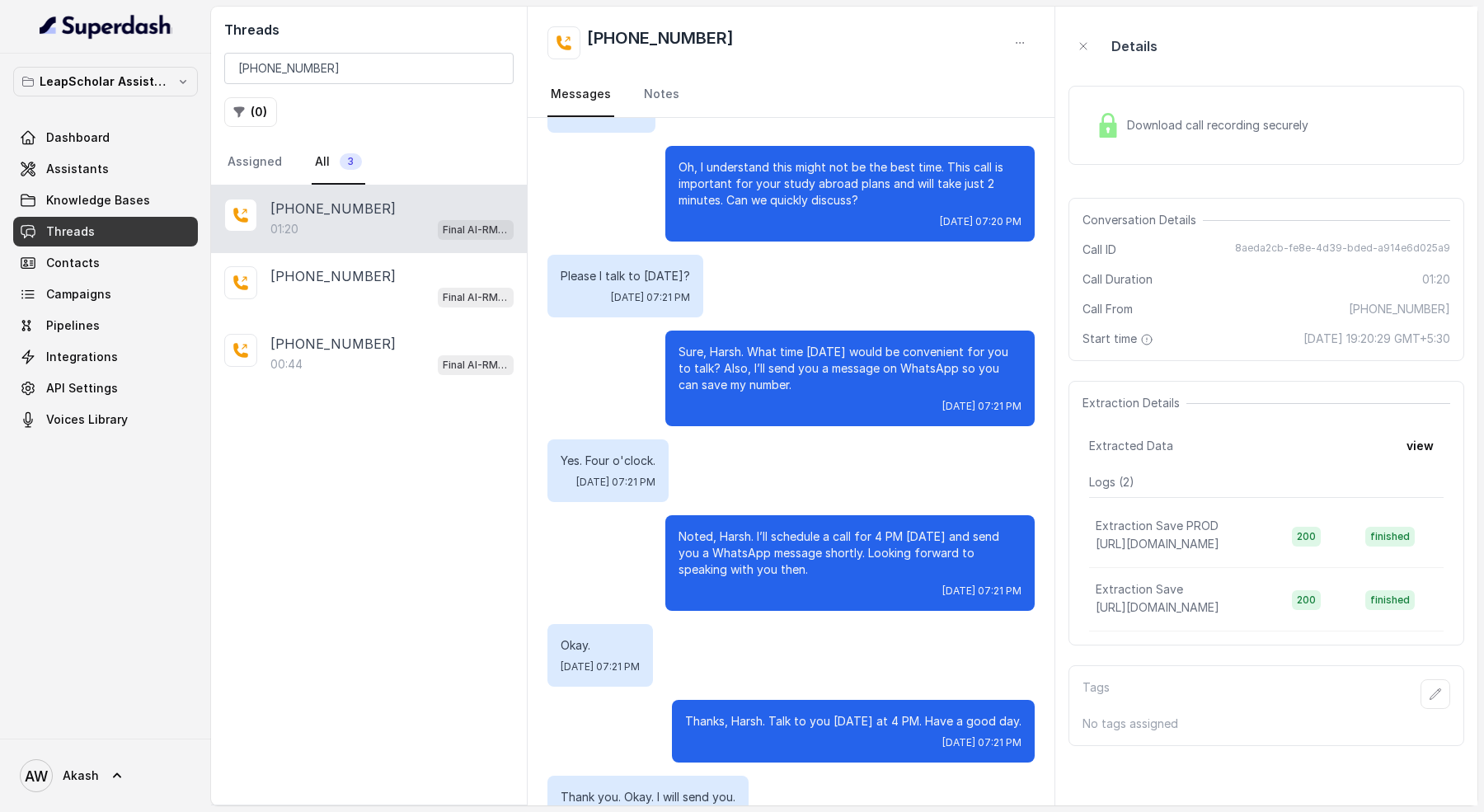
scroll to position [257, 0]
